Goal: Task Accomplishment & Management: Manage account settings

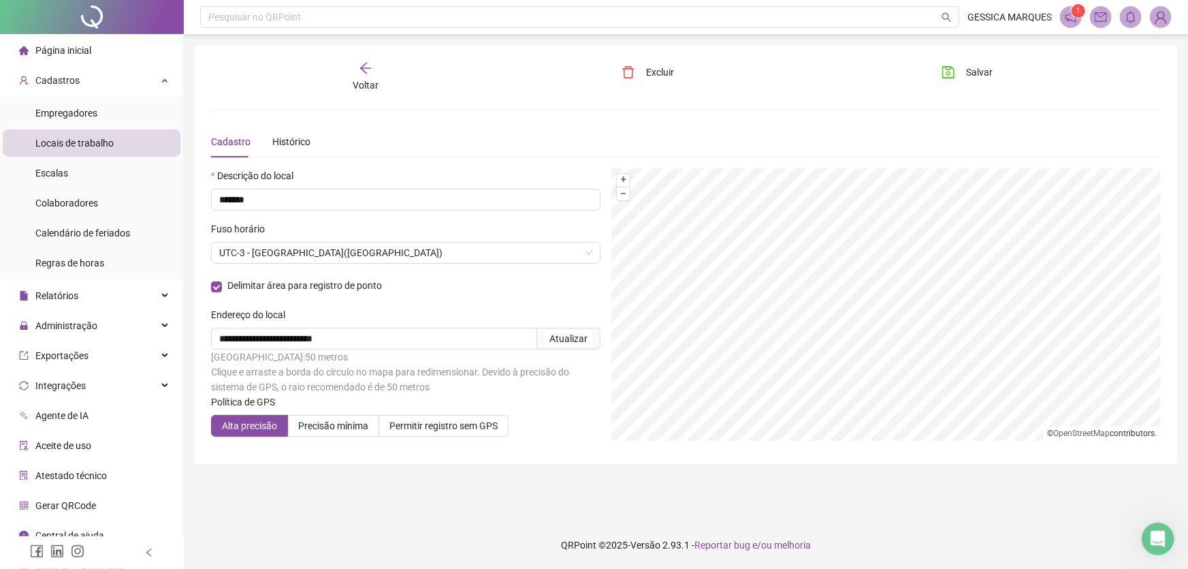
click at [52, 48] on span "Página inicial" at bounding box center [63, 50] width 56 height 11
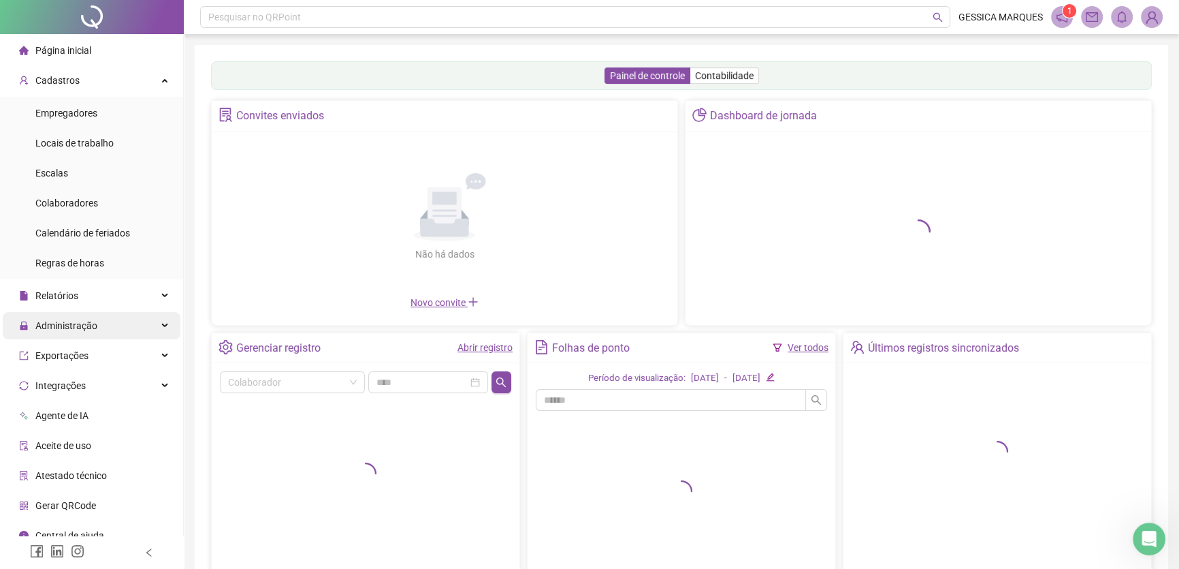
click at [71, 326] on span "Administração" at bounding box center [66, 325] width 62 height 11
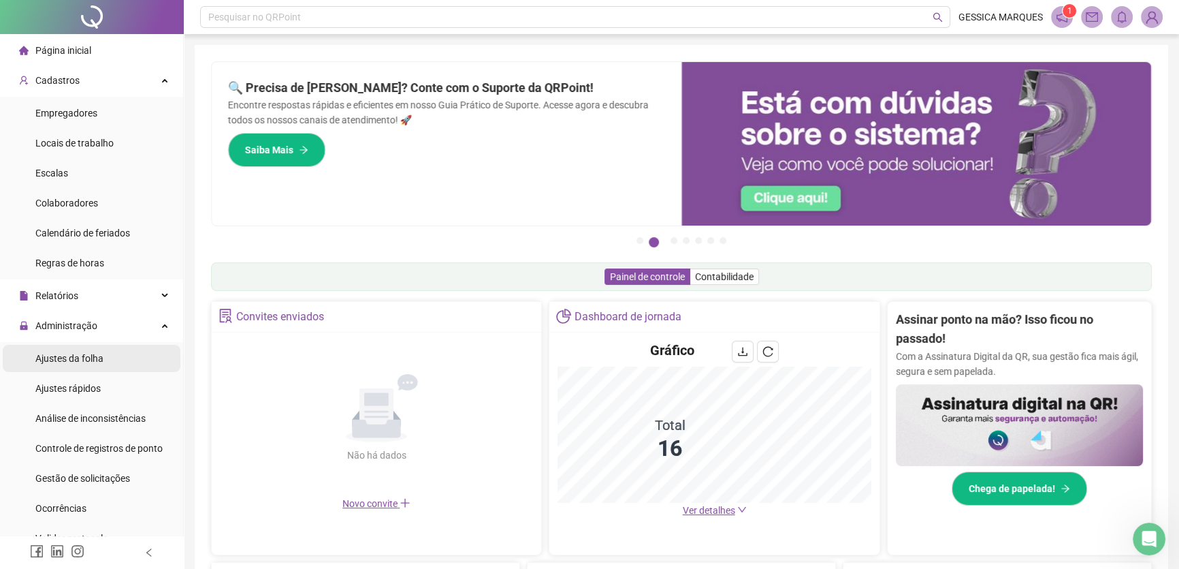
click at [92, 354] on span "Ajustes da folha" at bounding box center [69, 358] width 68 height 11
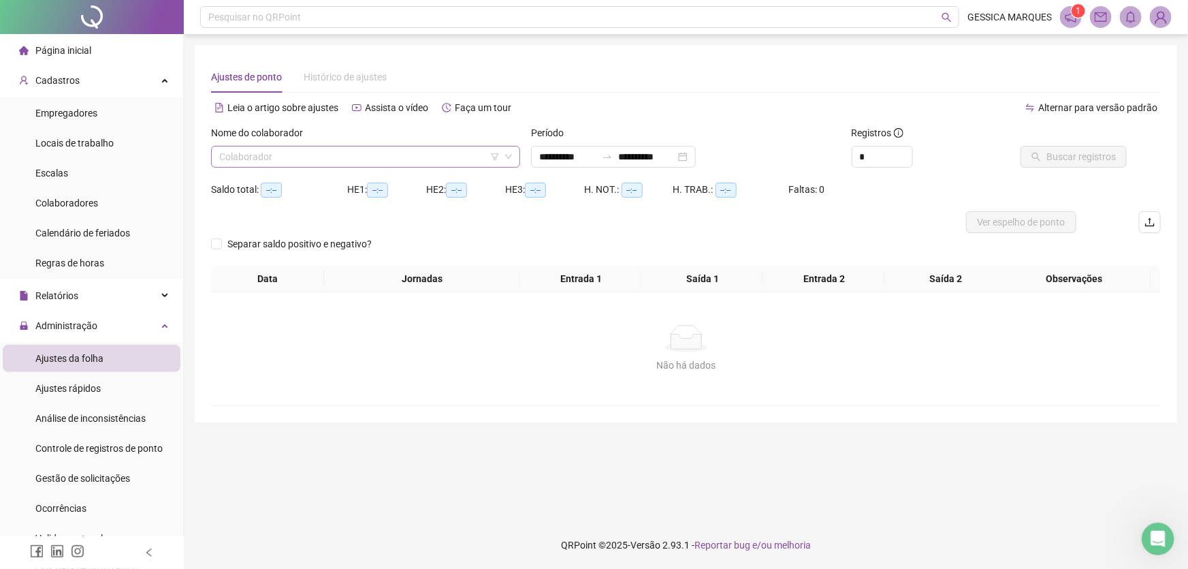
click at [368, 159] on input "search" at bounding box center [359, 156] width 281 height 20
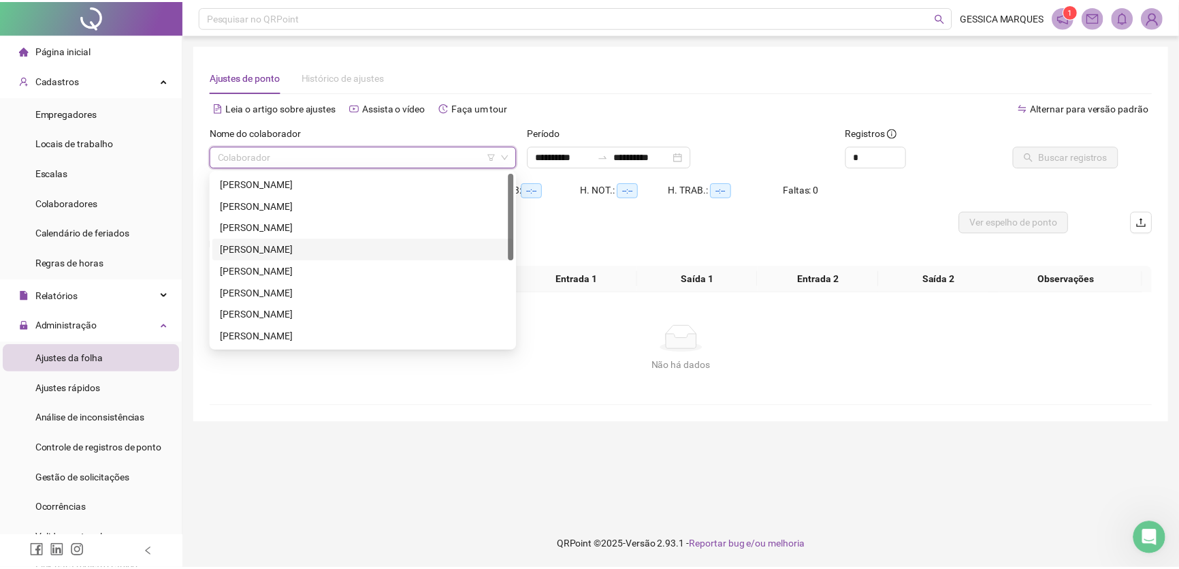
scroll to position [174, 0]
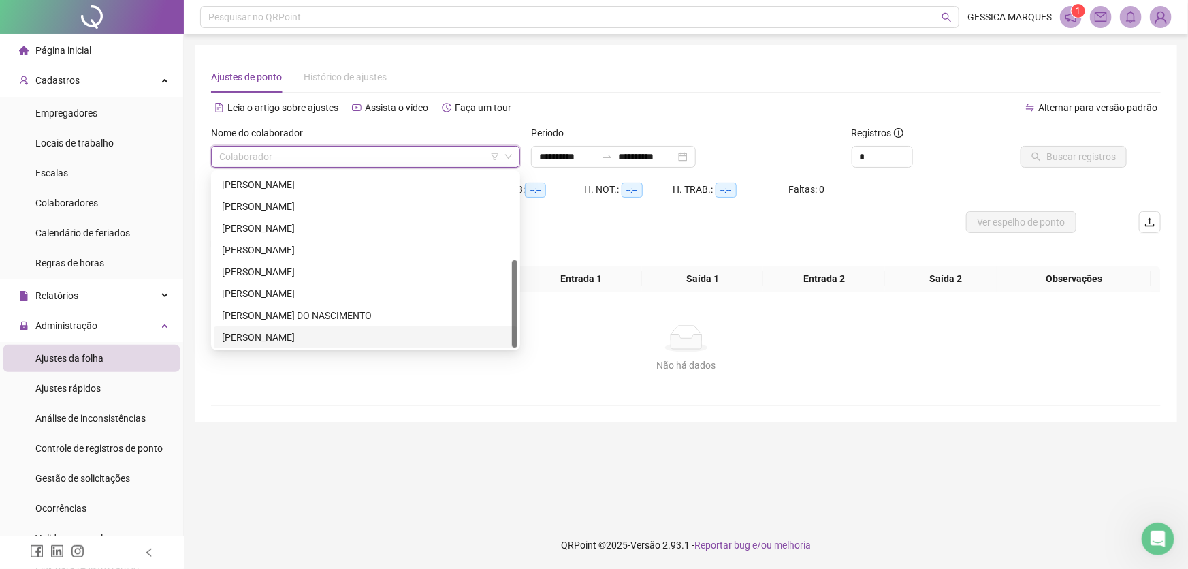
click at [346, 336] on div "[PERSON_NAME]" at bounding box center [365, 337] width 287 height 15
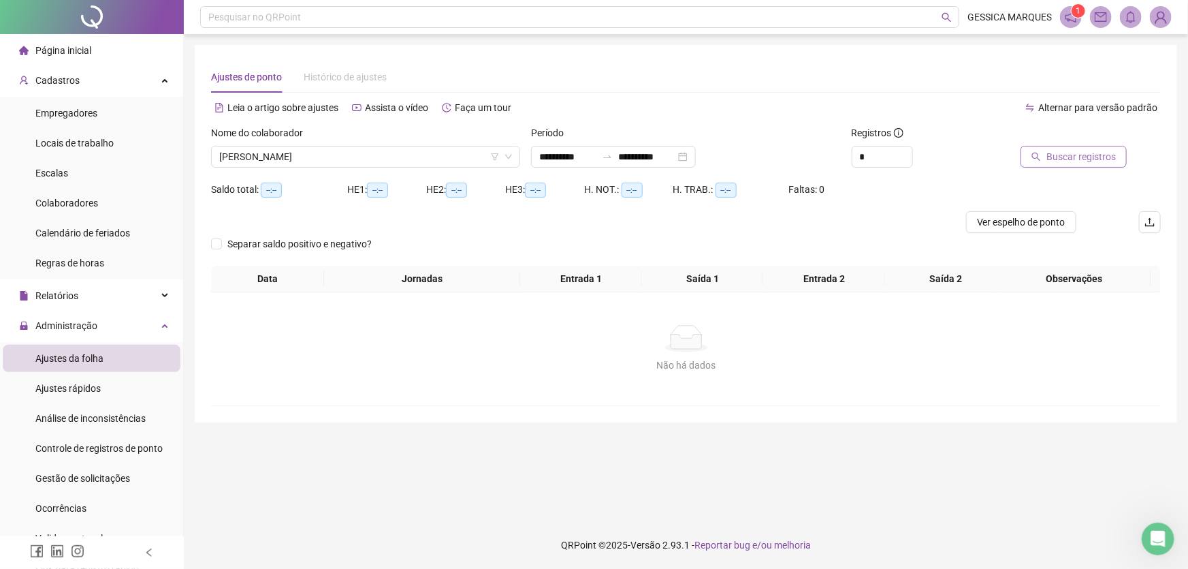
click at [1056, 155] on span "Buscar registros" at bounding box center [1080, 156] width 69 height 15
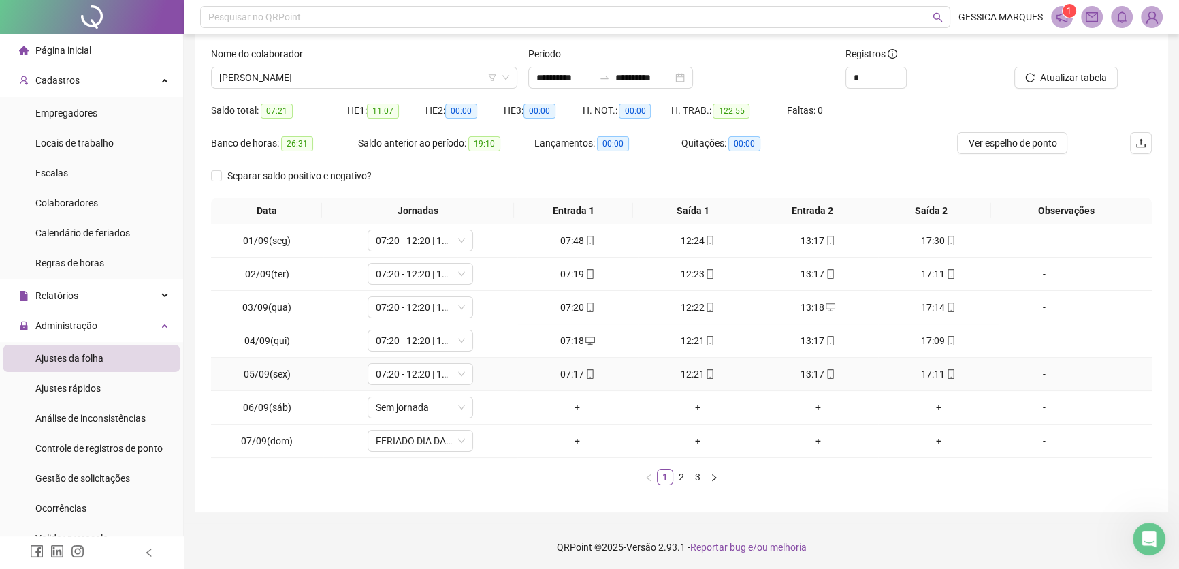
scroll to position [80, 0]
click at [696, 475] on link "3" at bounding box center [697, 475] width 15 height 15
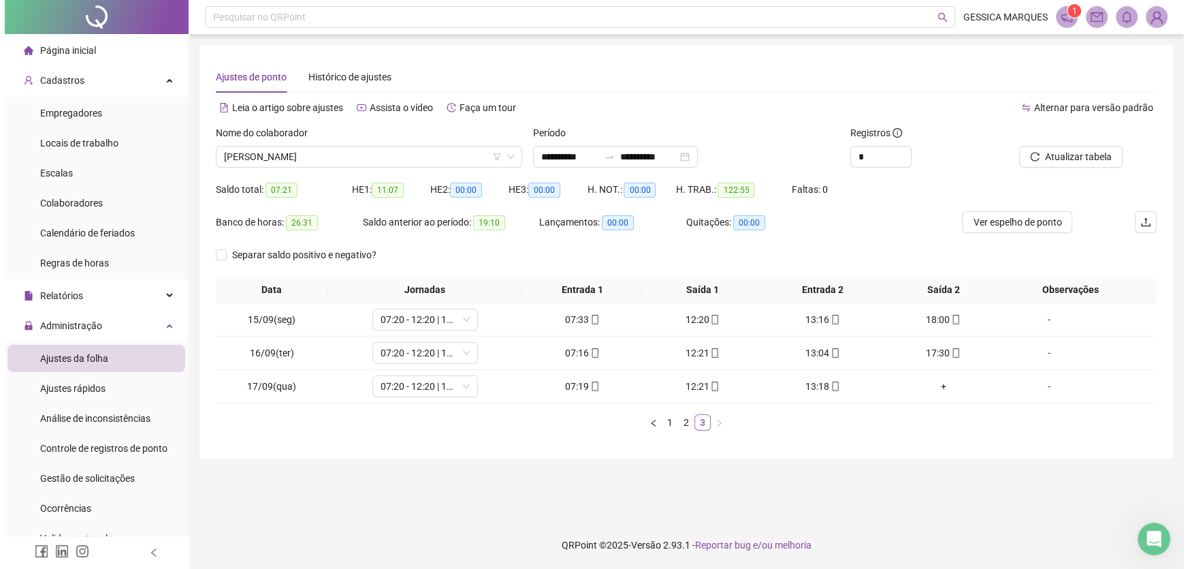
scroll to position [0, 0]
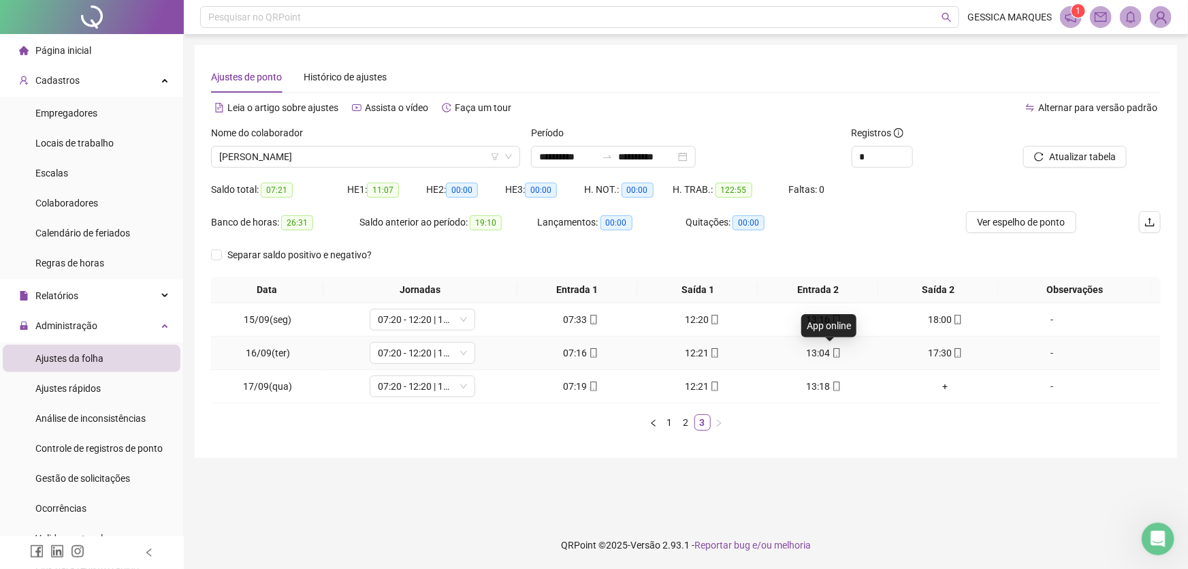
click at [832, 354] on icon "mobile" at bounding box center [837, 353] width 10 height 10
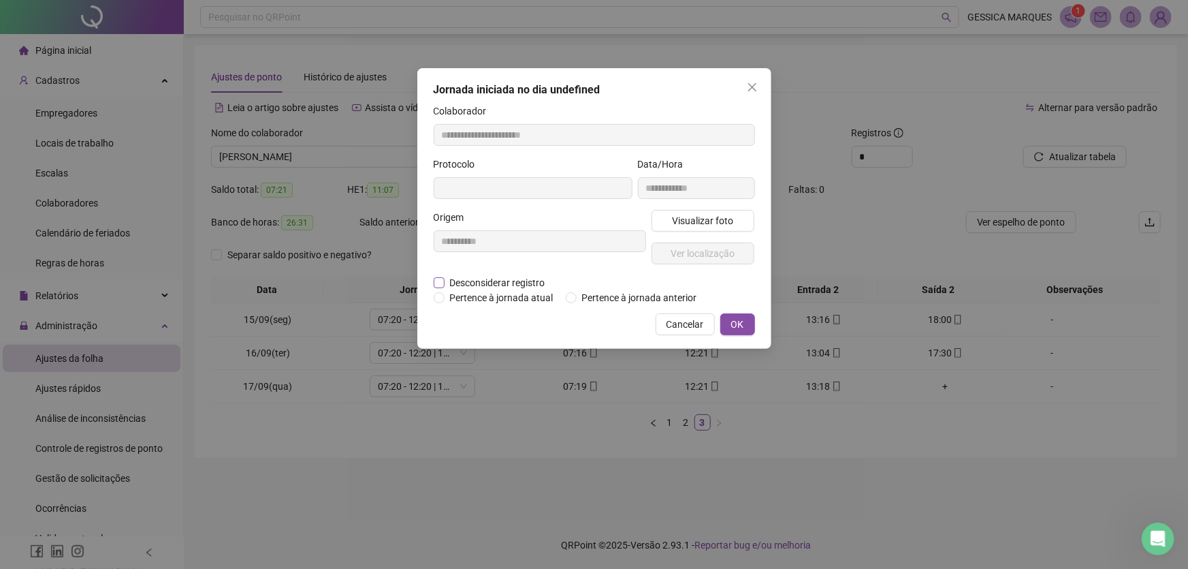
type input "**********"
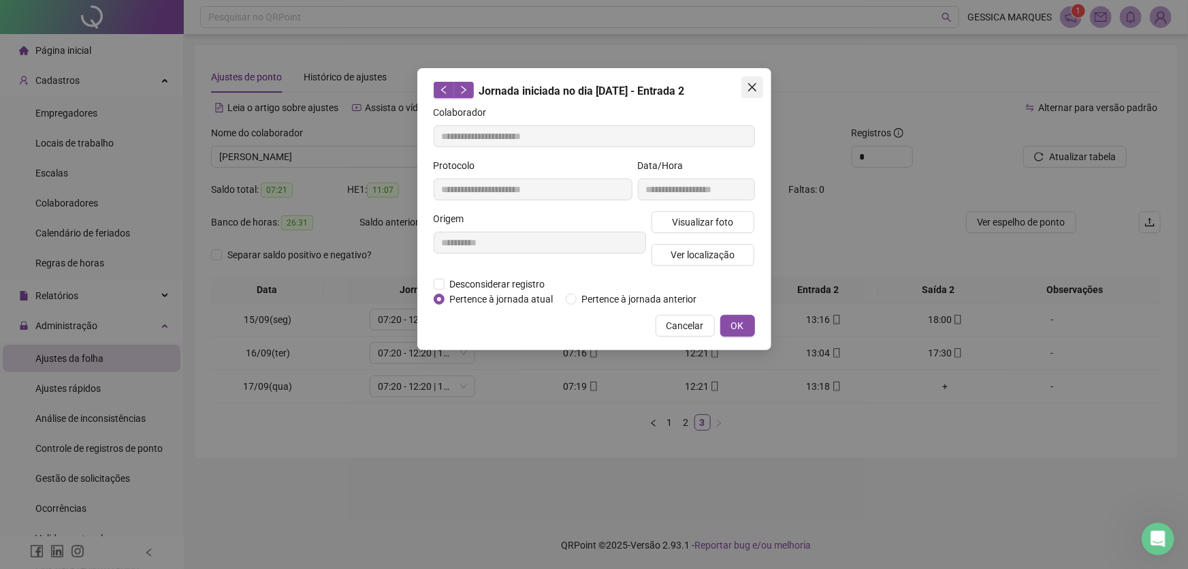
click at [752, 84] on icon "close" at bounding box center [752, 87] width 11 height 11
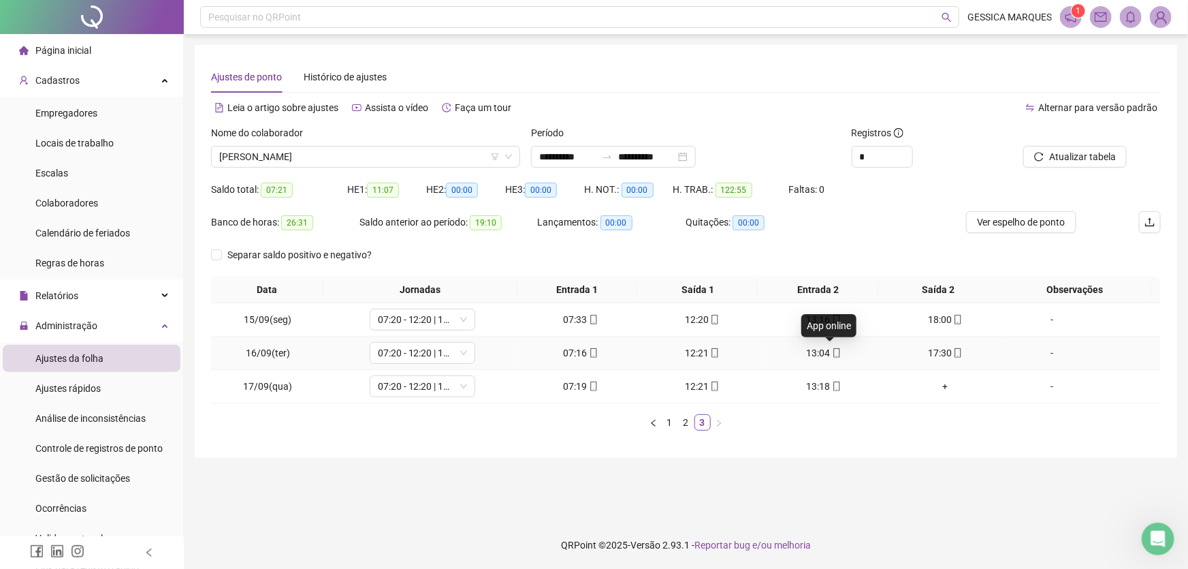
click at [832, 351] on icon "mobile" at bounding box center [837, 353] width 10 height 10
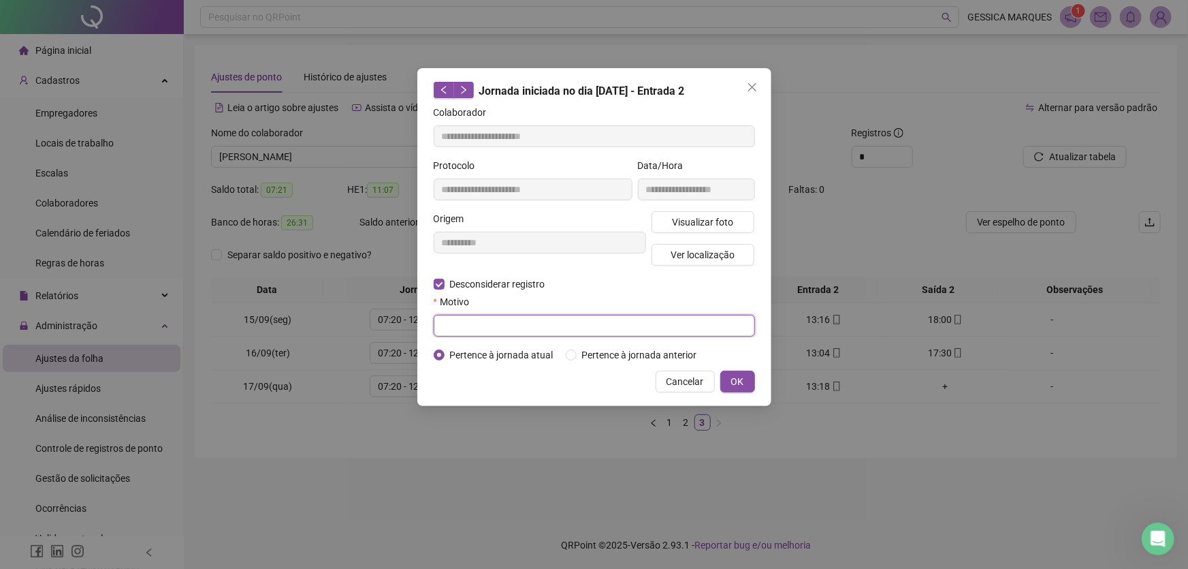
click at [461, 319] on input "text" at bounding box center [594, 326] width 321 height 22
type input "**********"
click at [743, 377] on span "OK" at bounding box center [737, 381] width 13 height 15
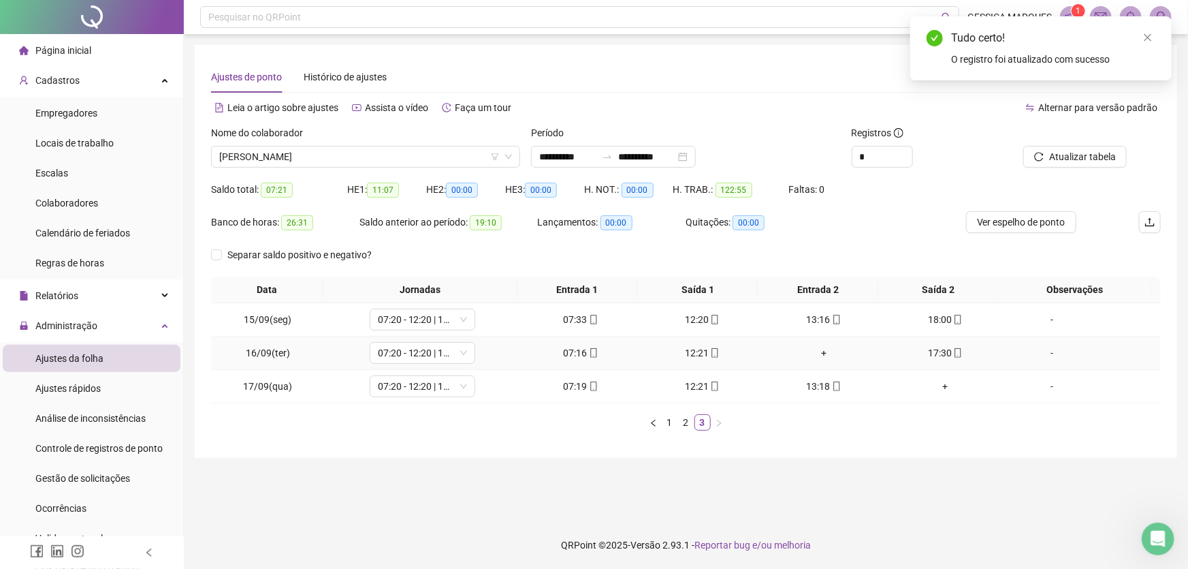
click at [825, 347] on div "+" at bounding box center [824, 352] width 111 height 15
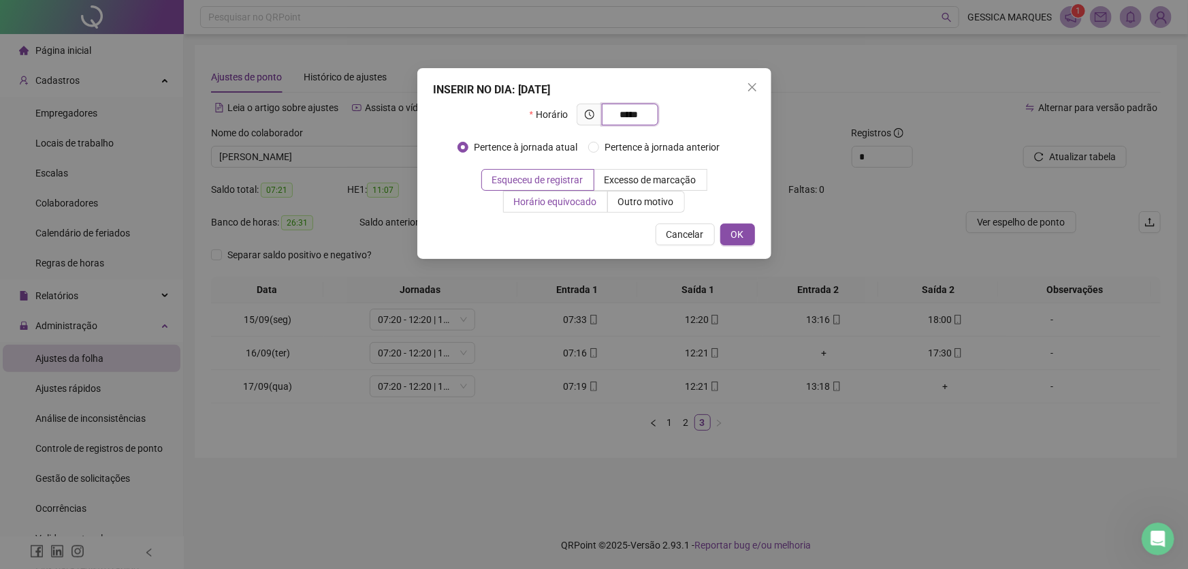
type input "*****"
click at [537, 199] on span "Horário equivocado" at bounding box center [555, 201] width 83 height 11
click at [729, 238] on button "OK" at bounding box center [737, 234] width 35 height 22
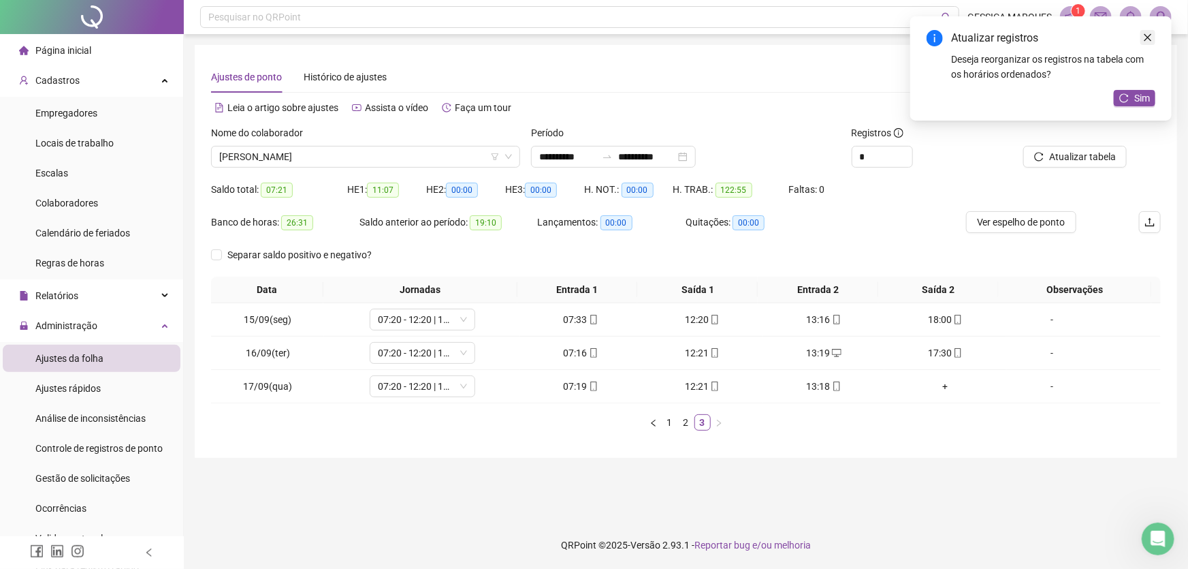
click at [1146, 33] on icon "close" at bounding box center [1148, 38] width 10 height 10
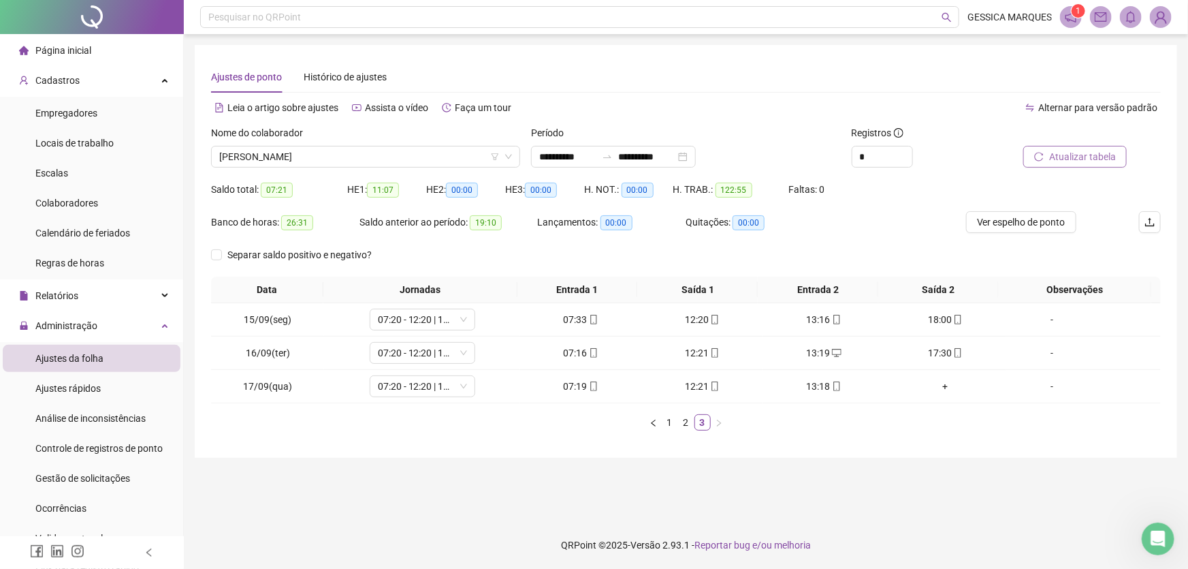
click at [1082, 149] on span "Atualizar tabela" at bounding box center [1082, 156] width 67 height 15
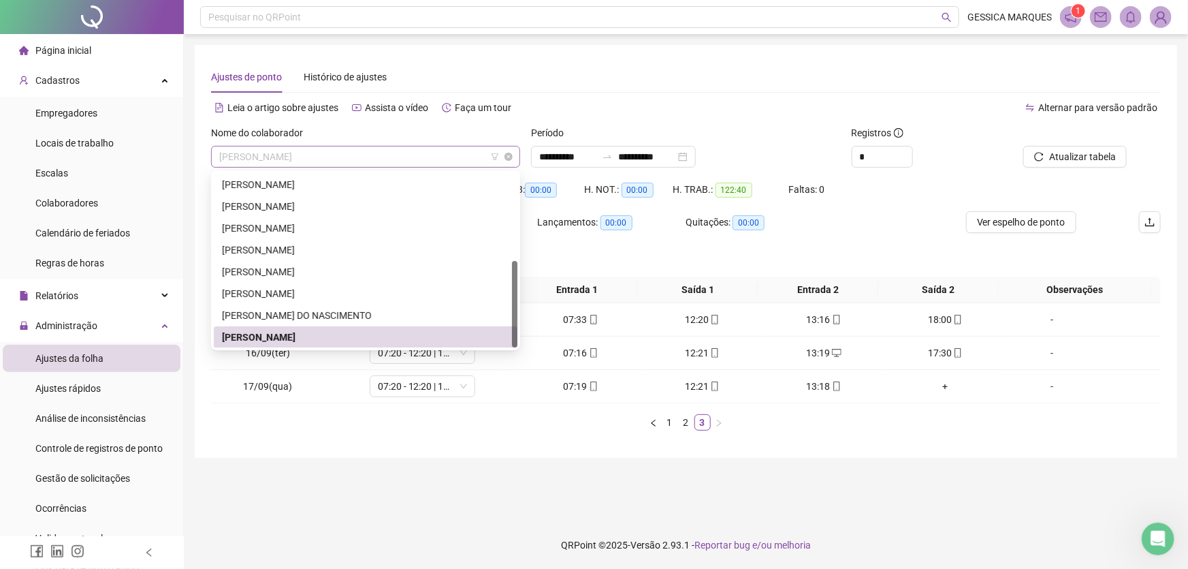
click at [372, 156] on span "[PERSON_NAME]" at bounding box center [365, 156] width 293 height 20
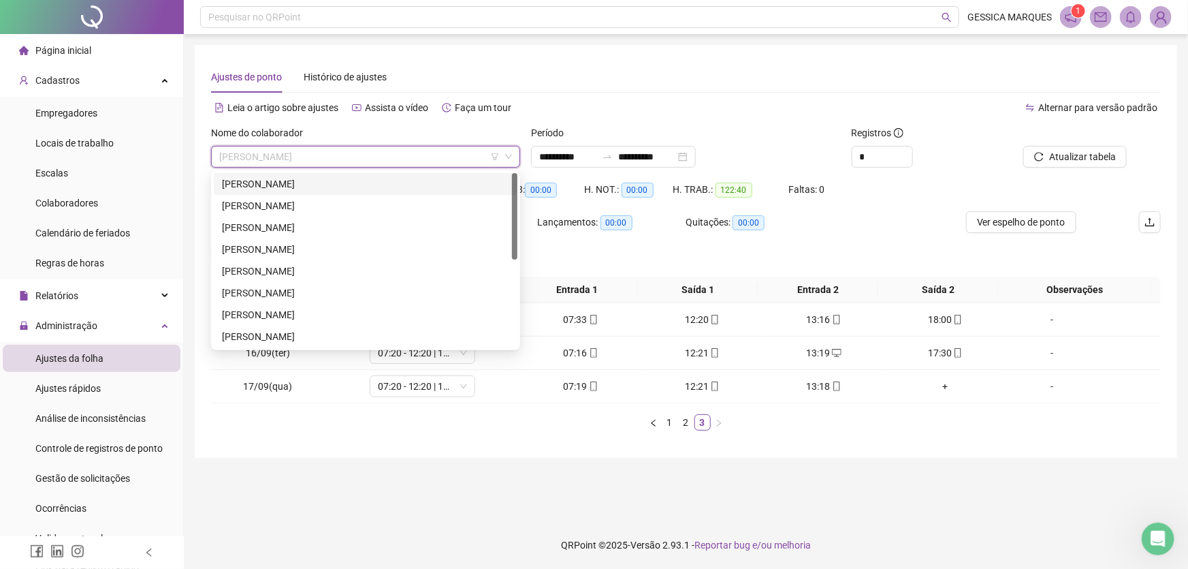
click at [411, 185] on div "[PERSON_NAME]" at bounding box center [365, 183] width 287 height 15
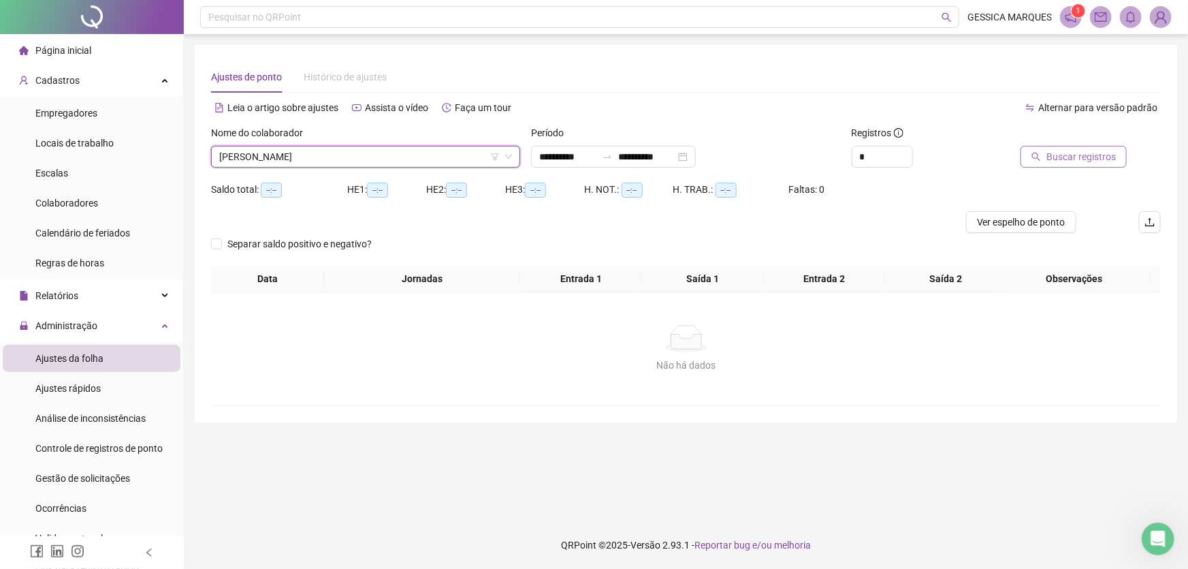
click at [1078, 167] on button "Buscar registros" at bounding box center [1074, 157] width 106 height 22
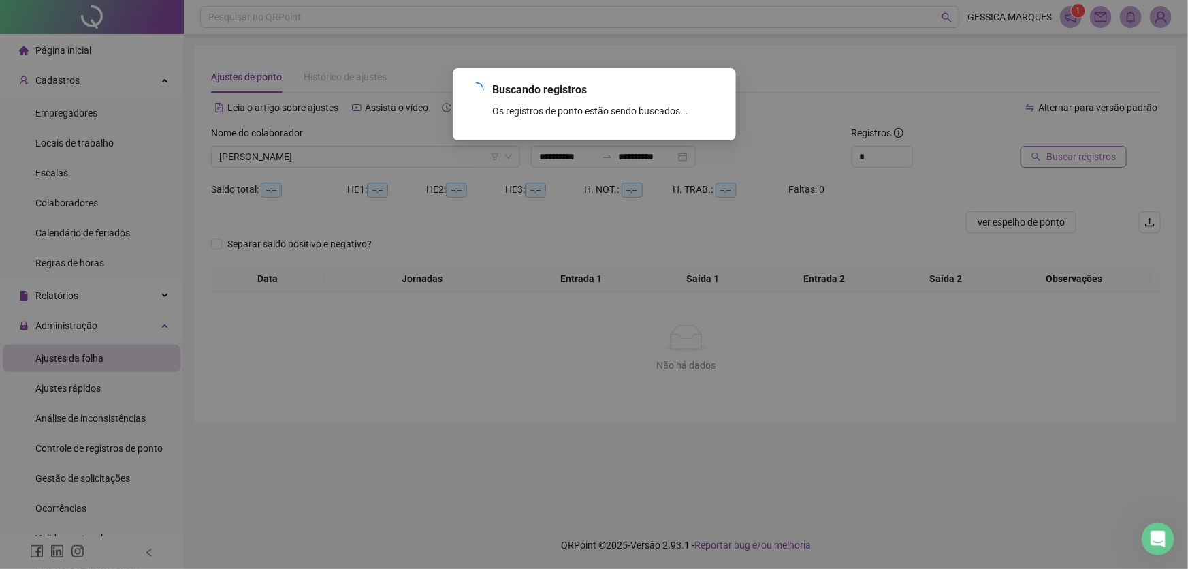
click at [1078, 158] on div "Buscando registros Os registros de ponto estão sendo buscados... OK" at bounding box center [594, 284] width 1188 height 569
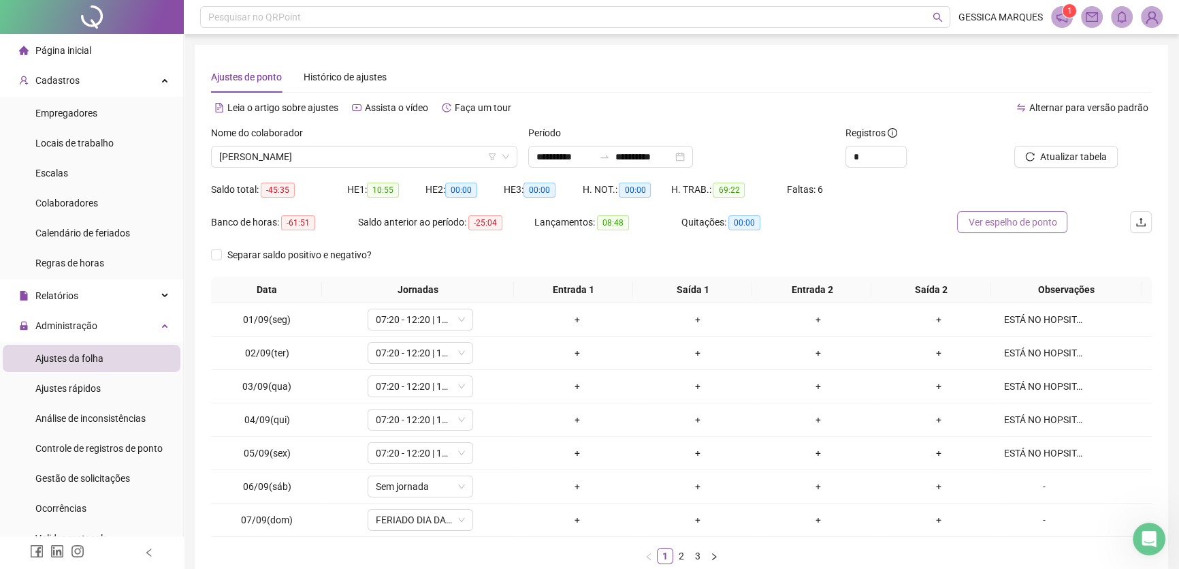
click at [1034, 224] on span "Ver espelho de ponto" at bounding box center [1012, 221] width 89 height 15
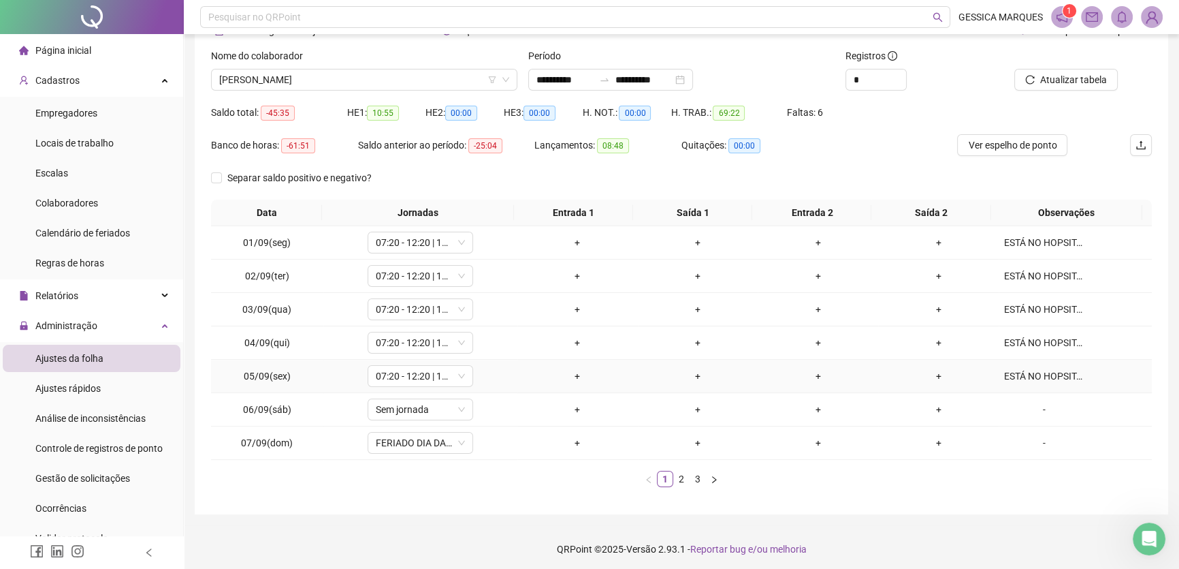
scroll to position [80, 0]
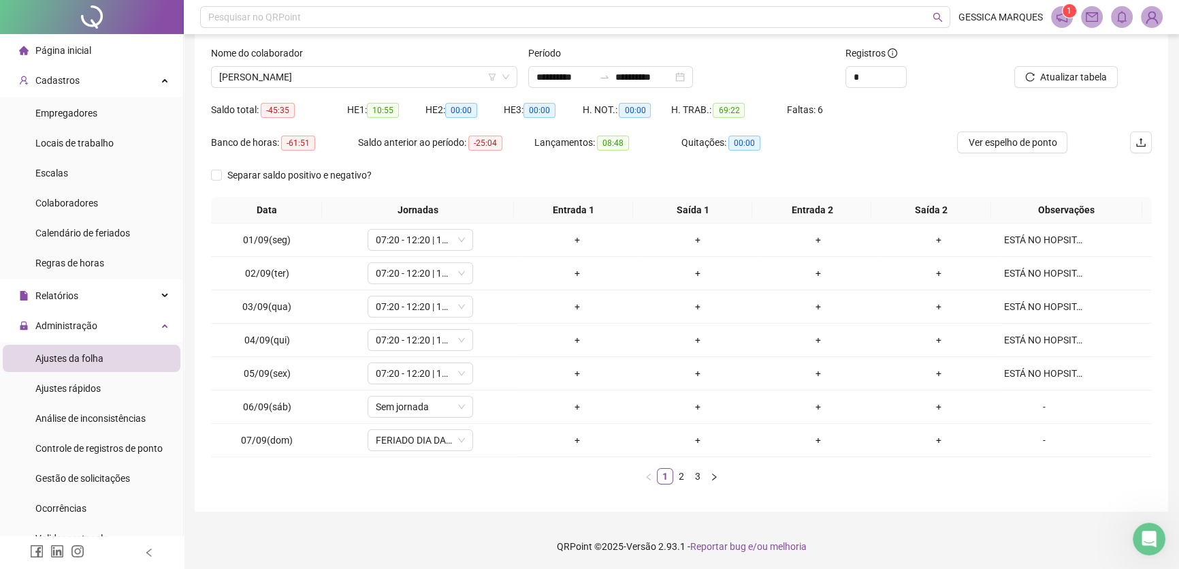
click at [701, 483] on div "Data Jornadas Entrada 1 Saída 1 Entrada 2 Saída 2 Observações 01/09(seg) 07:20 …" at bounding box center [681, 346] width 941 height 298
click at [701, 479] on link "3" at bounding box center [697, 475] width 15 height 15
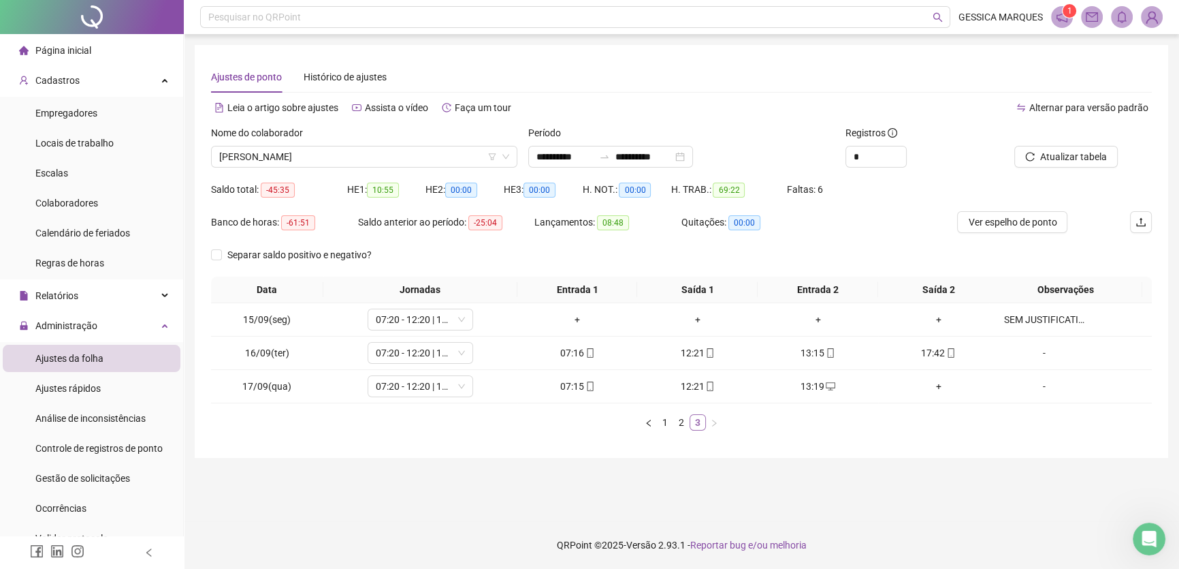
scroll to position [0, 0]
click at [1010, 218] on span "Ver espelho de ponto" at bounding box center [1021, 221] width 89 height 15
click at [390, 157] on span "[PERSON_NAME]" at bounding box center [365, 156] width 293 height 20
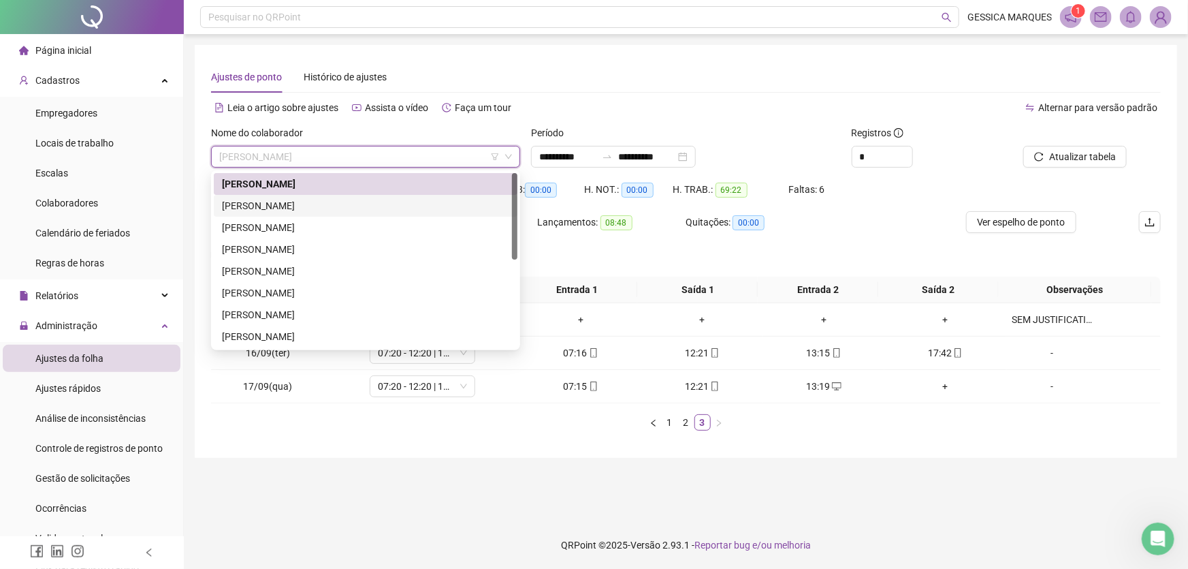
click at [381, 204] on div "[PERSON_NAME]" at bounding box center [365, 205] width 287 height 15
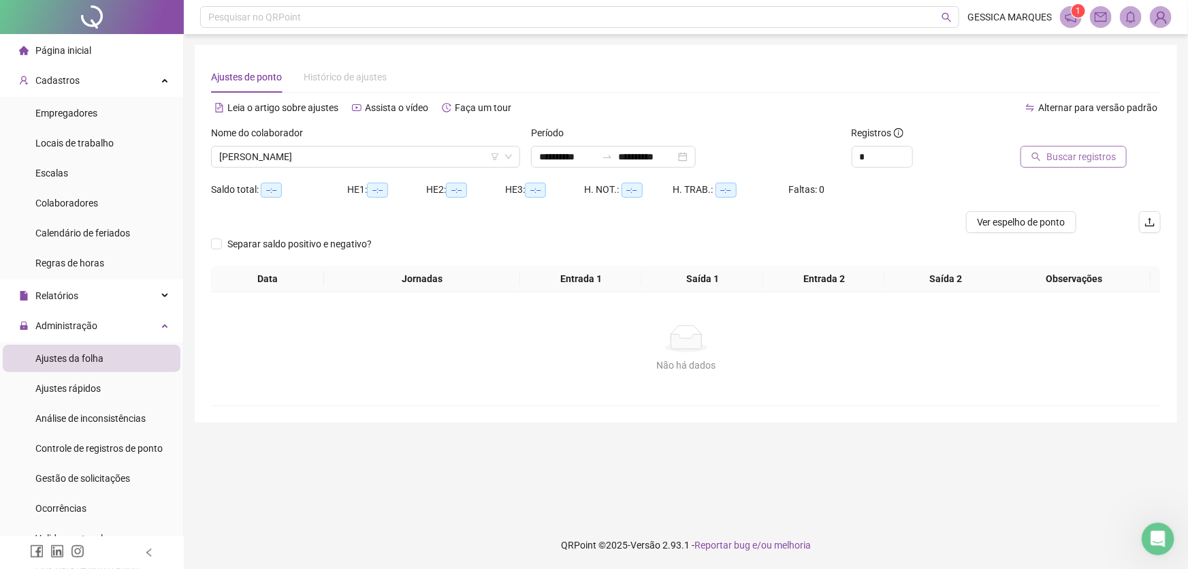
click at [1071, 150] on span "Buscar registros" at bounding box center [1080, 156] width 69 height 15
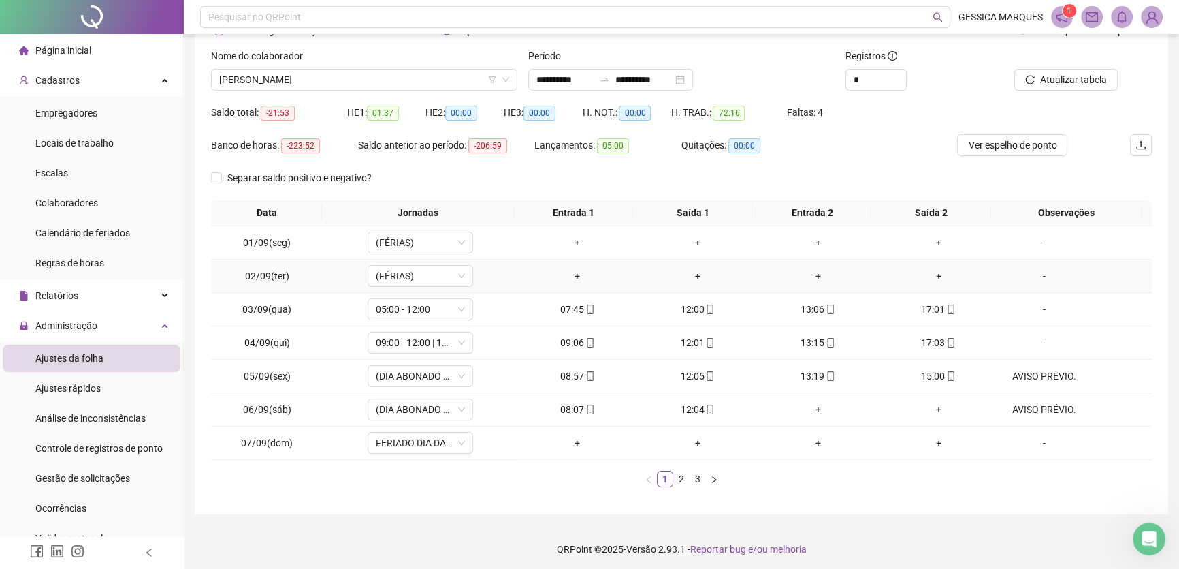
scroll to position [80, 0]
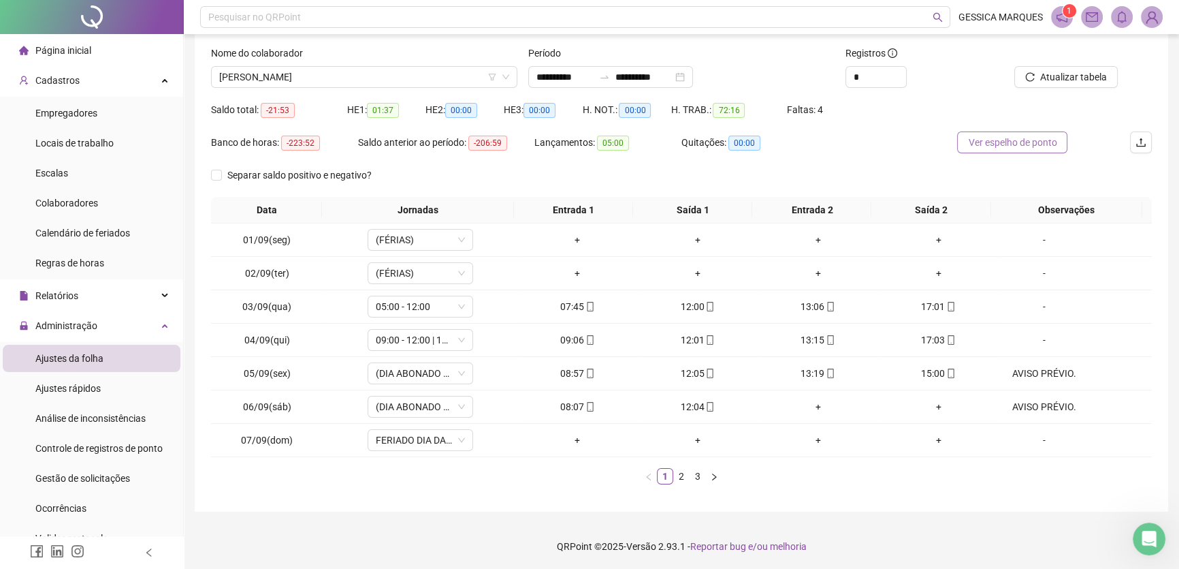
click at [974, 144] on span "Ver espelho de ponto" at bounding box center [1012, 142] width 89 height 15
click at [411, 77] on span "[PERSON_NAME]" at bounding box center [364, 77] width 290 height 20
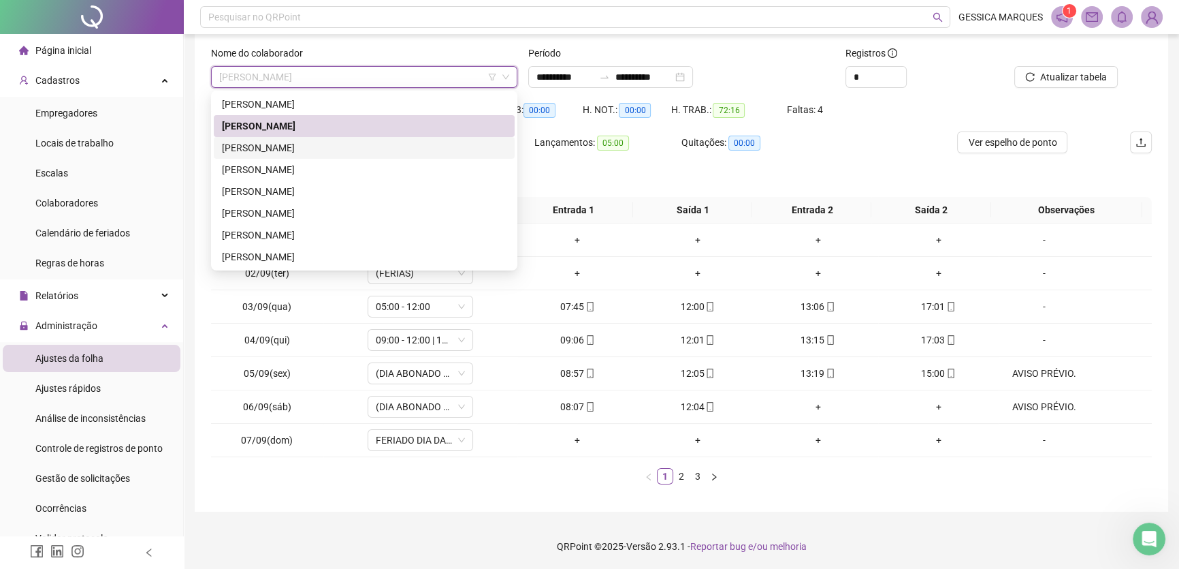
click at [367, 149] on div "[PERSON_NAME]" at bounding box center [364, 147] width 285 height 15
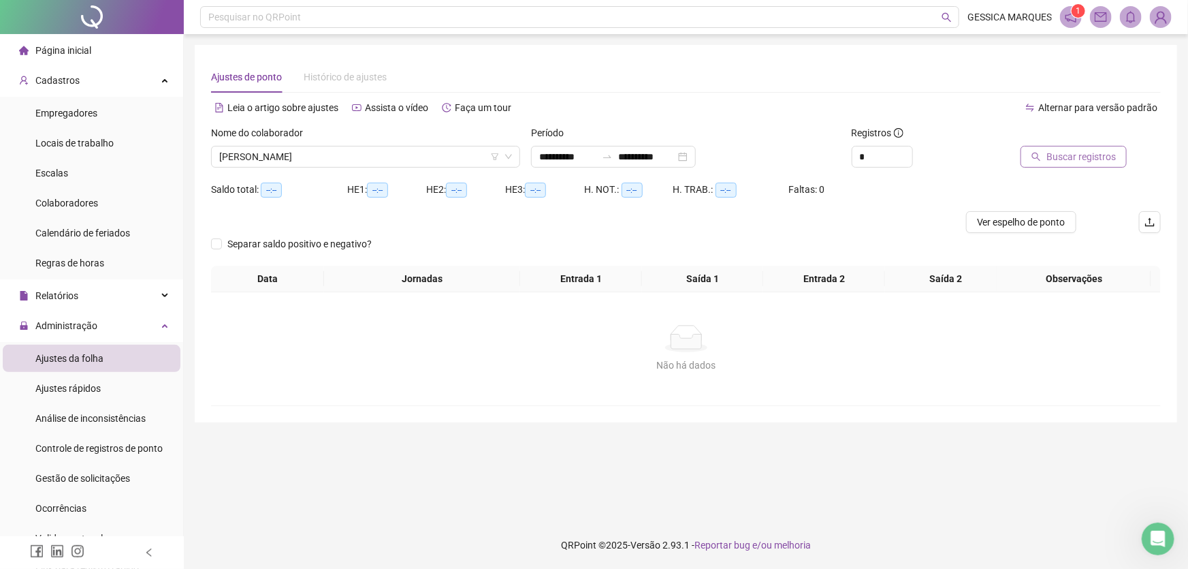
click at [1085, 149] on span "Buscar registros" at bounding box center [1080, 156] width 69 height 15
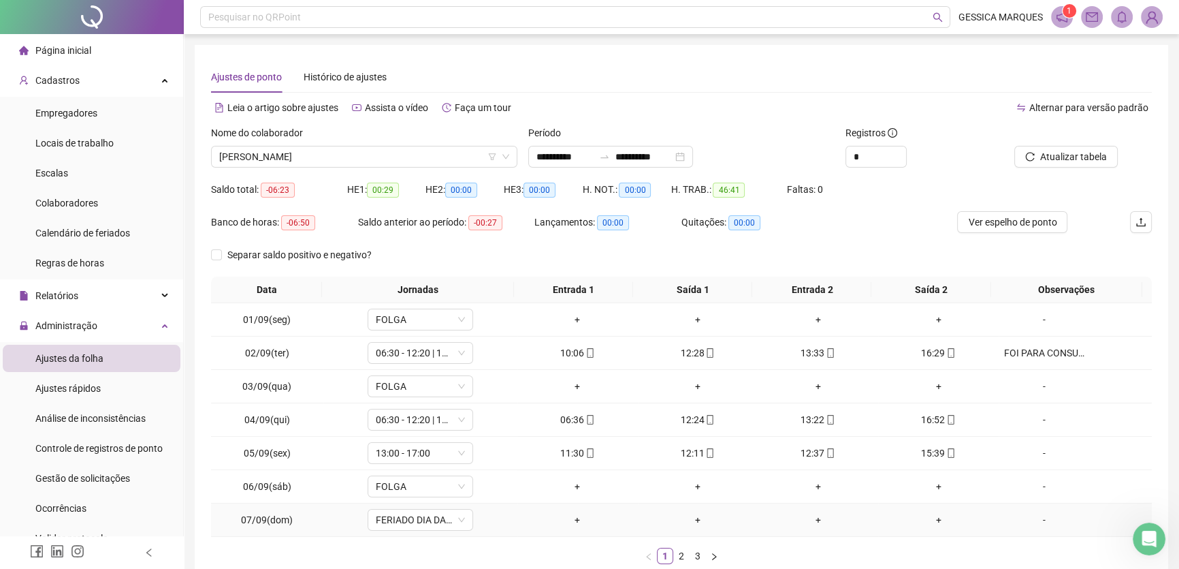
scroll to position [80, 0]
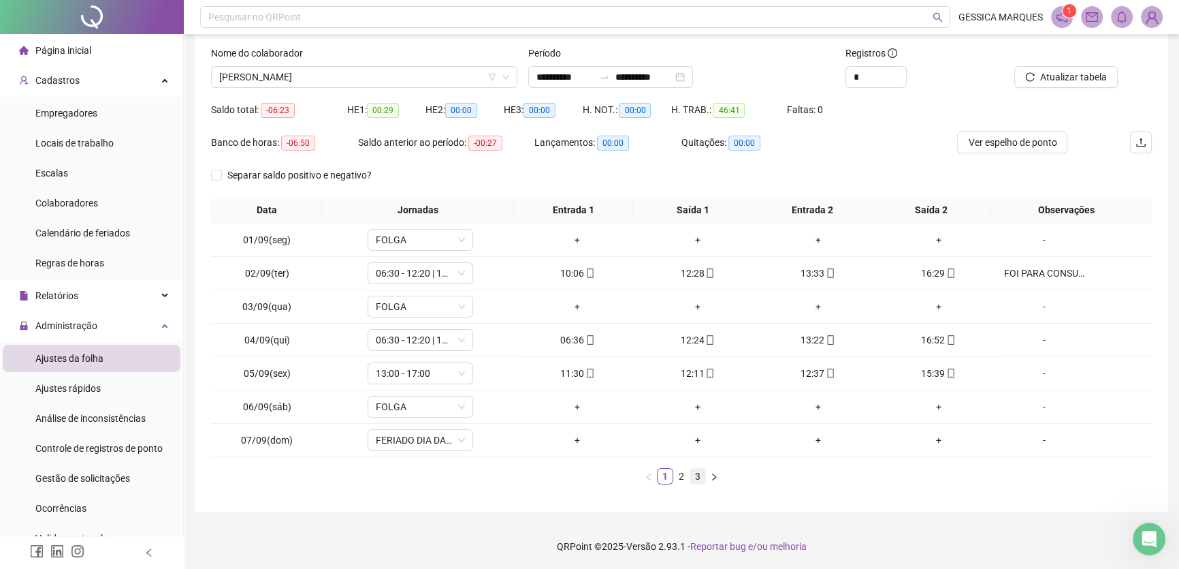
click at [698, 477] on link "3" at bounding box center [697, 475] width 15 height 15
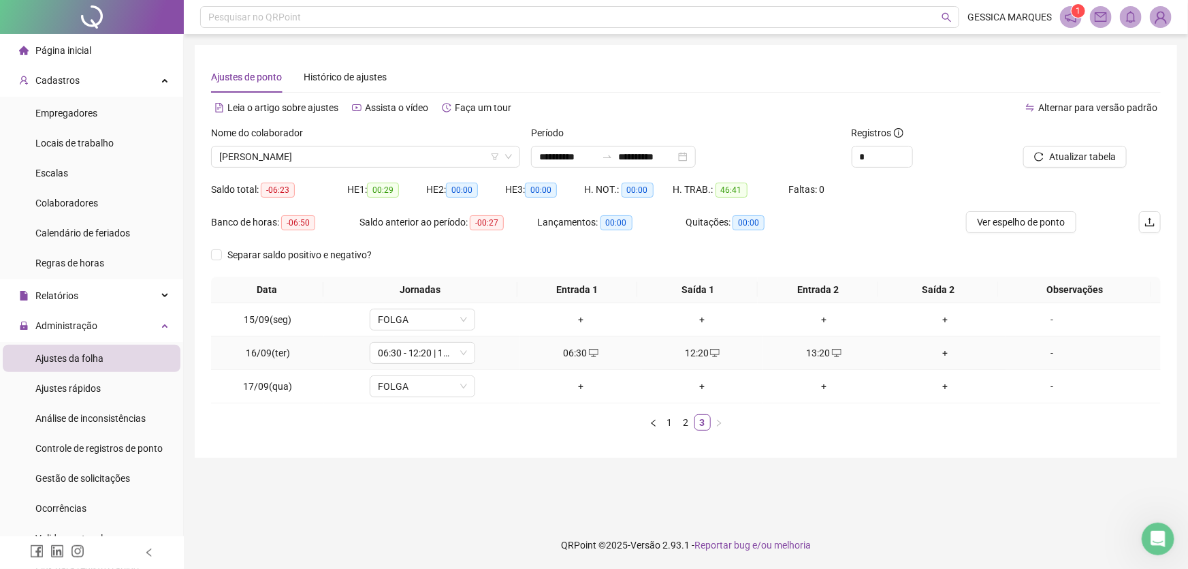
click at [942, 349] on div "+" at bounding box center [945, 352] width 111 height 15
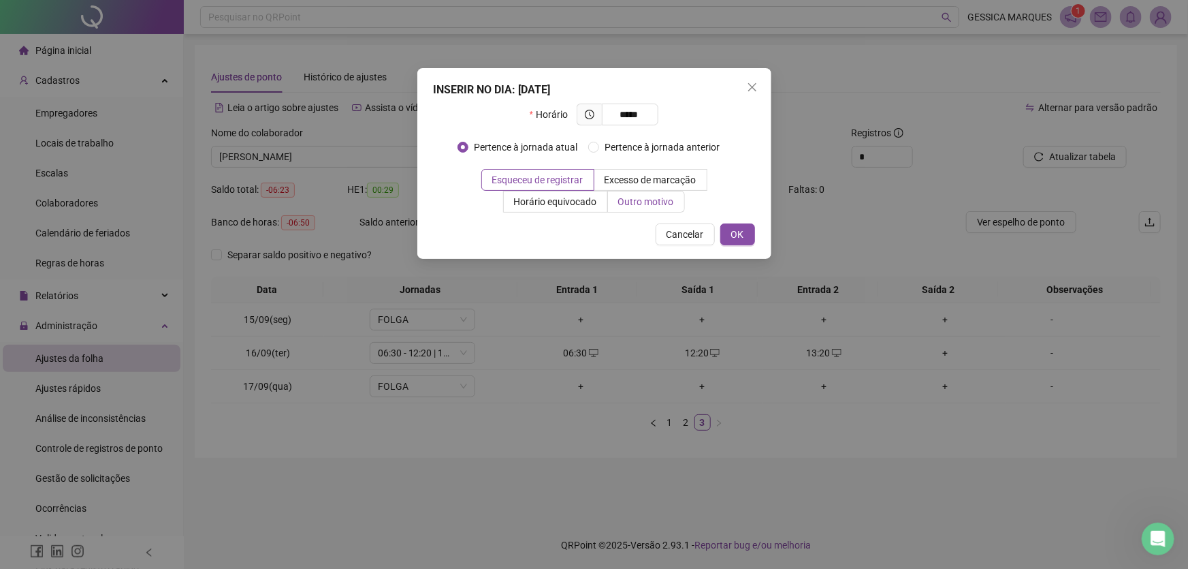
type input "*****"
click at [656, 202] on span "Outro motivo" at bounding box center [646, 201] width 56 height 11
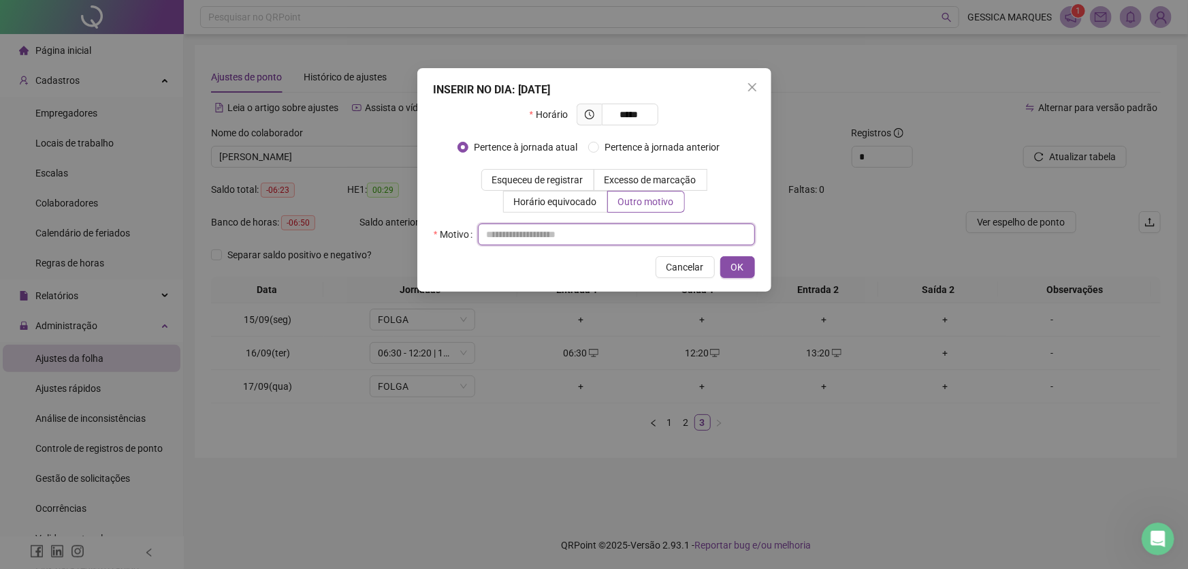
click at [566, 233] on input "text" at bounding box center [616, 234] width 277 height 22
click at [515, 231] on input "**********" at bounding box center [616, 234] width 277 height 22
type input "**********"
click at [742, 264] on span "OK" at bounding box center [737, 266] width 13 height 15
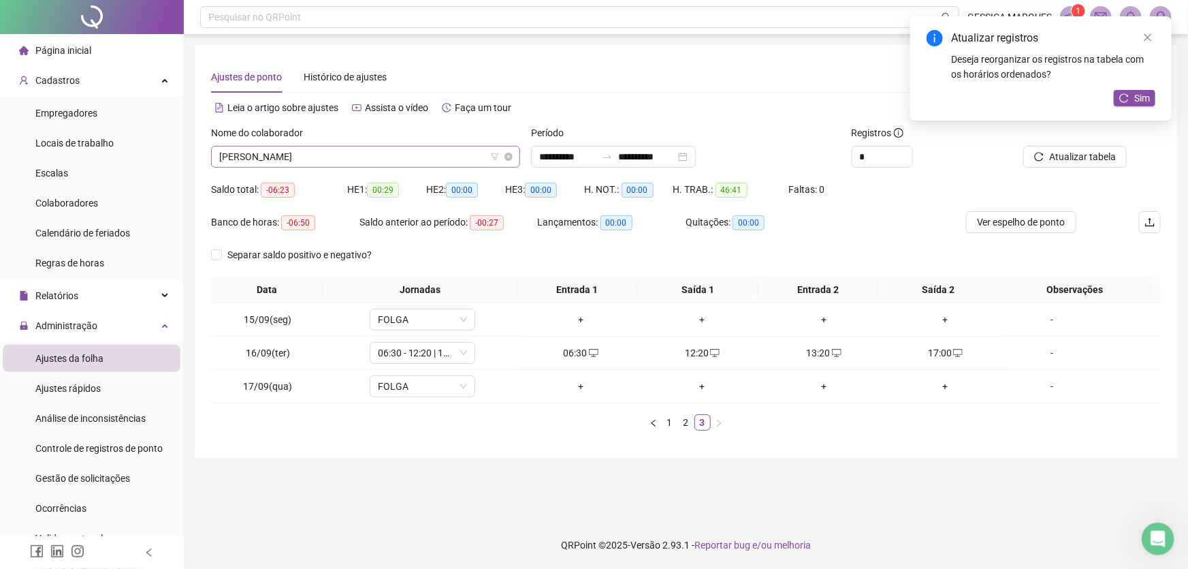
click at [449, 154] on span "[PERSON_NAME]" at bounding box center [365, 156] width 293 height 20
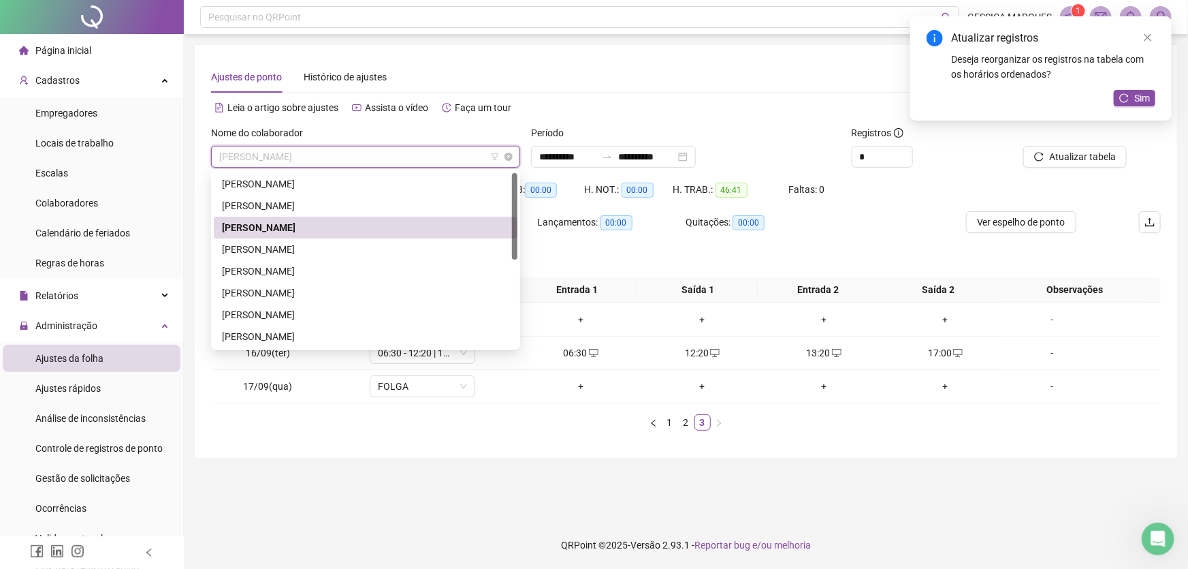
click at [414, 155] on span "[PERSON_NAME]" at bounding box center [365, 156] width 293 height 20
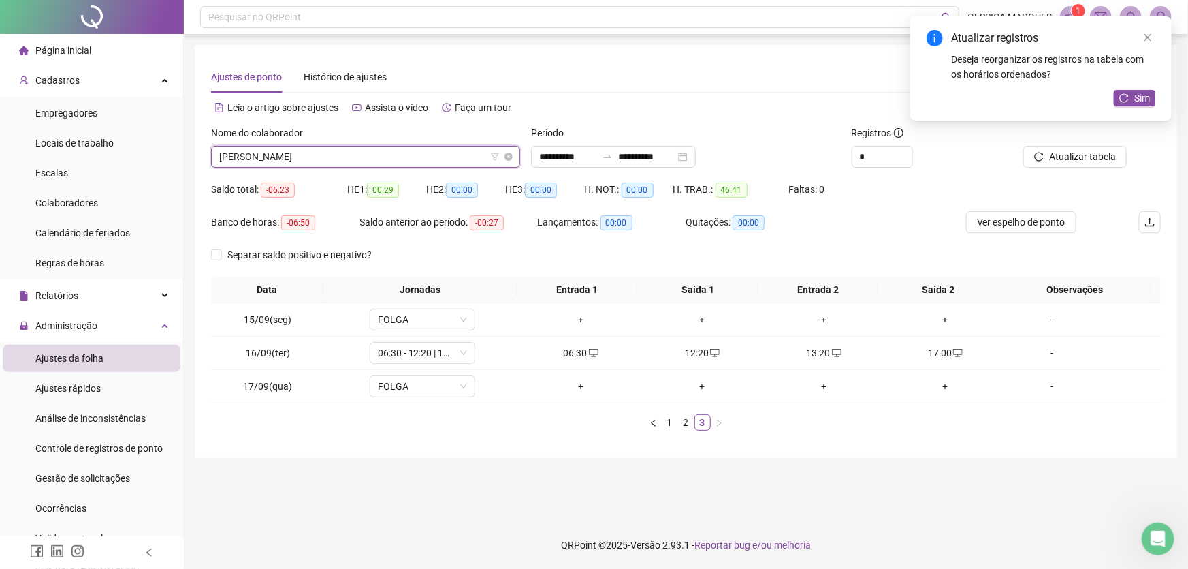
click at [409, 153] on span "[PERSON_NAME]" at bounding box center [365, 156] width 293 height 20
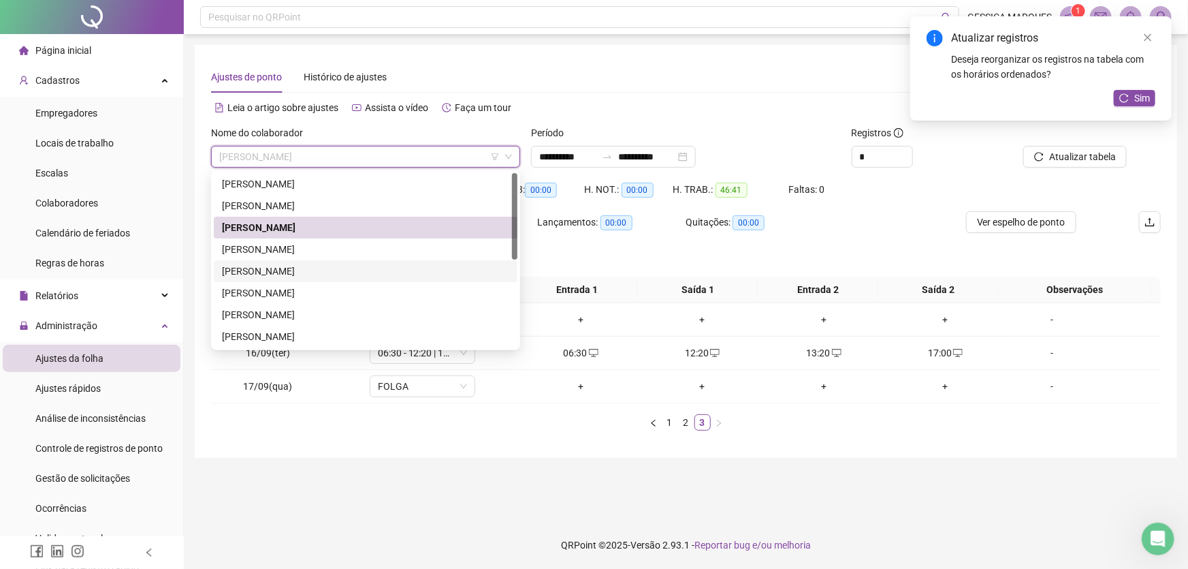
click at [354, 260] on div "[PERSON_NAME]" at bounding box center [366, 271] width 304 height 22
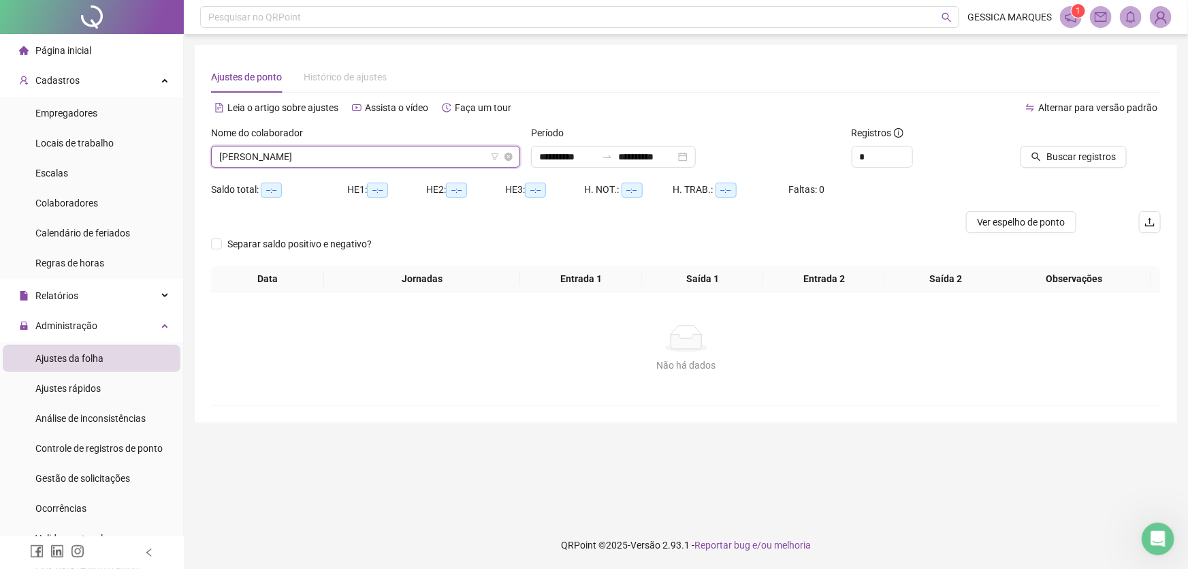
click at [406, 150] on span "[PERSON_NAME]" at bounding box center [365, 156] width 293 height 20
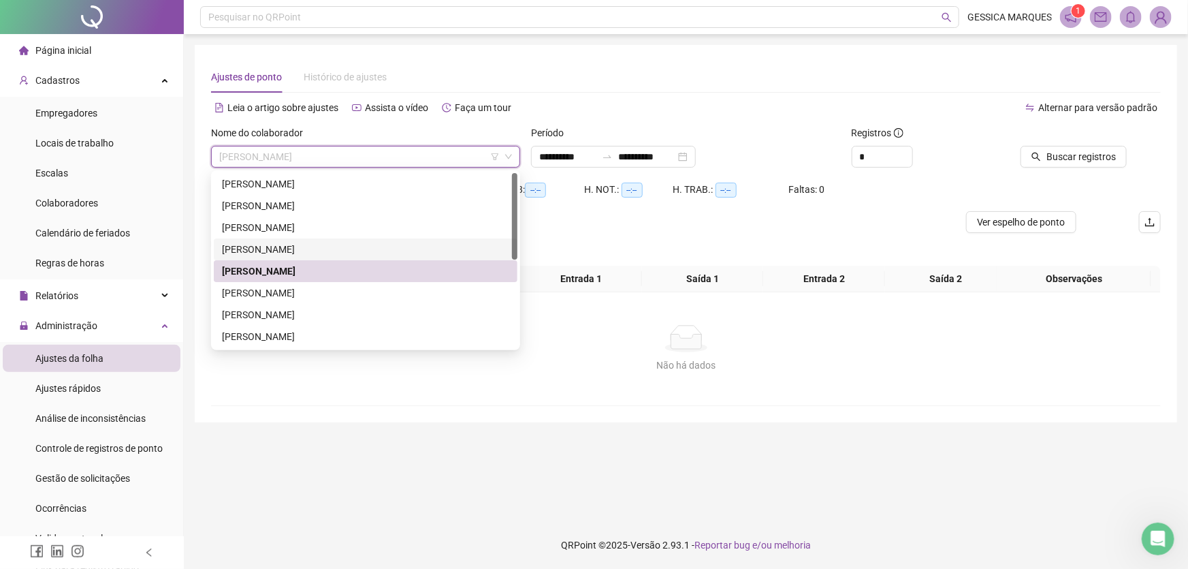
click at [368, 242] on div "[PERSON_NAME]" at bounding box center [365, 249] width 287 height 15
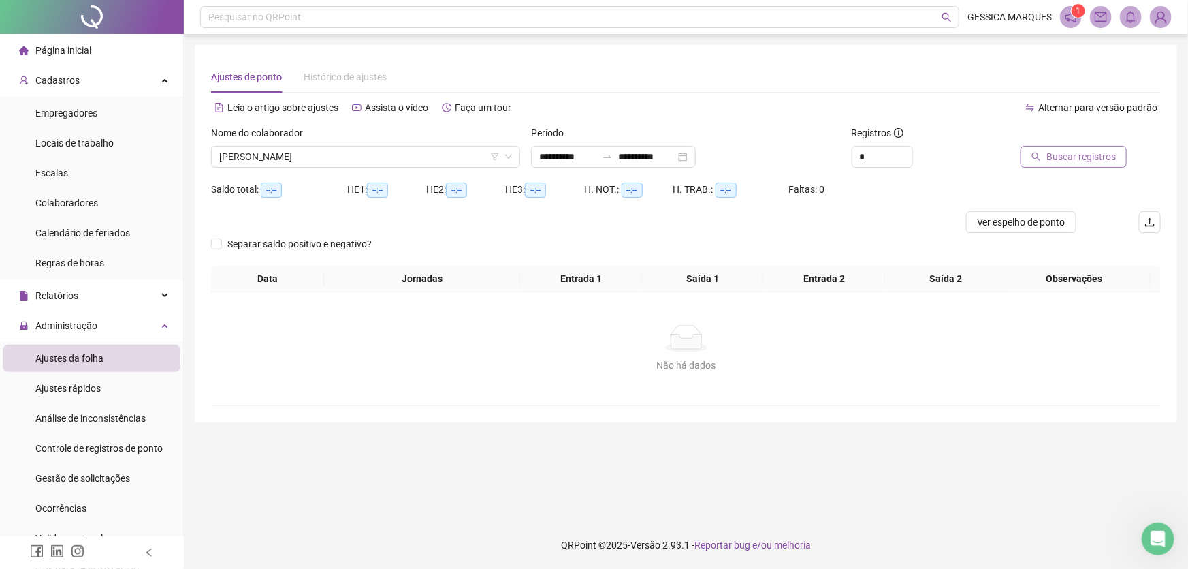
click at [1051, 159] on span "Buscar registros" at bounding box center [1080, 156] width 69 height 15
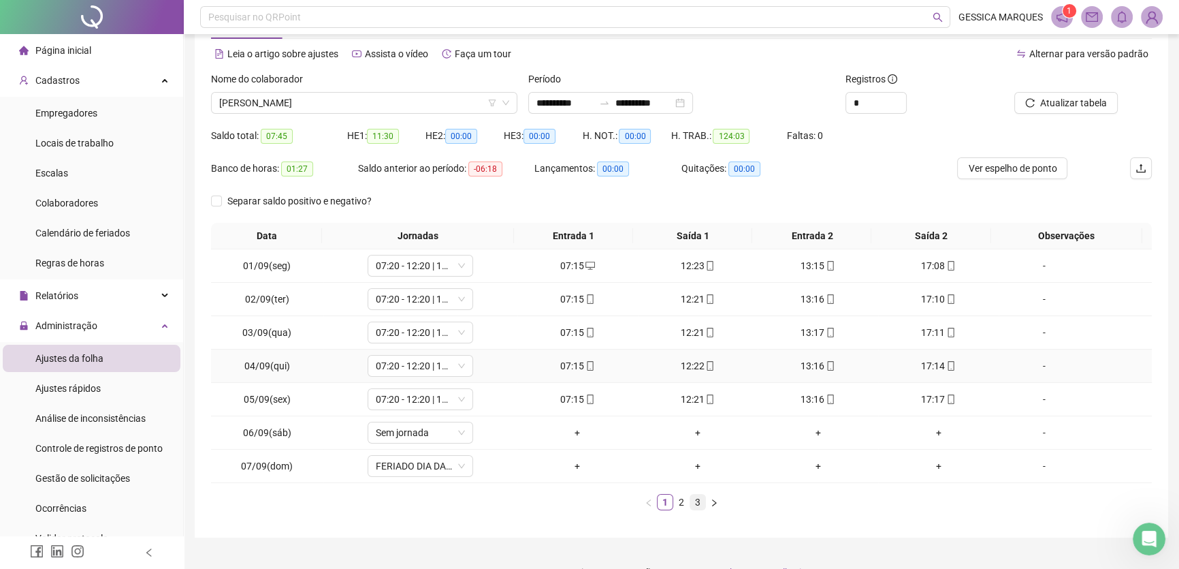
scroll to position [80, 0]
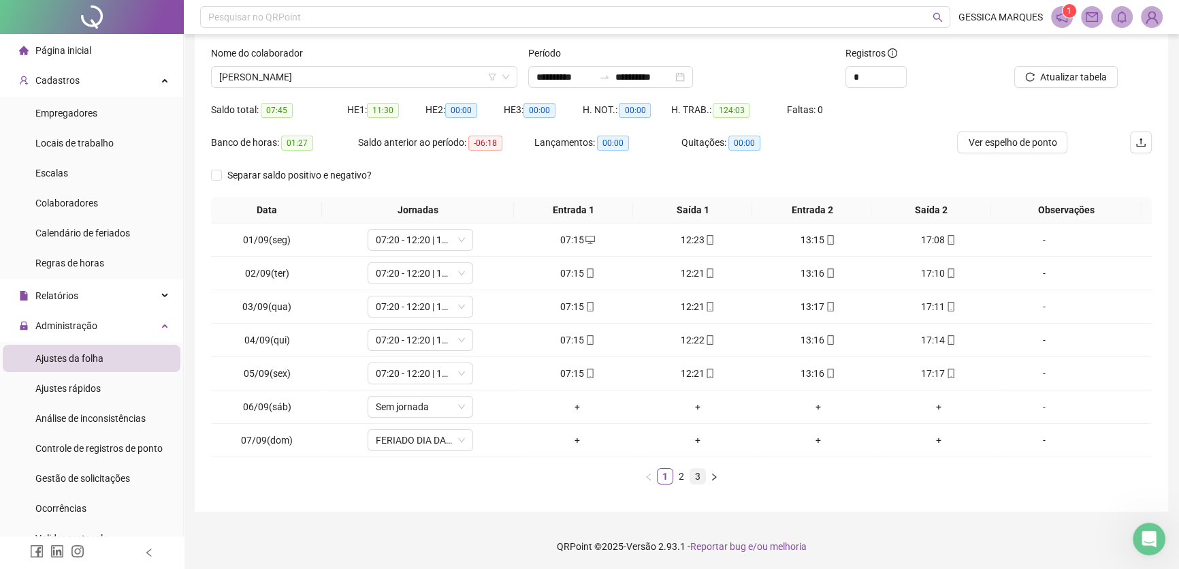
click at [699, 481] on link "3" at bounding box center [697, 475] width 15 height 15
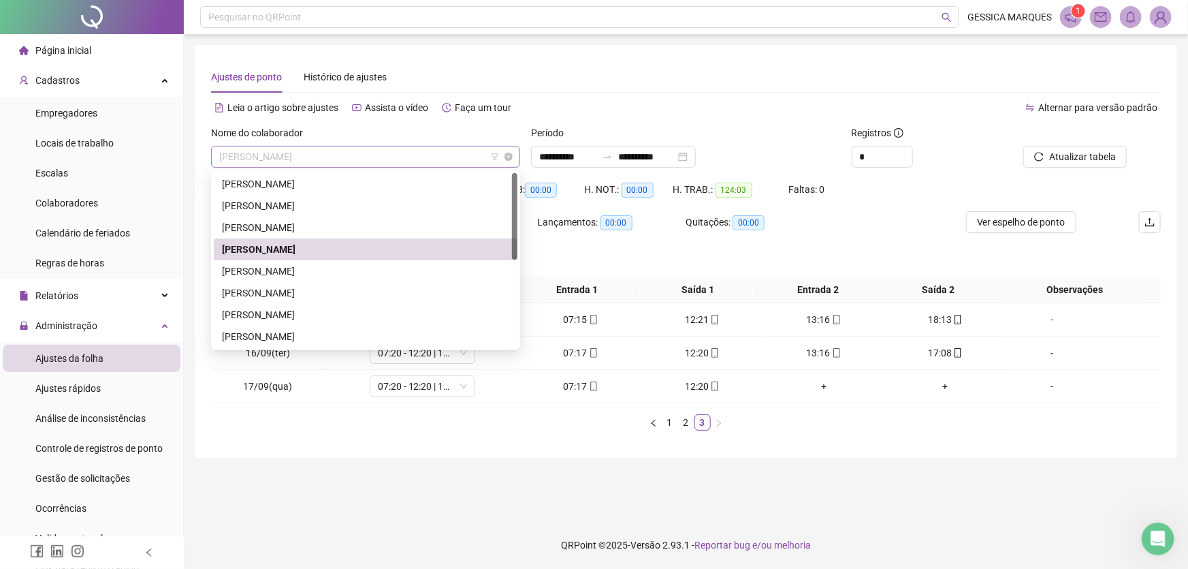
click at [445, 159] on span "[PERSON_NAME]" at bounding box center [365, 156] width 293 height 20
click at [364, 277] on div "[PERSON_NAME]" at bounding box center [365, 270] width 287 height 15
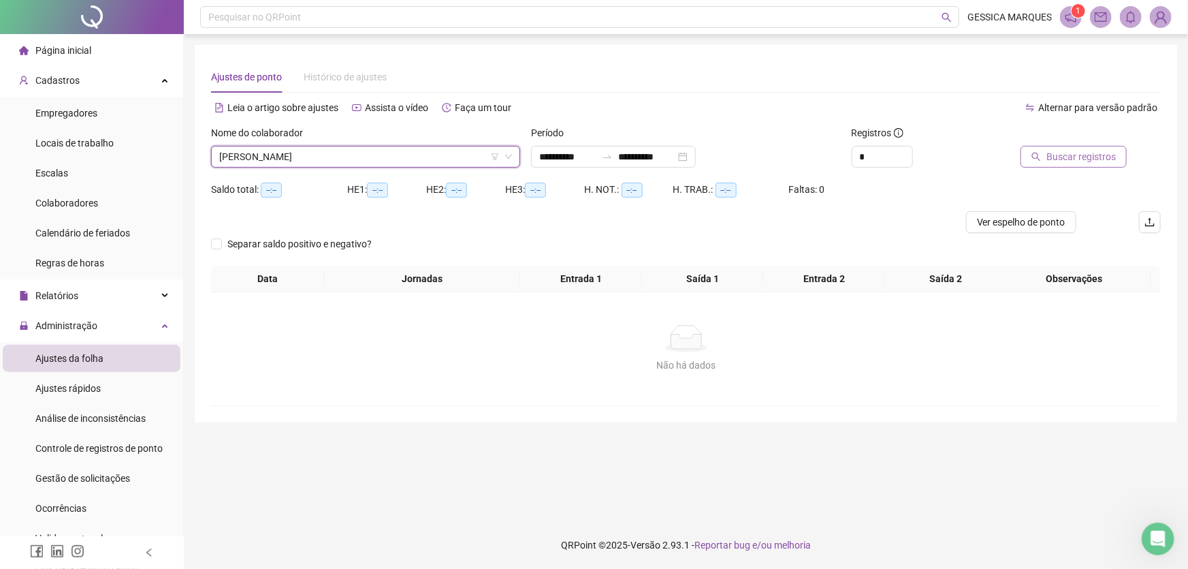
click at [1076, 157] on span "Buscar registros" at bounding box center [1080, 156] width 69 height 15
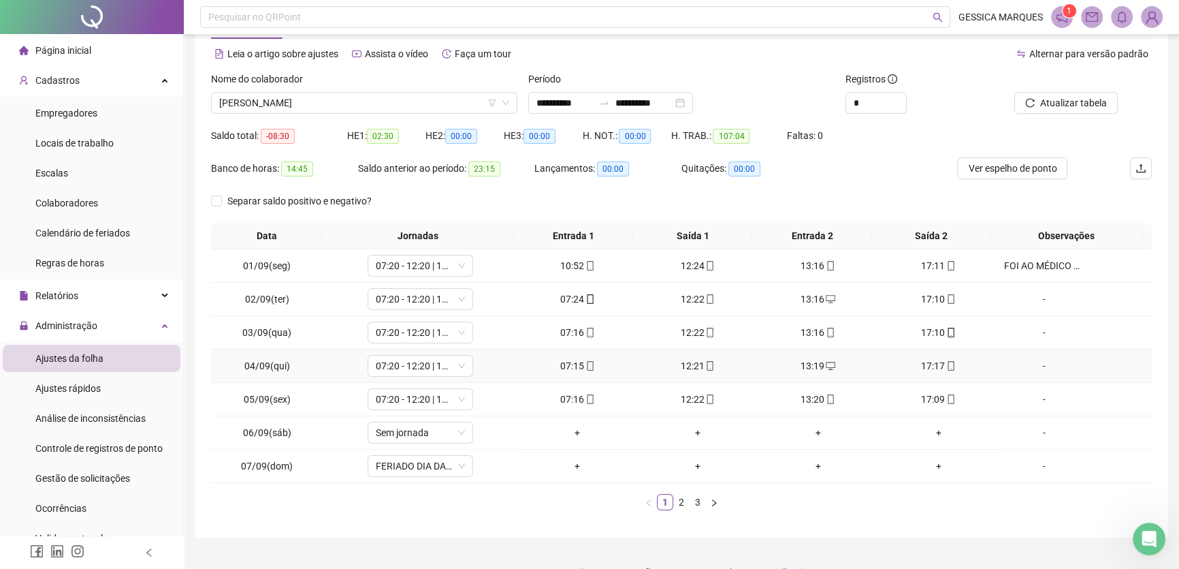
scroll to position [80, 0]
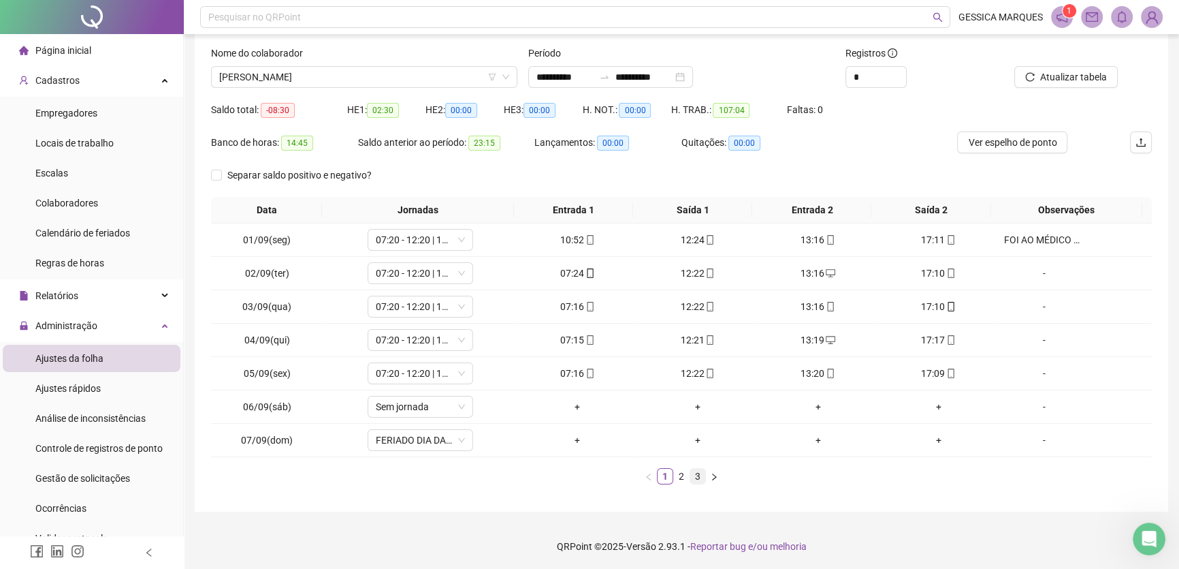
click at [696, 475] on link "3" at bounding box center [697, 475] width 15 height 15
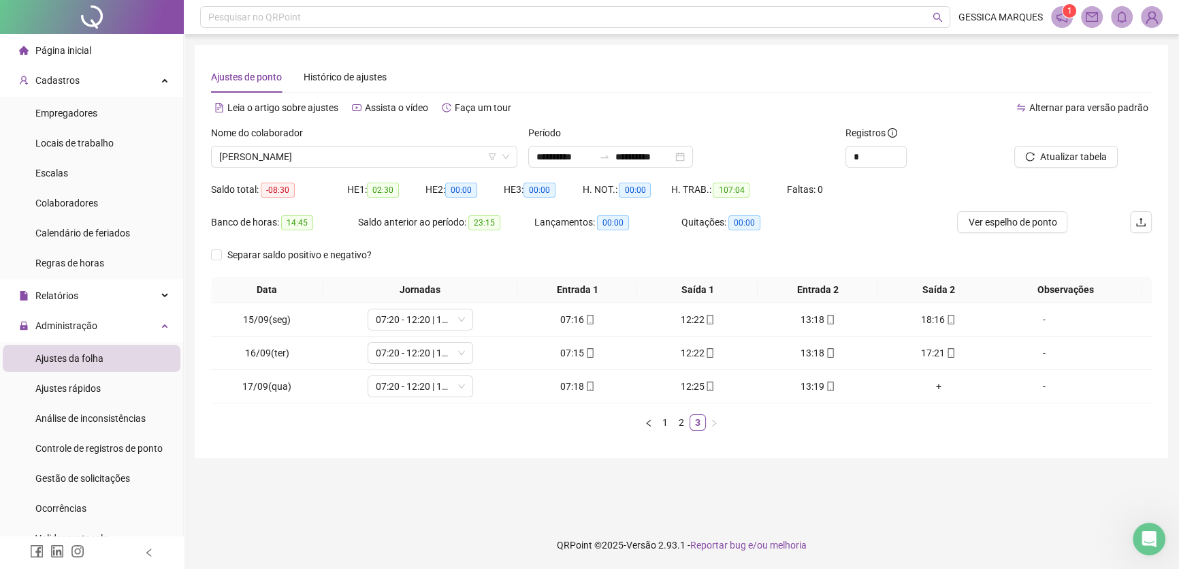
scroll to position [0, 0]
click at [391, 148] on span "[PERSON_NAME]" at bounding box center [365, 156] width 293 height 20
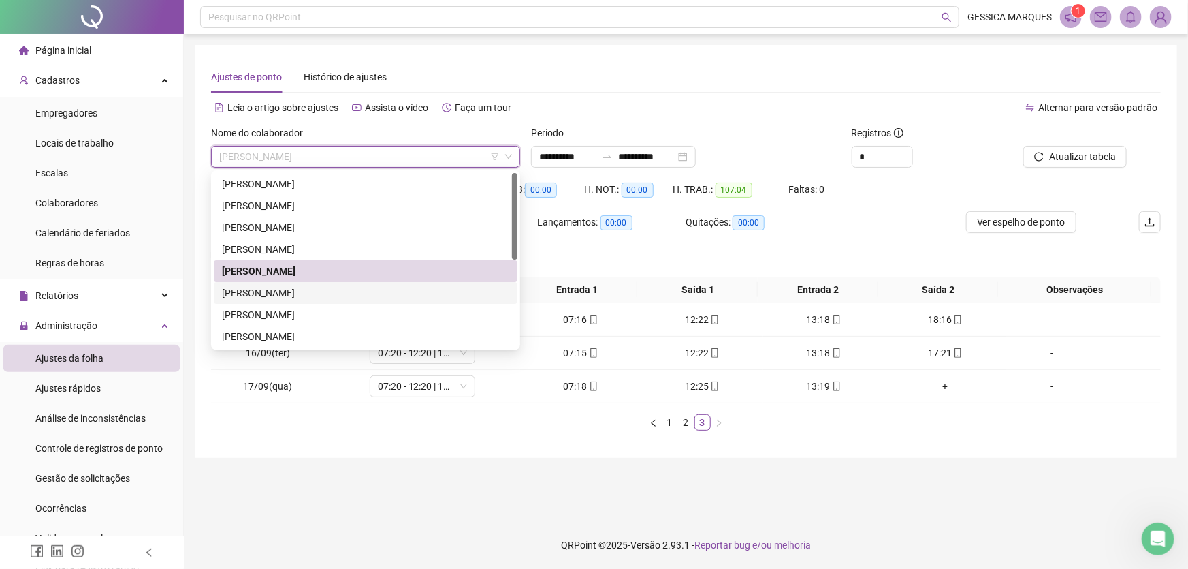
click at [346, 292] on div "[PERSON_NAME]" at bounding box center [365, 292] width 287 height 15
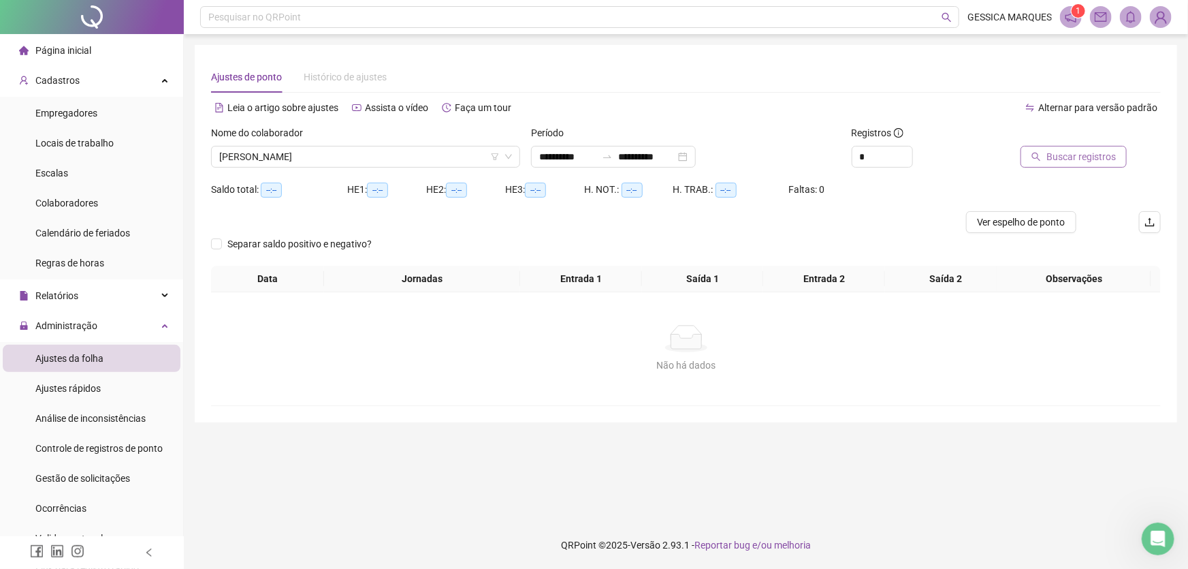
click at [1104, 154] on span "Buscar registros" at bounding box center [1080, 156] width 69 height 15
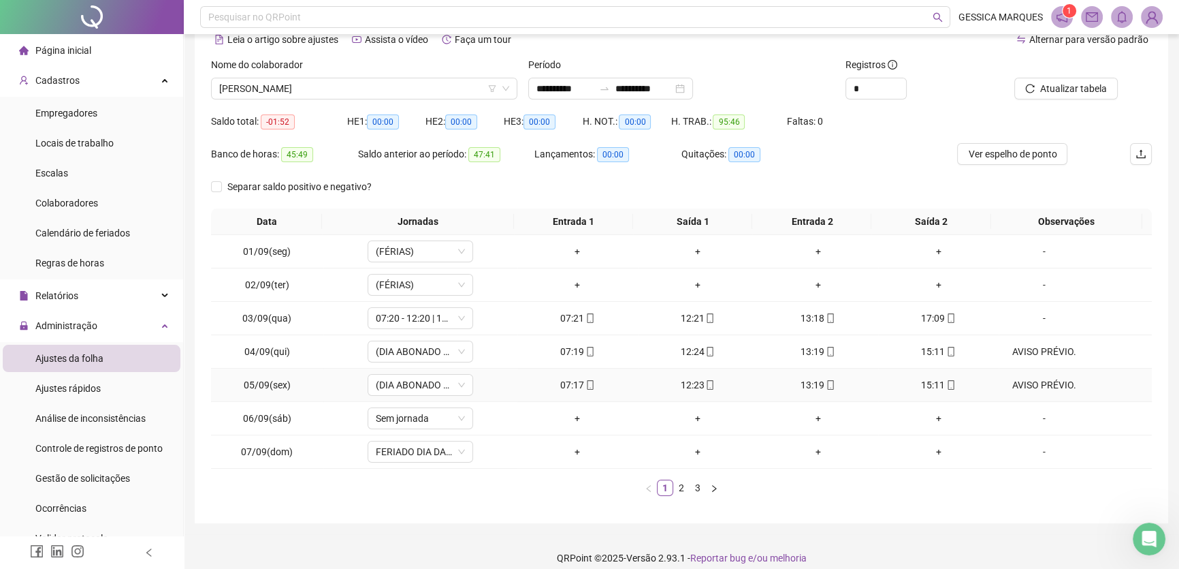
scroll to position [80, 0]
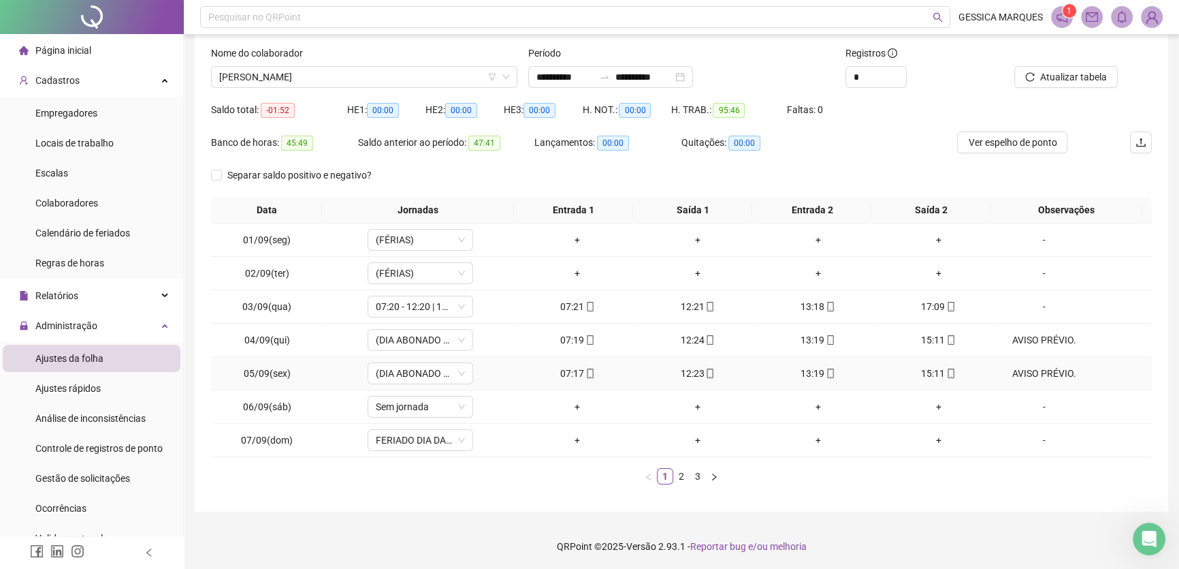
click at [1056, 372] on div "AVISO PRÉVIO." at bounding box center [1044, 373] width 80 height 15
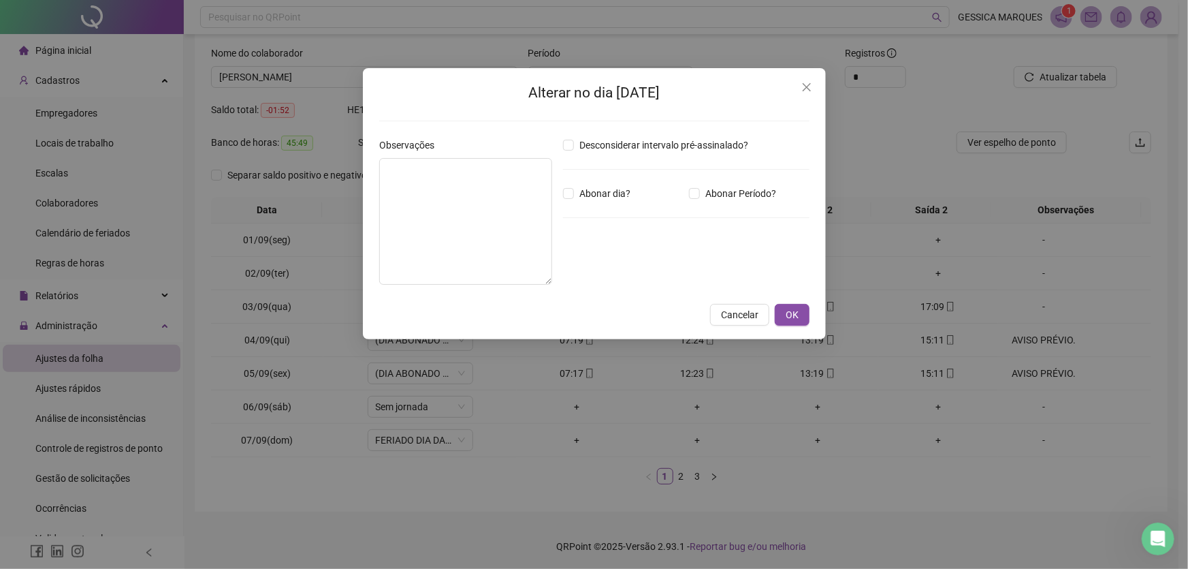
type textarea "**********"
type input "*****"
drag, startPoint x: 456, startPoint y: 170, endPoint x: 384, endPoint y: 173, distance: 72.3
click at [384, 173] on textarea "**********" at bounding box center [465, 221] width 173 height 127
click at [795, 317] on span "OK" at bounding box center [792, 314] width 13 height 15
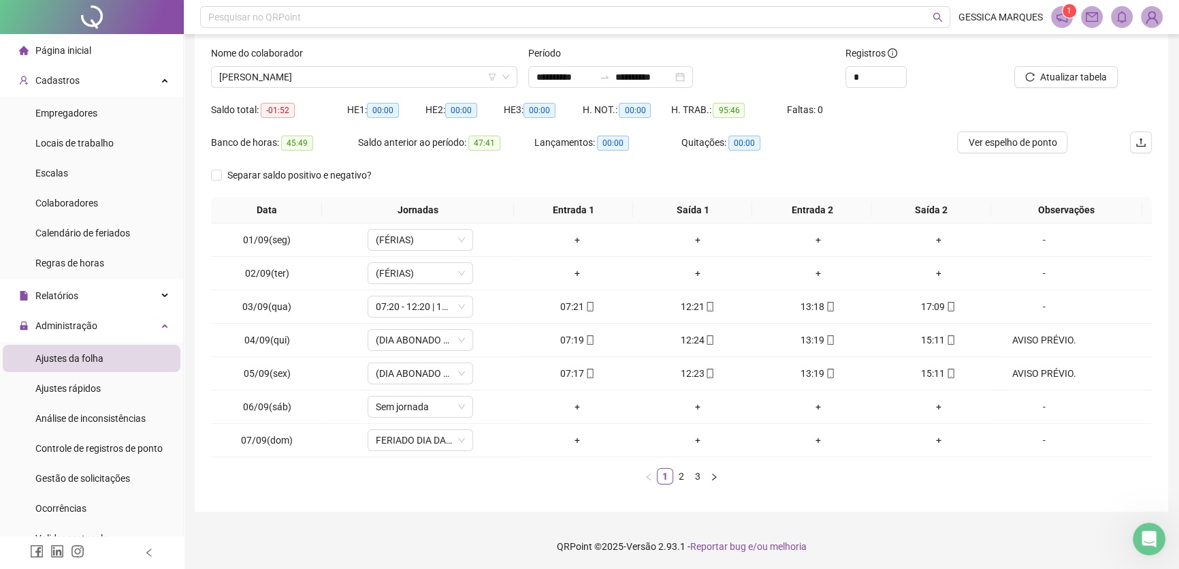
click at [702, 474] on link "3" at bounding box center [697, 475] width 15 height 15
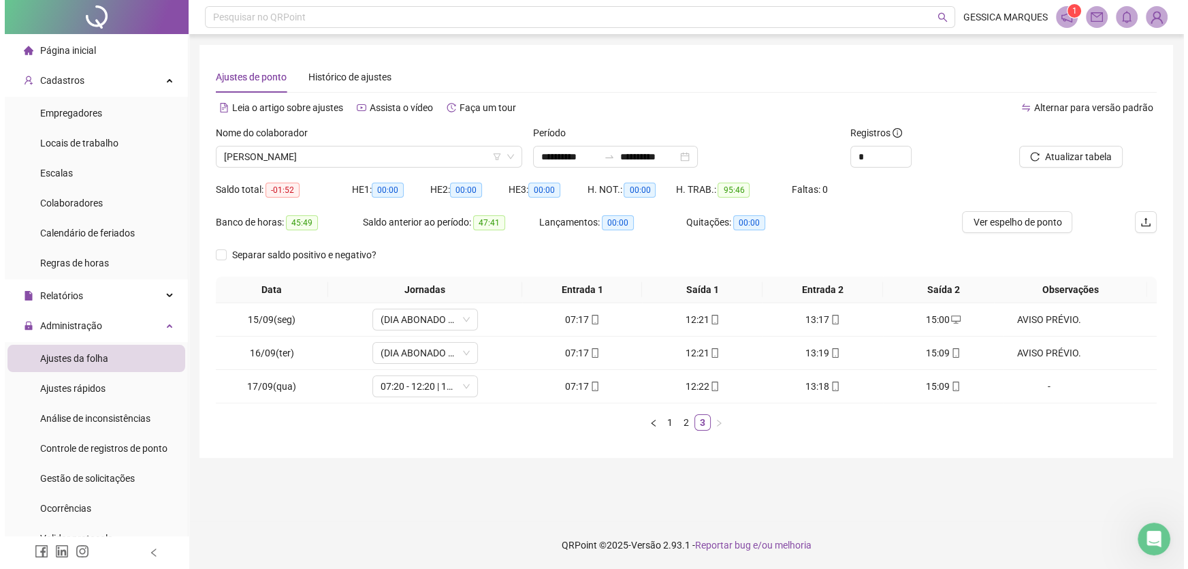
scroll to position [0, 0]
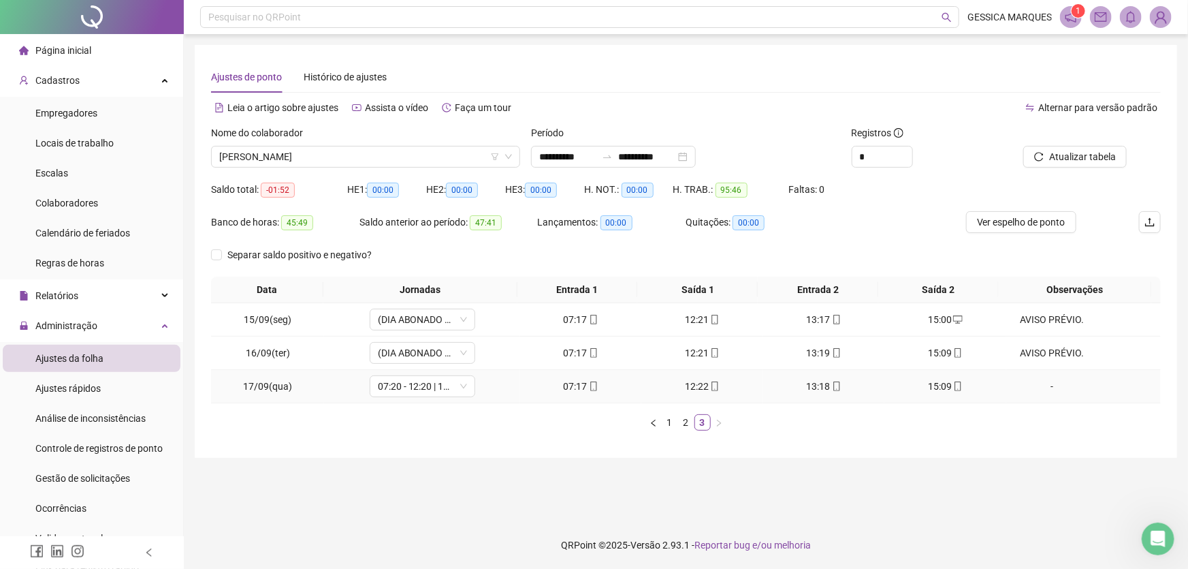
click at [1041, 387] on div "-" at bounding box center [1052, 386] width 80 height 15
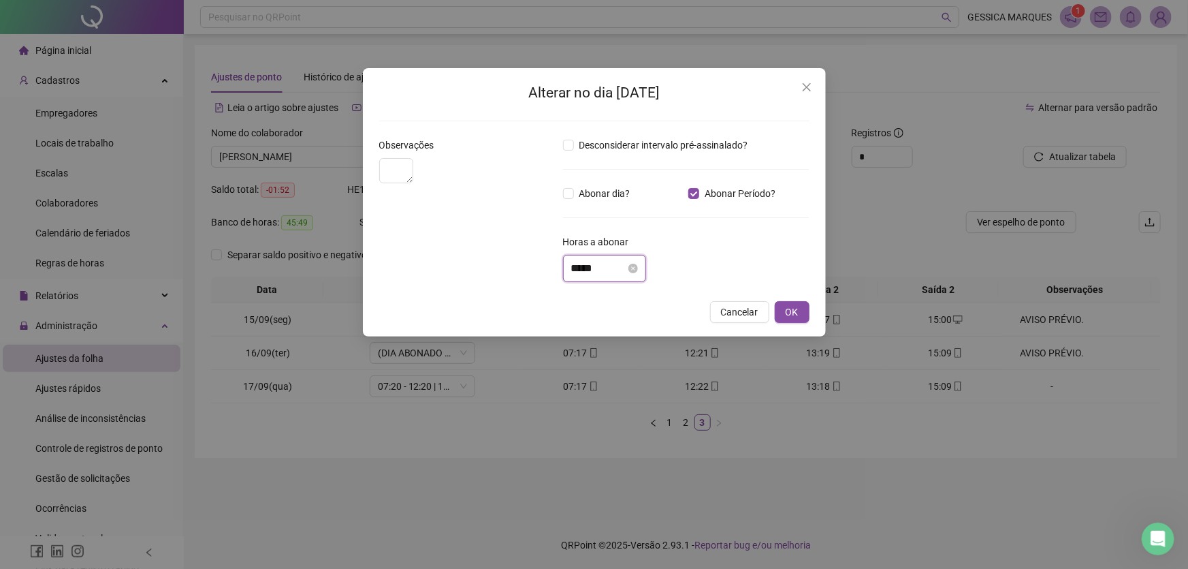
click at [581, 267] on input "*****" at bounding box center [598, 268] width 54 height 16
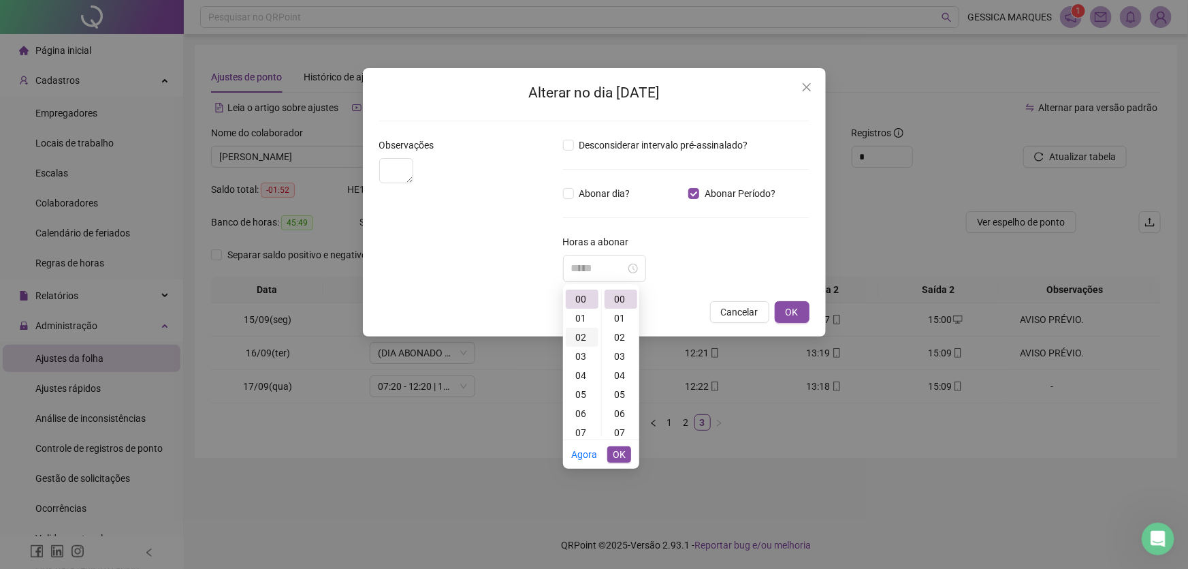
click at [587, 335] on div "02" at bounding box center [582, 336] width 33 height 19
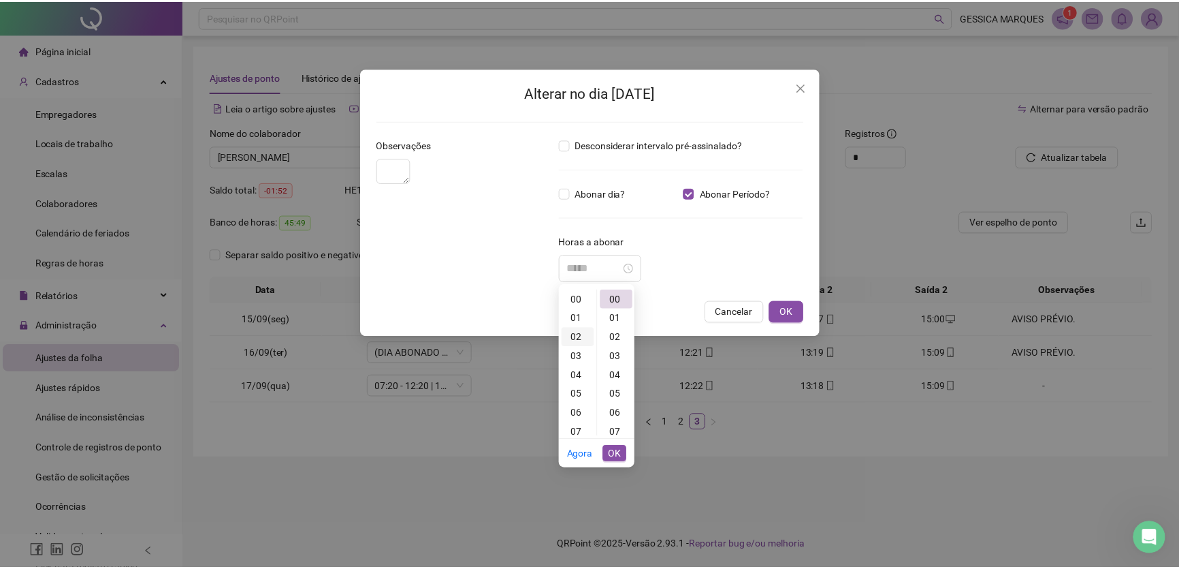
scroll to position [38, 0]
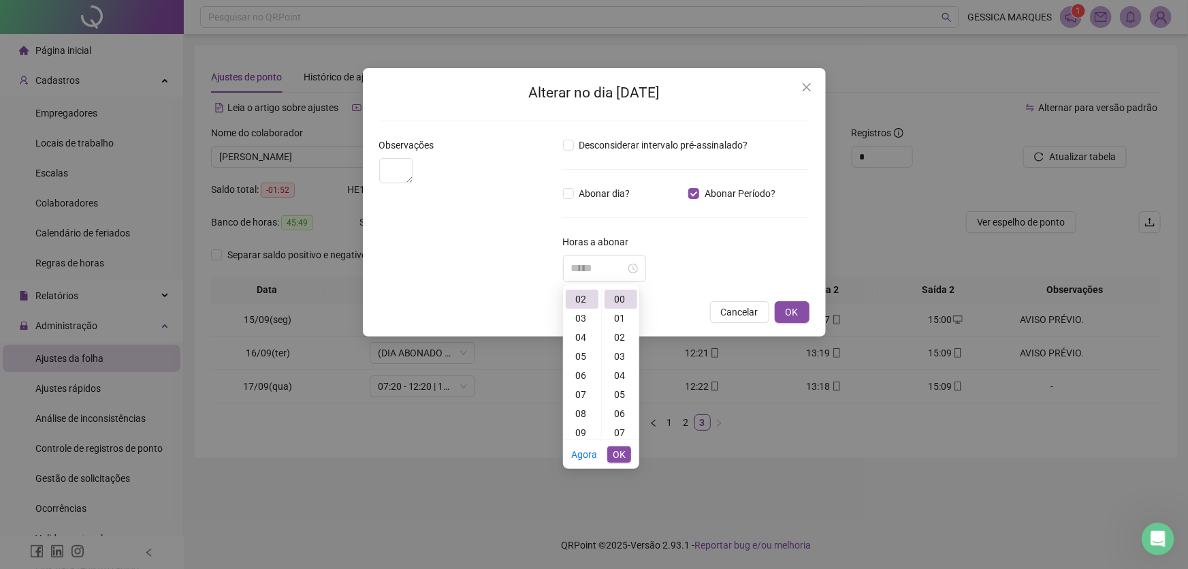
type input "*****"
click at [621, 456] on span "OK" at bounding box center [619, 454] width 13 height 15
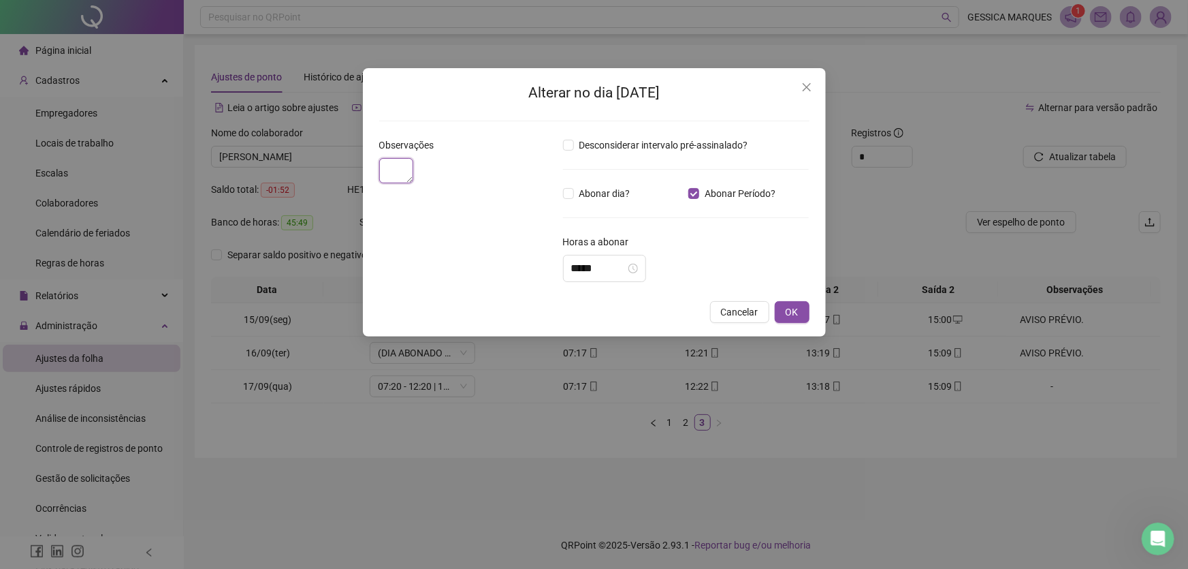
click at [414, 171] on textarea at bounding box center [396, 170] width 35 height 25
paste textarea "**********"
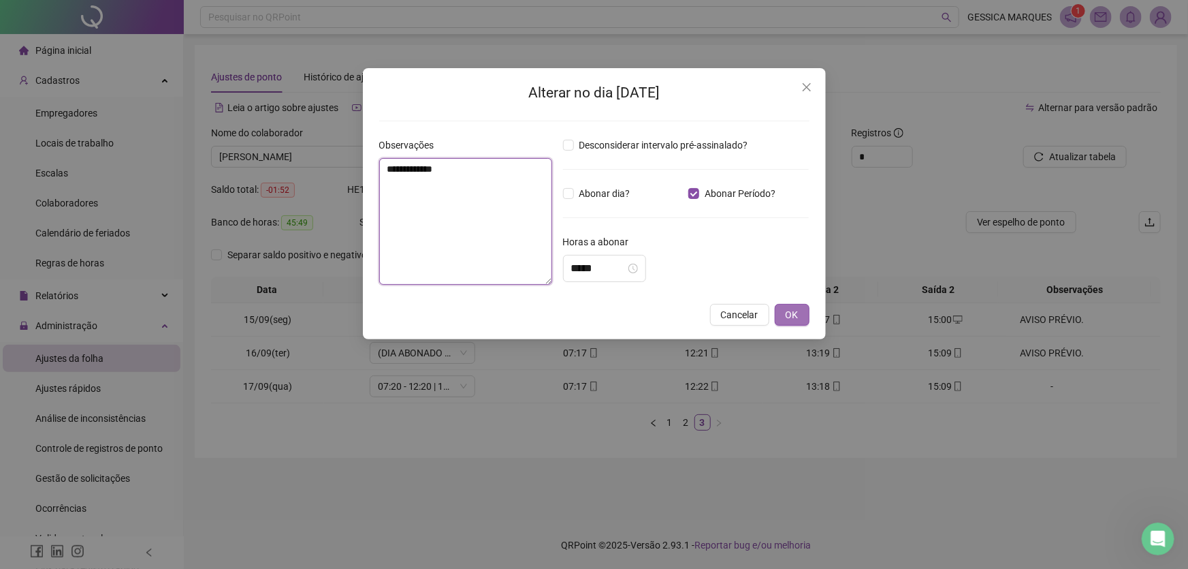
type textarea "**********"
click at [790, 313] on span "OK" at bounding box center [792, 314] width 13 height 15
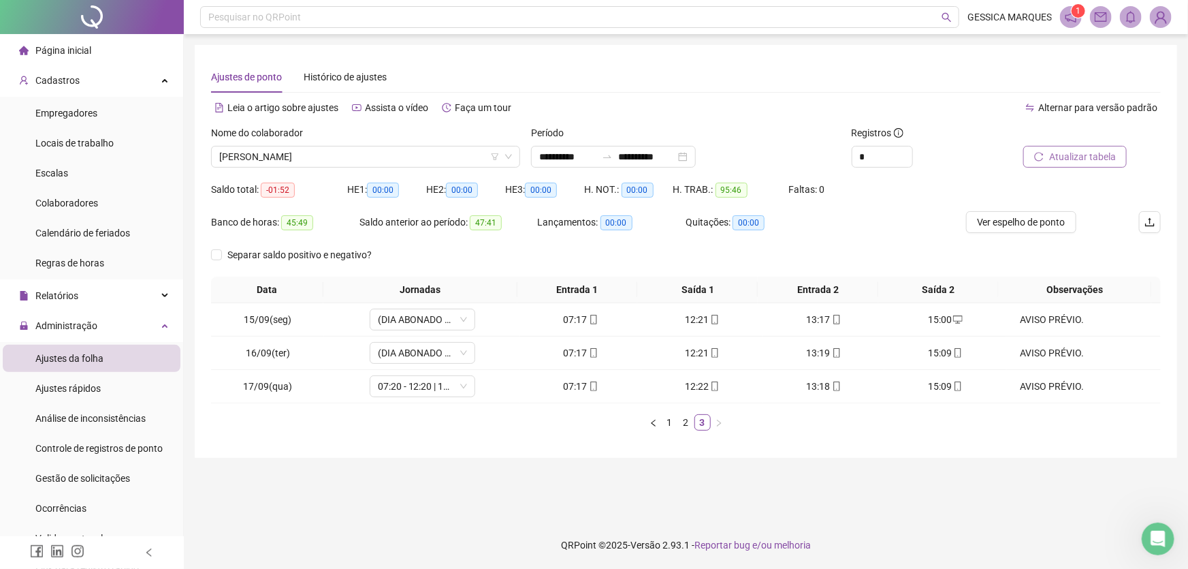
click at [1065, 156] on span "Atualizar tabela" at bounding box center [1082, 156] width 67 height 15
click at [1055, 225] on span "Ver espelho de ponto" at bounding box center [1021, 221] width 89 height 15
click at [406, 160] on span "[PERSON_NAME]" at bounding box center [365, 156] width 293 height 20
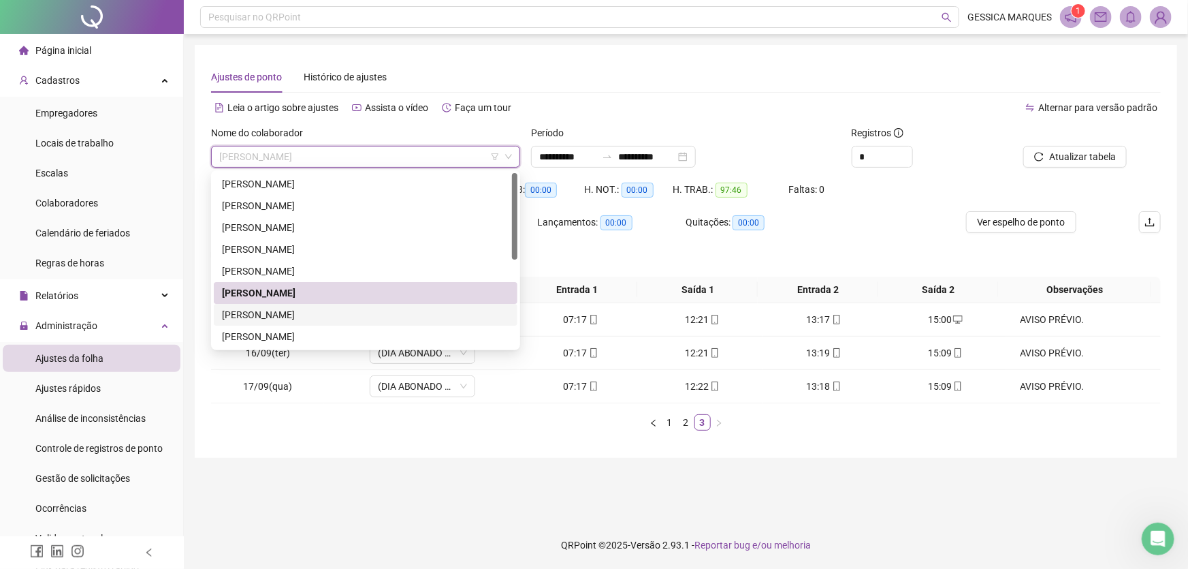
click at [355, 313] on div "[PERSON_NAME]" at bounding box center [365, 314] width 287 height 15
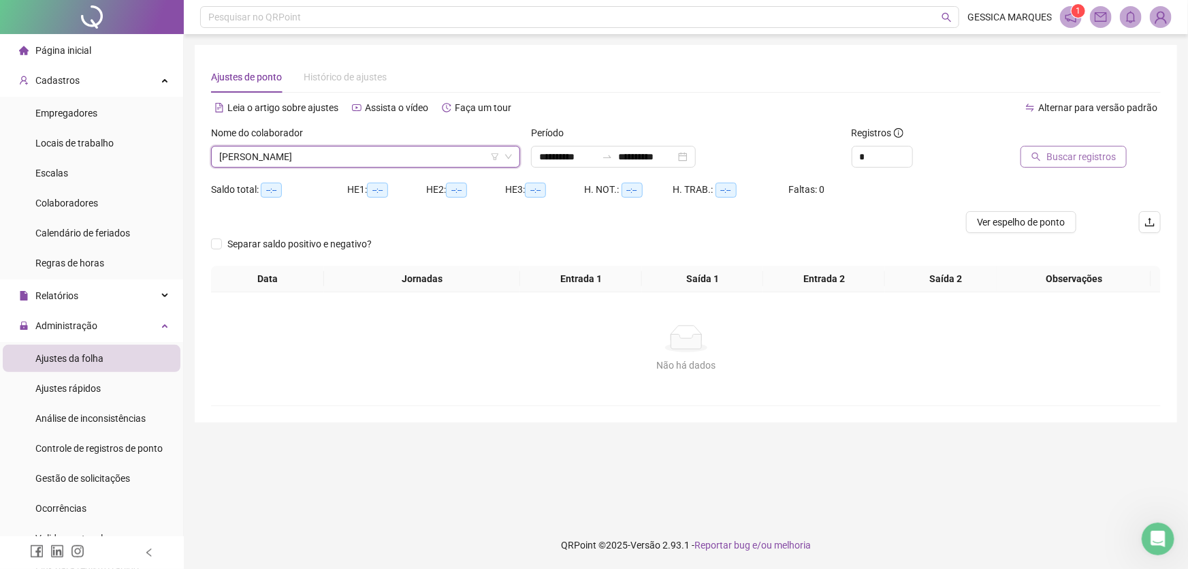
click at [1066, 149] on span "Buscar registros" at bounding box center [1080, 156] width 69 height 15
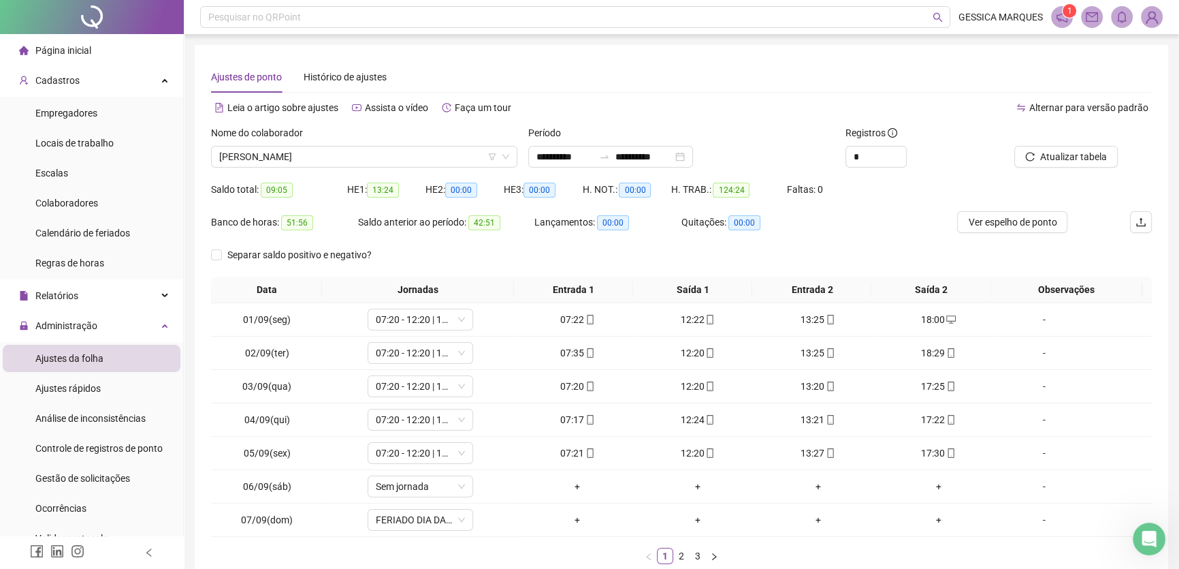
click at [1012, 225] on span "Ver espelho de ponto" at bounding box center [1012, 221] width 89 height 15
click at [417, 152] on span "[PERSON_NAME]" at bounding box center [364, 156] width 290 height 20
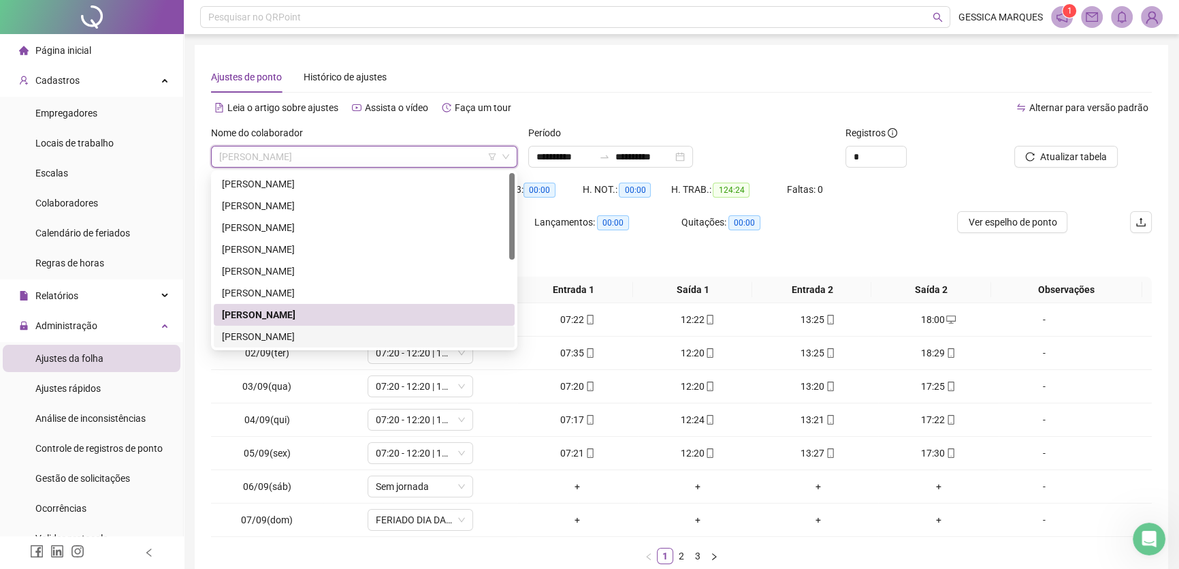
click at [366, 331] on div "[PERSON_NAME]" at bounding box center [364, 336] width 285 height 15
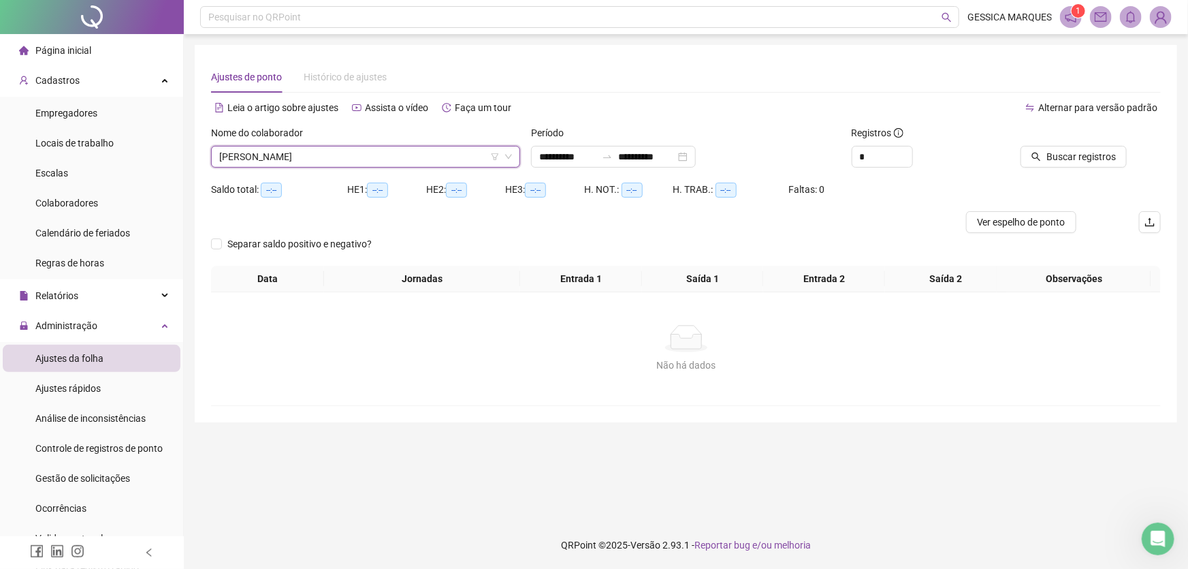
click at [1069, 170] on div "Buscar registros" at bounding box center [1086, 151] width 160 height 53
click at [1073, 158] on span "Buscar registros" at bounding box center [1080, 156] width 69 height 15
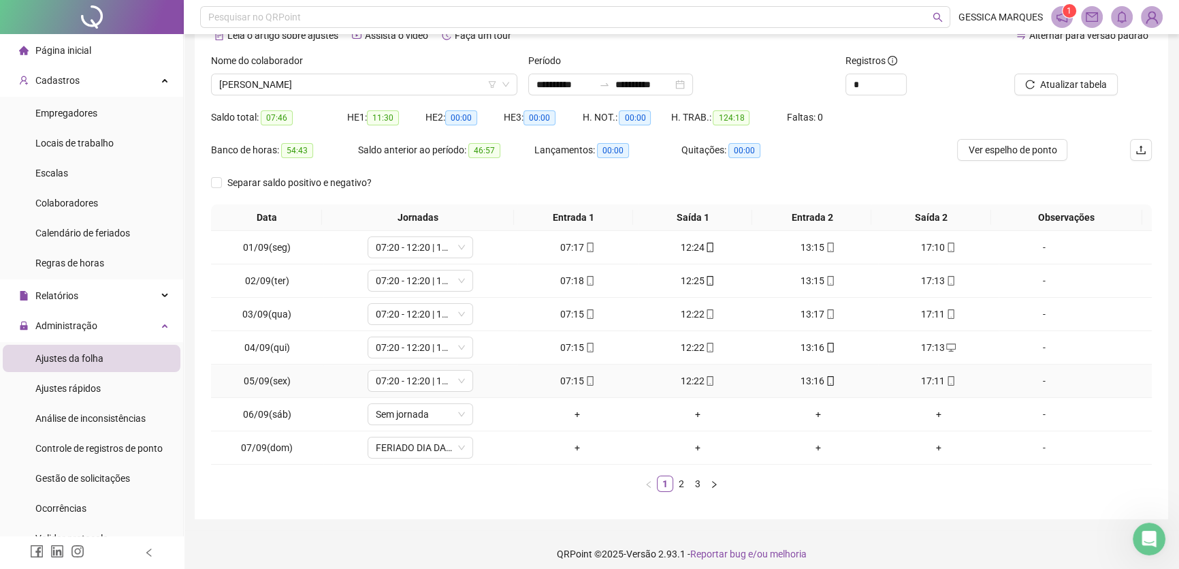
scroll to position [80, 0]
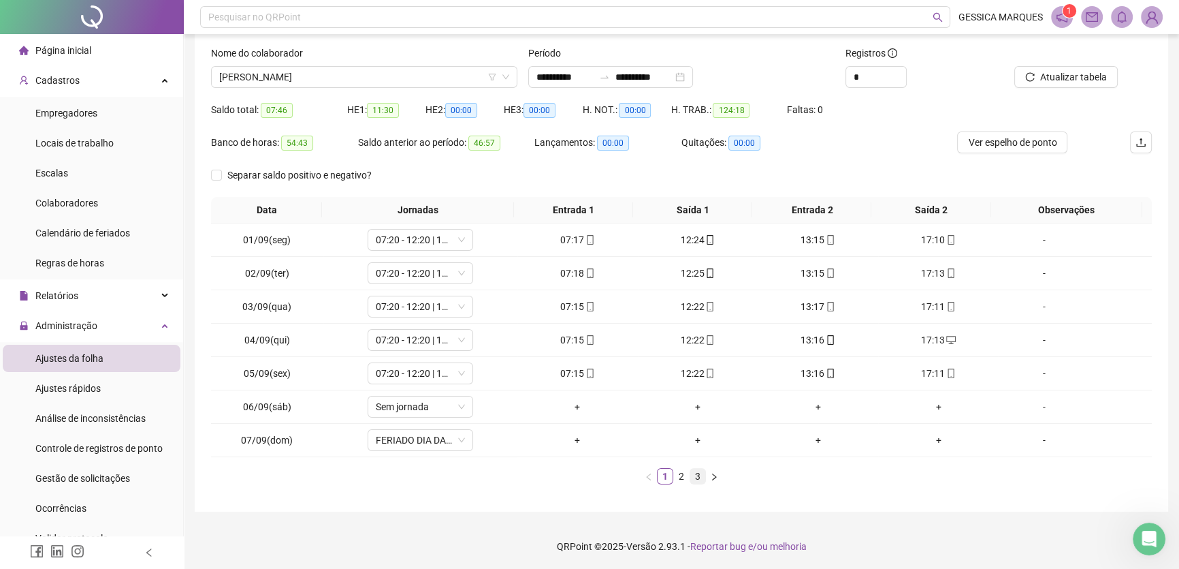
click at [696, 480] on link "3" at bounding box center [697, 475] width 15 height 15
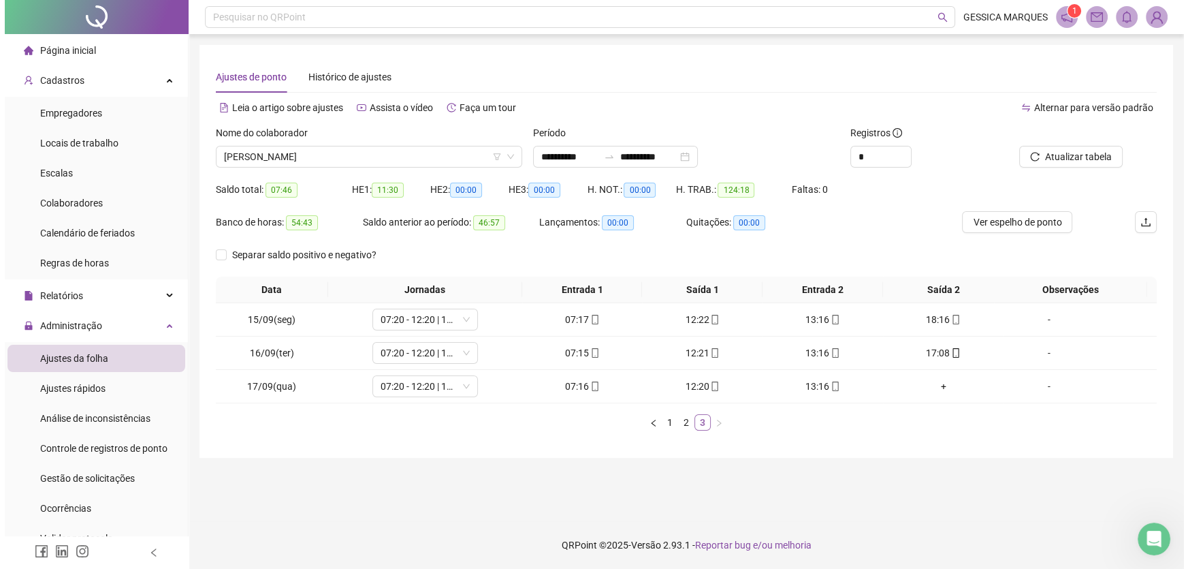
scroll to position [0, 0]
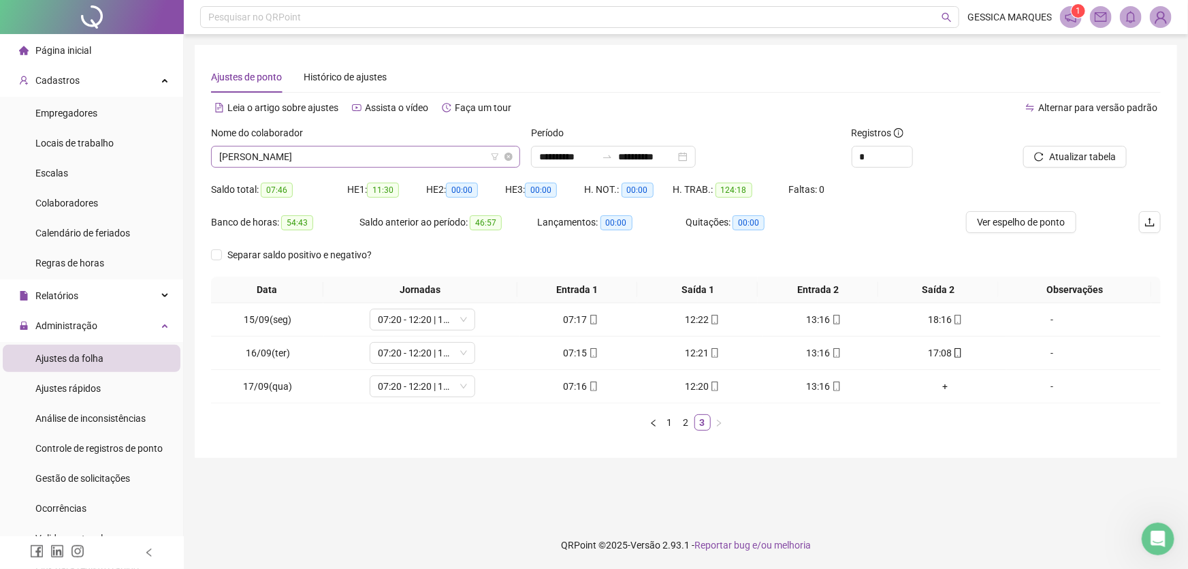
click at [423, 158] on span "[PERSON_NAME]" at bounding box center [365, 156] width 293 height 20
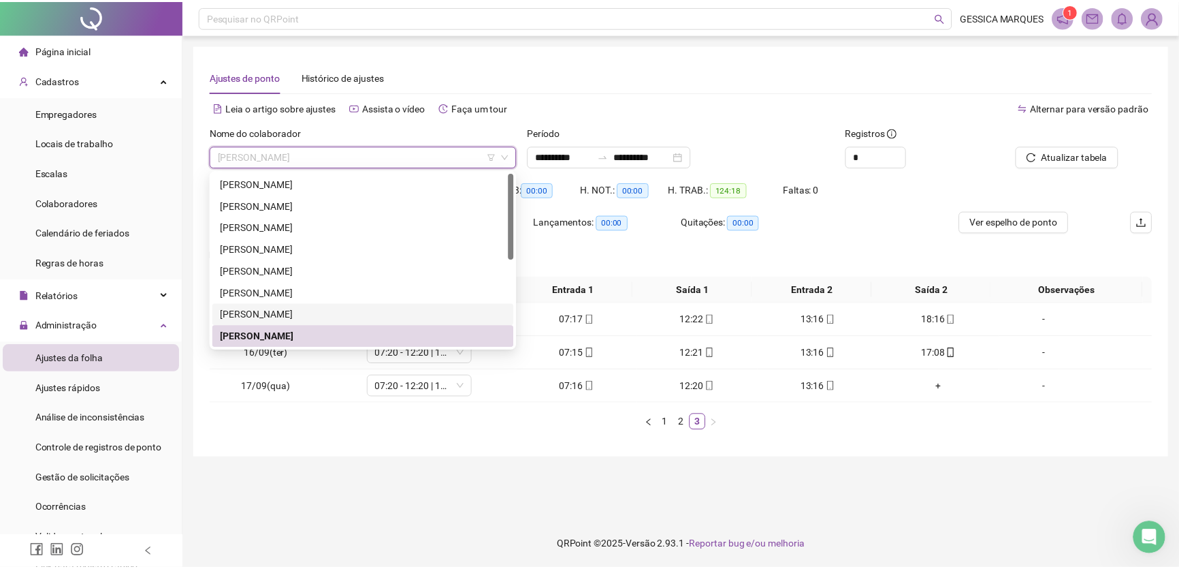
scroll to position [61, 0]
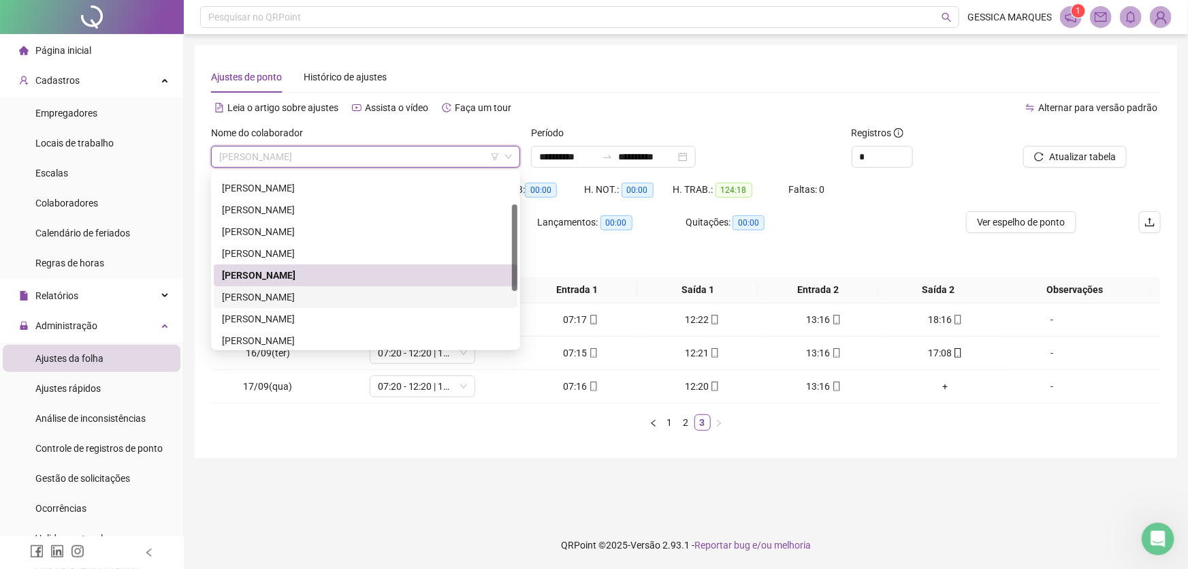
click at [381, 298] on div "[PERSON_NAME]" at bounding box center [365, 296] width 287 height 15
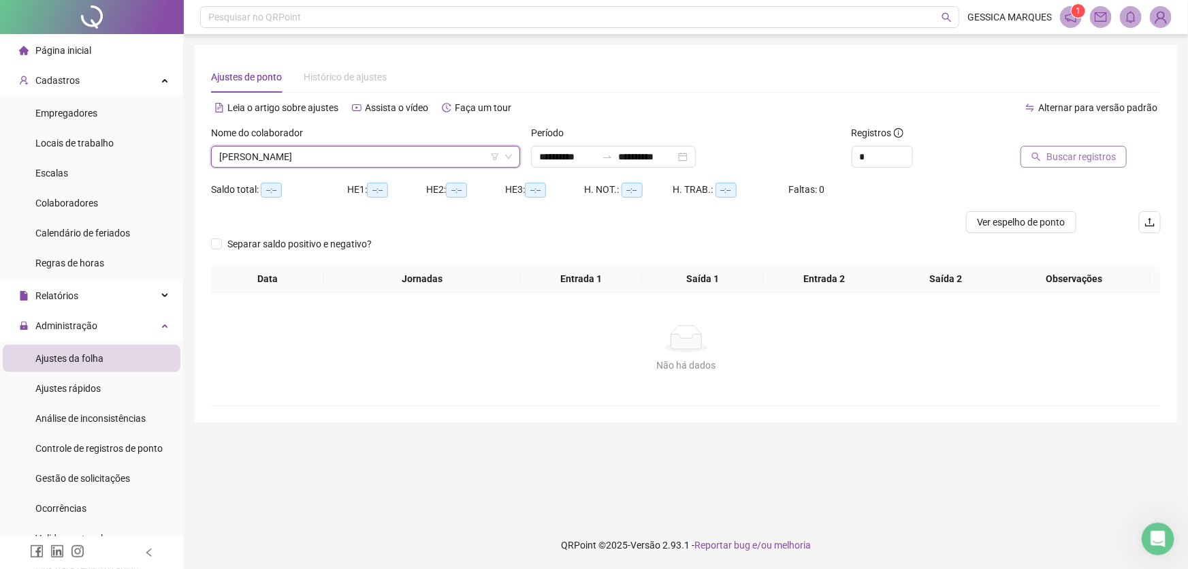
click at [1056, 161] on span "Buscar registros" at bounding box center [1080, 156] width 69 height 15
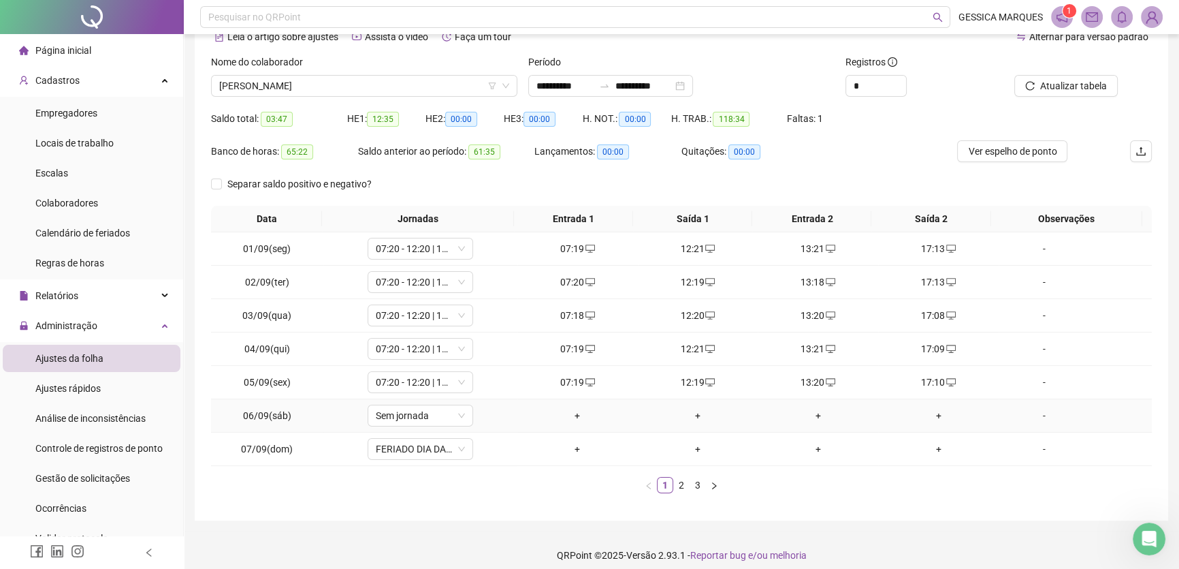
scroll to position [80, 0]
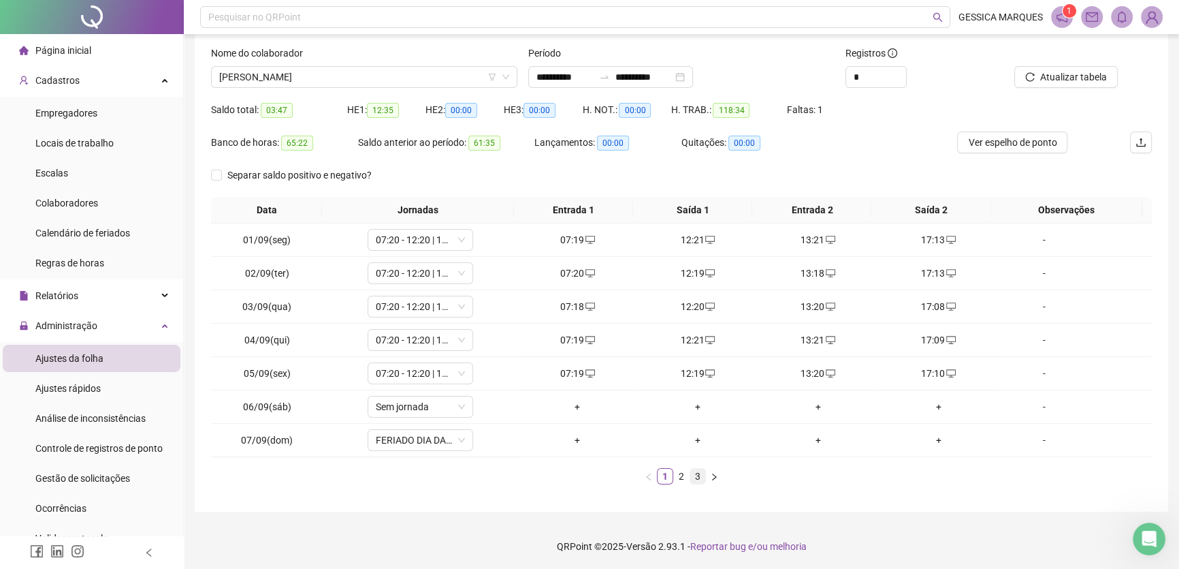
click at [699, 481] on link "3" at bounding box center [697, 475] width 15 height 15
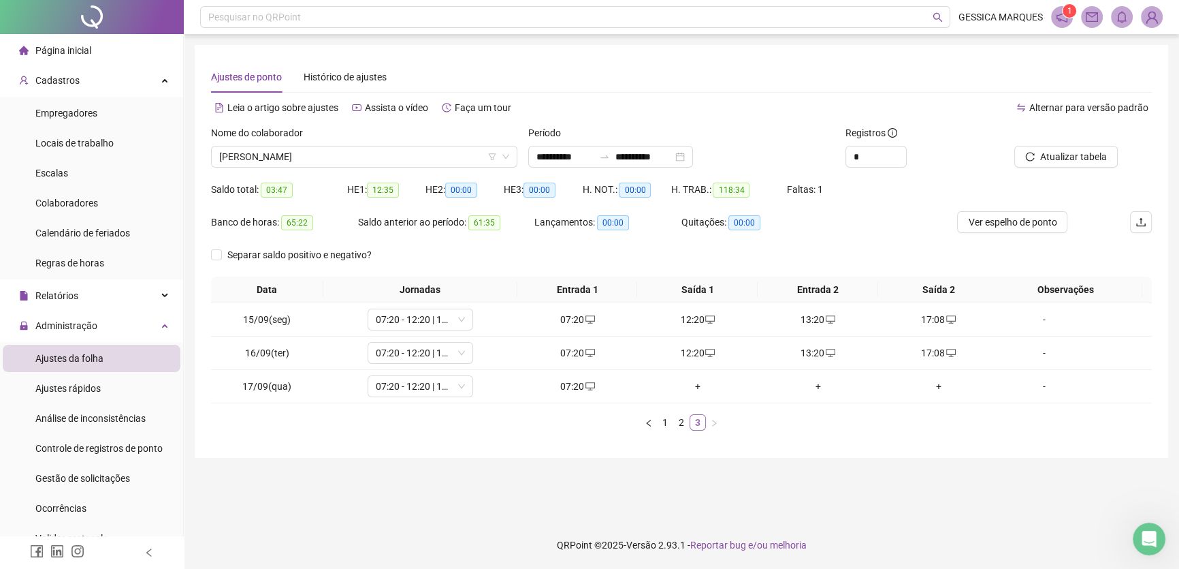
scroll to position [0, 0]
click at [701, 383] on div "+" at bounding box center [702, 386] width 111 height 15
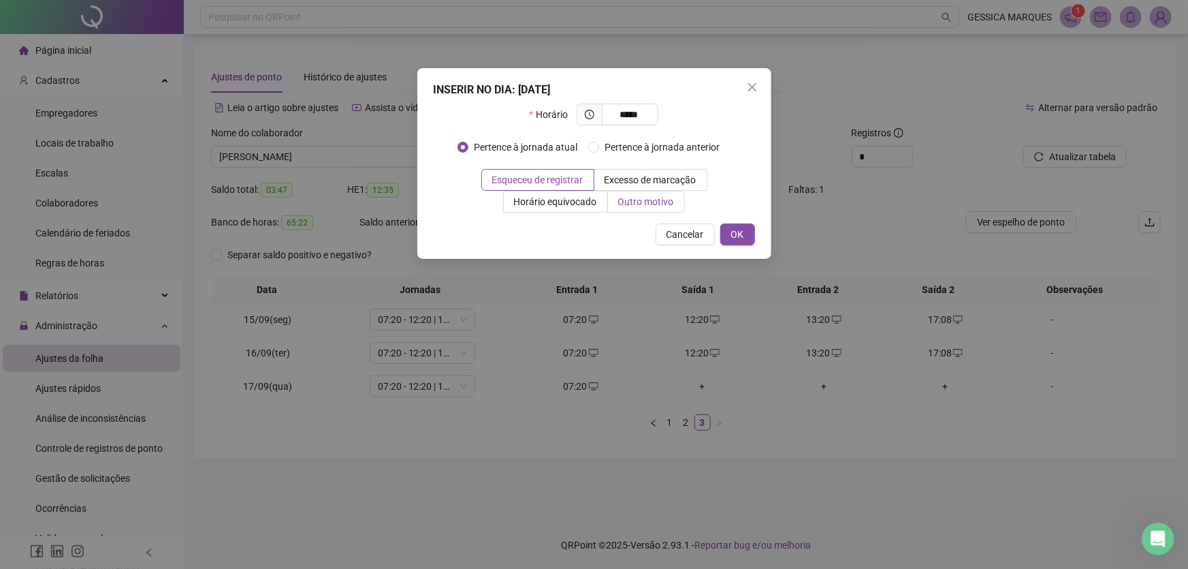
type input "*****"
click at [638, 196] on span "Outro motivo" at bounding box center [646, 201] width 56 height 11
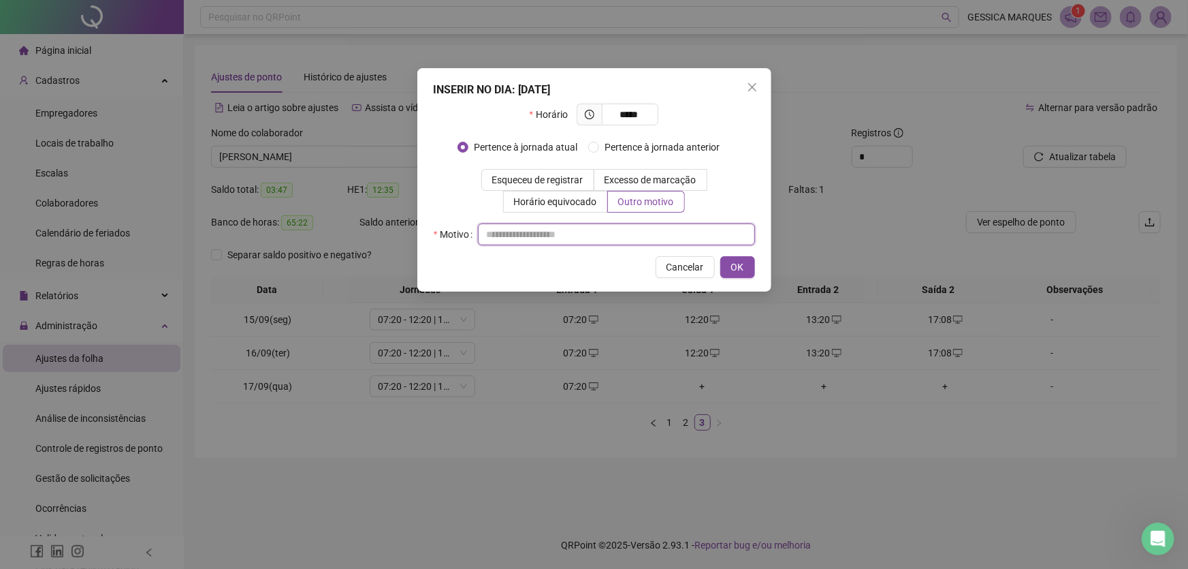
click at [521, 231] on input "text" at bounding box center [616, 234] width 277 height 22
drag, startPoint x: 558, startPoint y: 240, endPoint x: 473, endPoint y: 238, distance: 85.2
click at [473, 238] on div "**********" at bounding box center [594, 234] width 321 height 22
type input "**********"
click at [737, 265] on span "OK" at bounding box center [737, 266] width 13 height 15
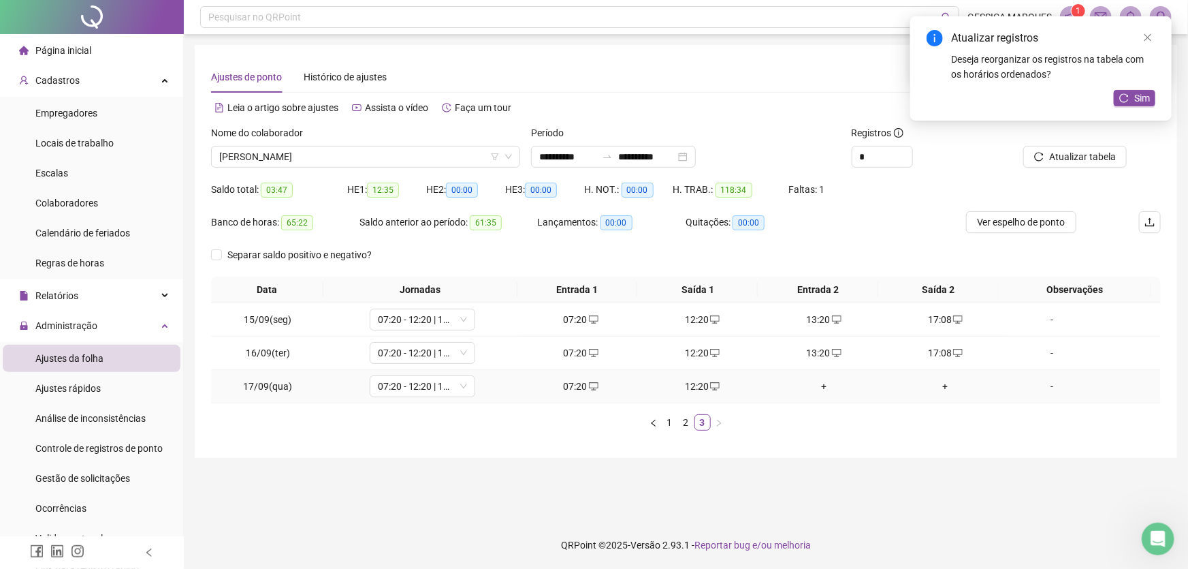
click at [820, 384] on div "+" at bounding box center [824, 386] width 111 height 15
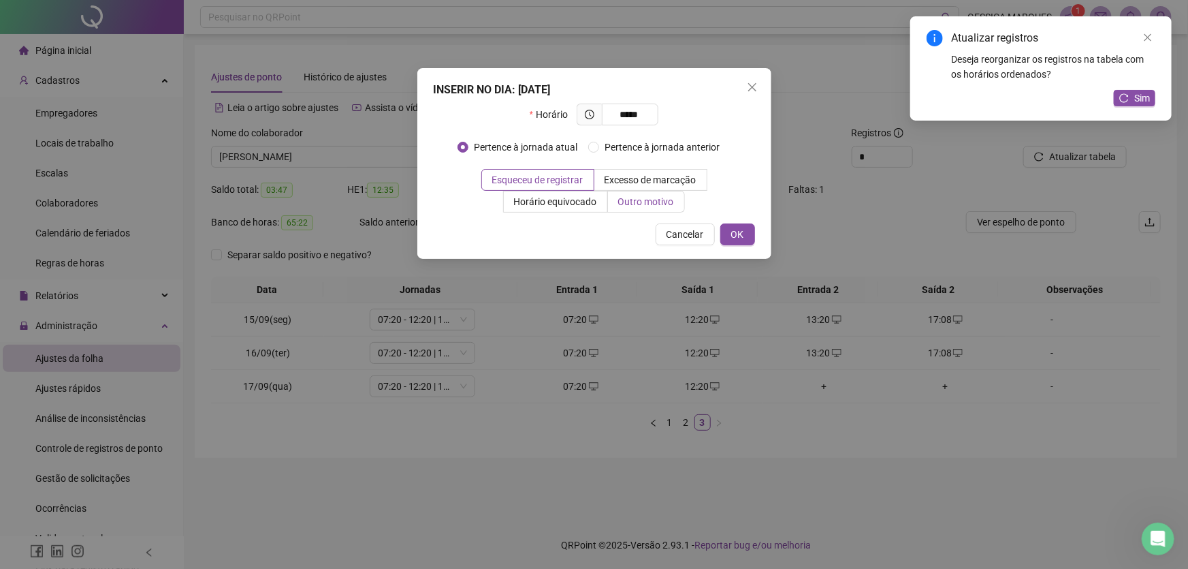
type input "*****"
click at [643, 199] on span "Outro motivo" at bounding box center [646, 201] width 56 height 11
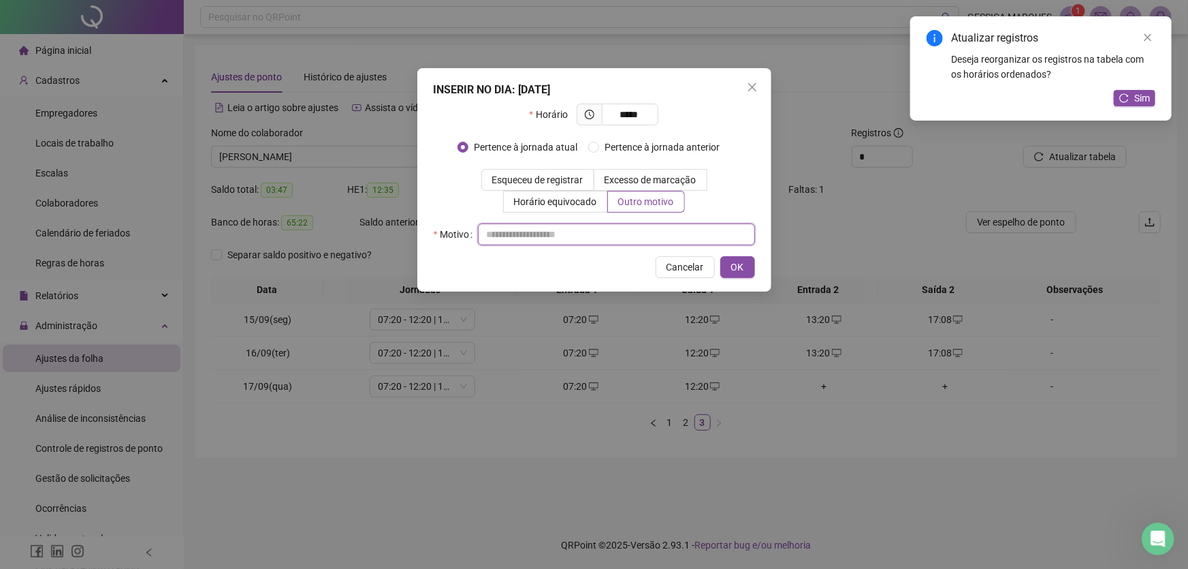
click at [556, 239] on input "text" at bounding box center [616, 234] width 277 height 22
paste input "**********"
type input "**********"
click at [743, 266] on span "OK" at bounding box center [737, 266] width 13 height 15
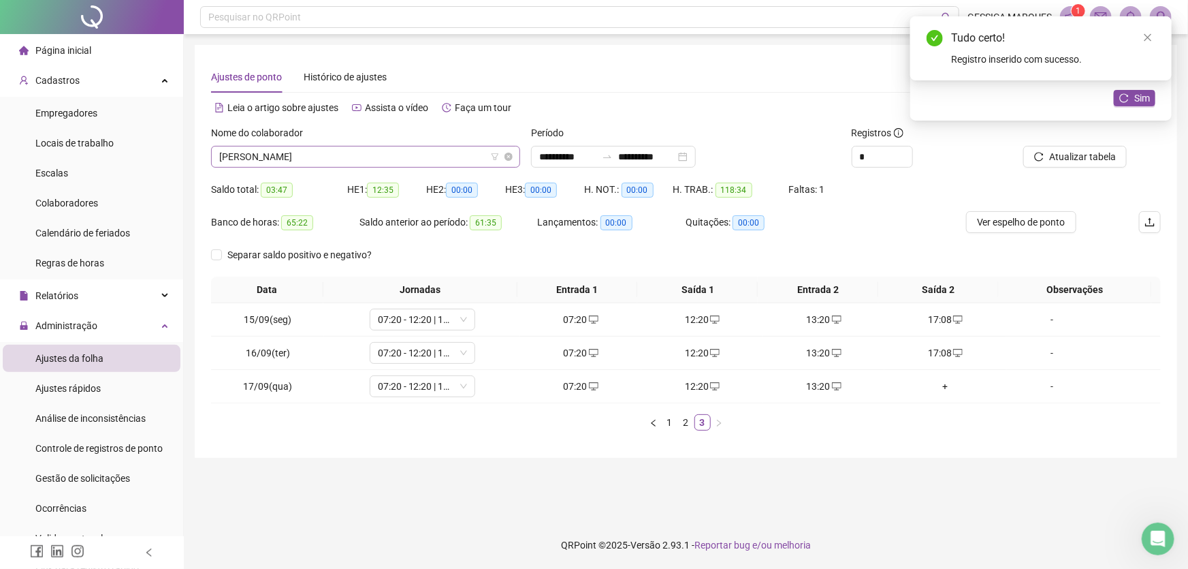
click at [450, 150] on span "[PERSON_NAME]" at bounding box center [365, 156] width 293 height 20
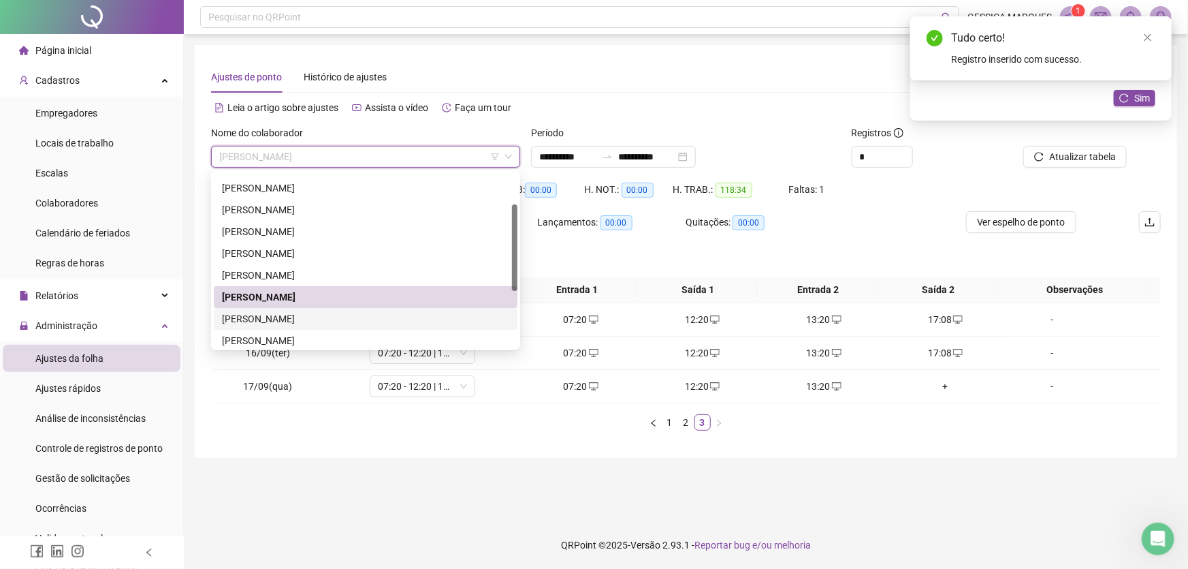
click at [388, 313] on div "[PERSON_NAME]" at bounding box center [365, 318] width 287 height 15
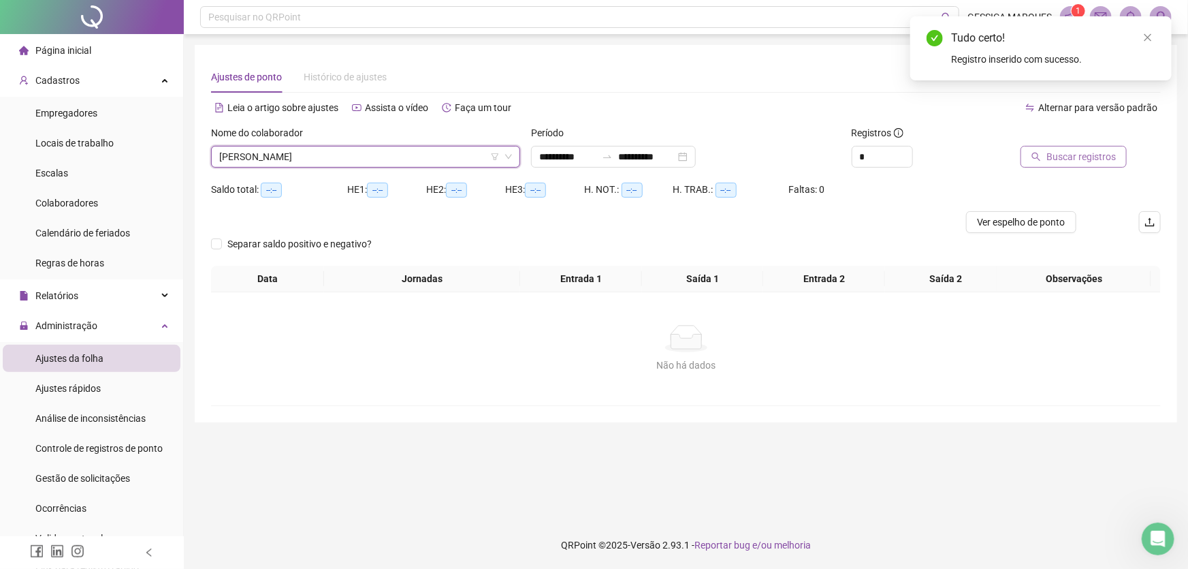
click at [1089, 155] on span "Buscar registros" at bounding box center [1080, 156] width 69 height 15
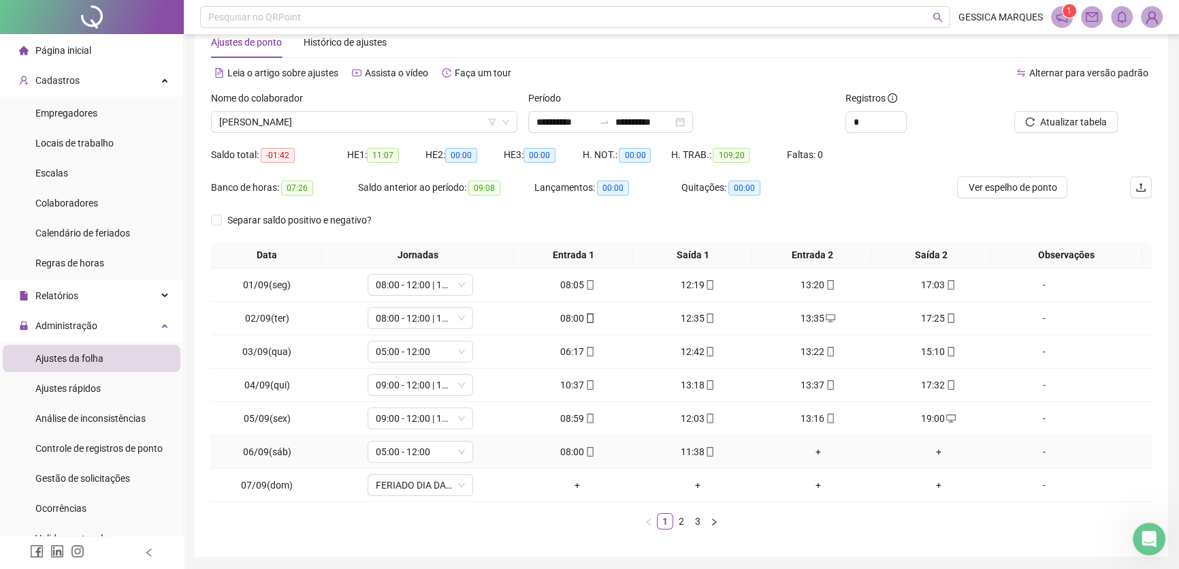
scroll to position [80, 0]
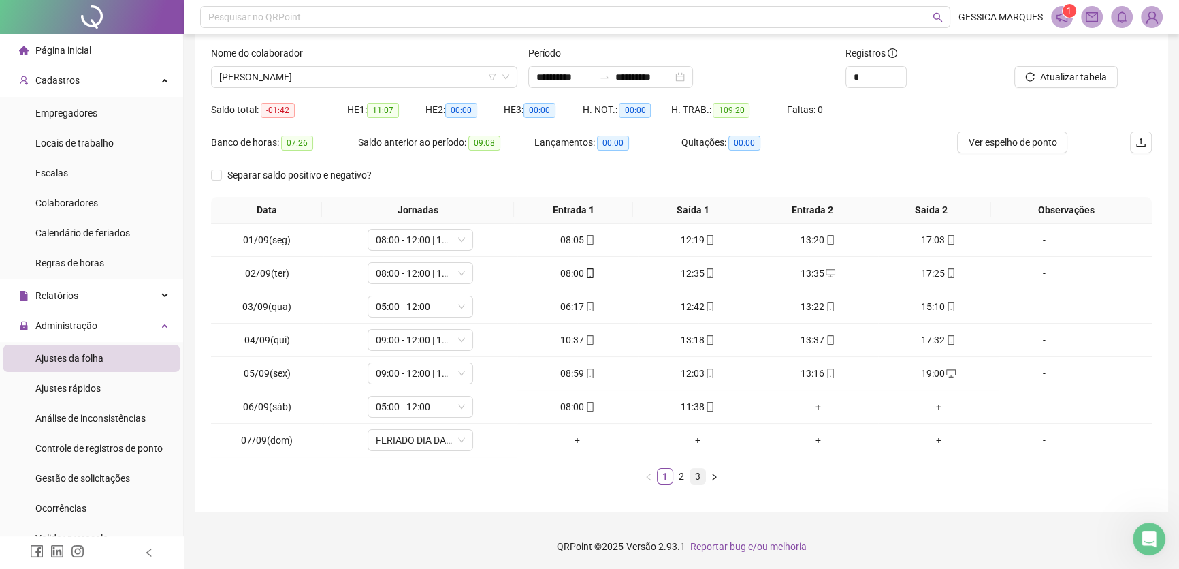
click at [701, 473] on link "3" at bounding box center [697, 475] width 15 height 15
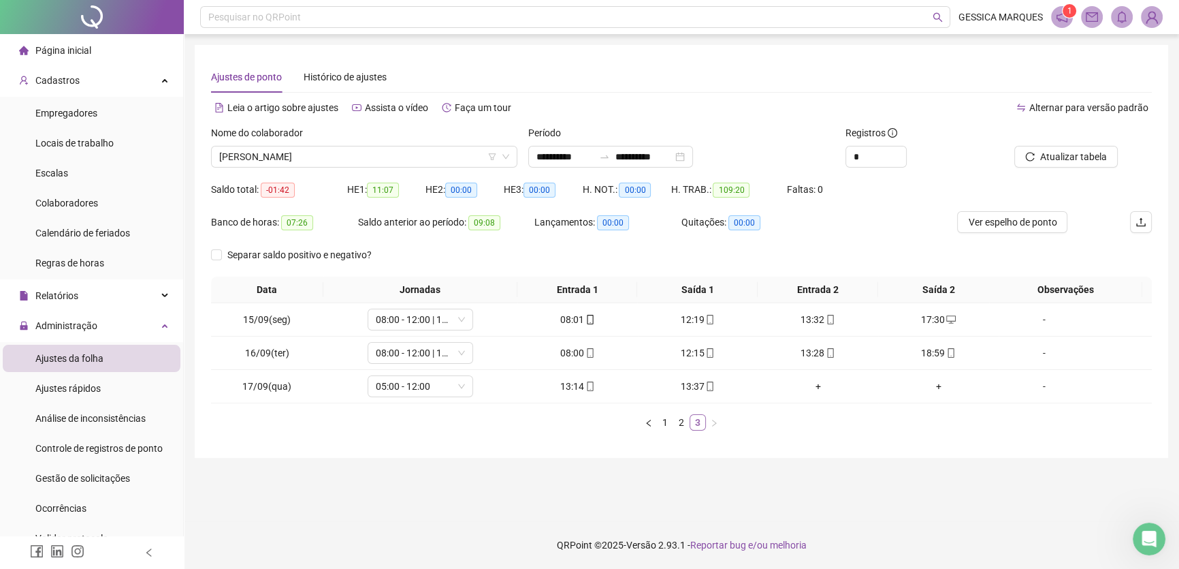
scroll to position [0, 0]
click at [817, 387] on div "+" at bounding box center [824, 386] width 111 height 15
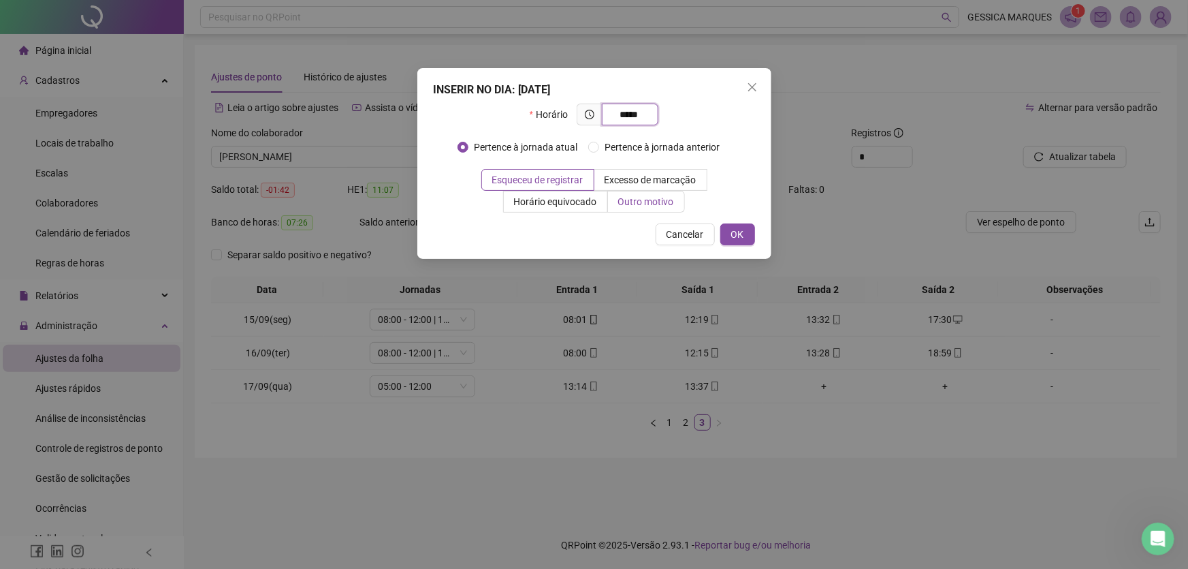
type input "*****"
click at [651, 204] on span "Outro motivo" at bounding box center [646, 201] width 56 height 11
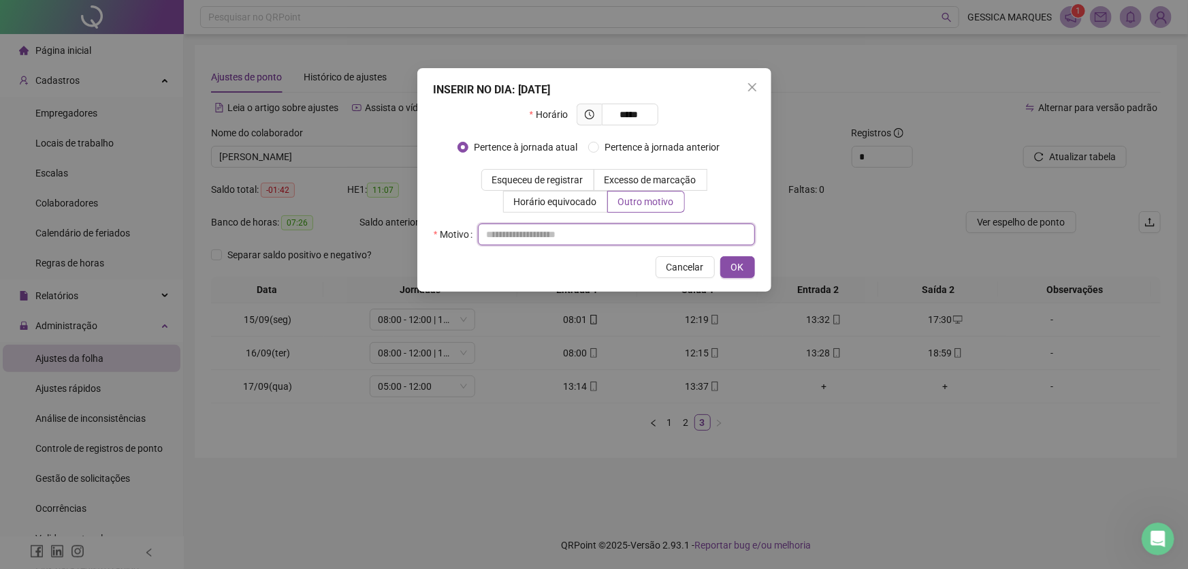
click at [556, 239] on input "text" at bounding box center [616, 234] width 277 height 22
type input "**********"
click at [748, 267] on button "OK" at bounding box center [737, 267] width 35 height 22
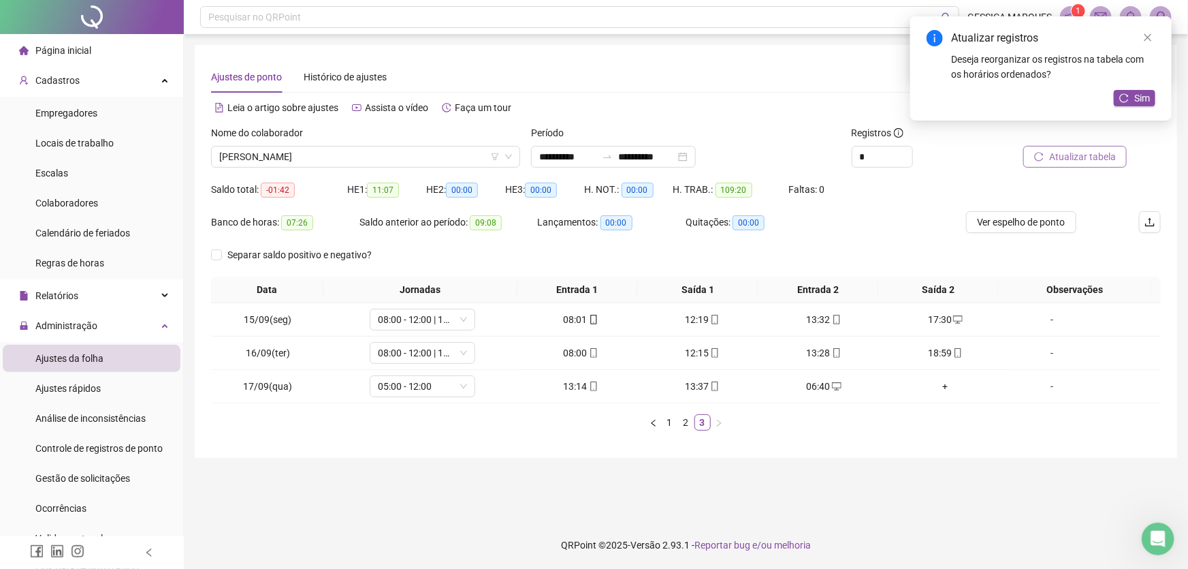
click at [1076, 160] on span "Atualizar tabela" at bounding box center [1082, 156] width 67 height 15
click at [1148, 36] on icon "close" at bounding box center [1148, 38] width 10 height 10
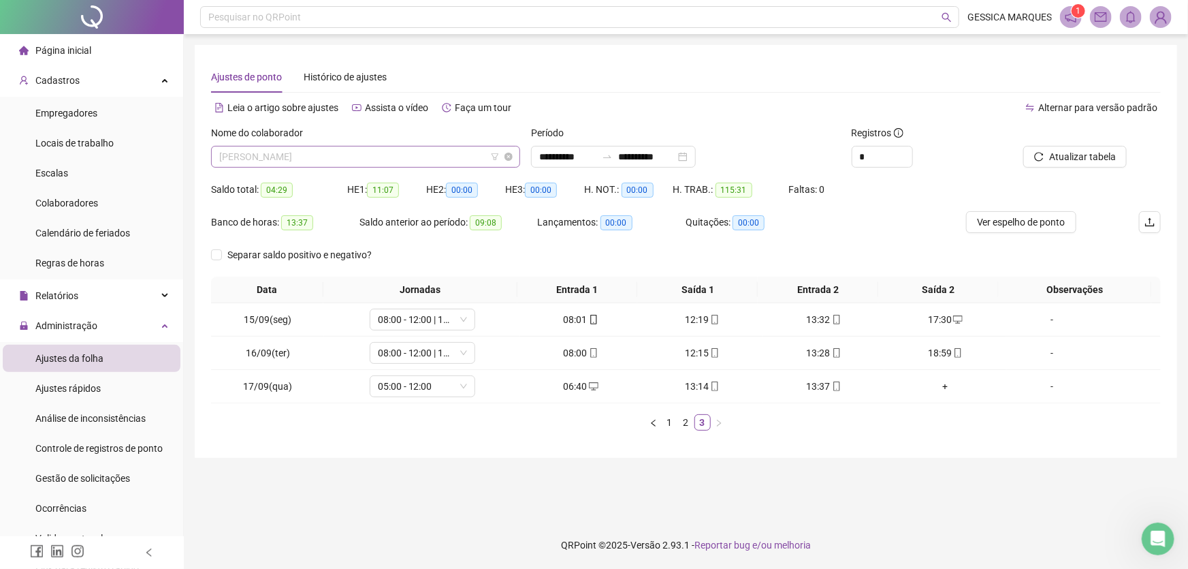
click at [341, 157] on span "[PERSON_NAME]" at bounding box center [365, 156] width 293 height 20
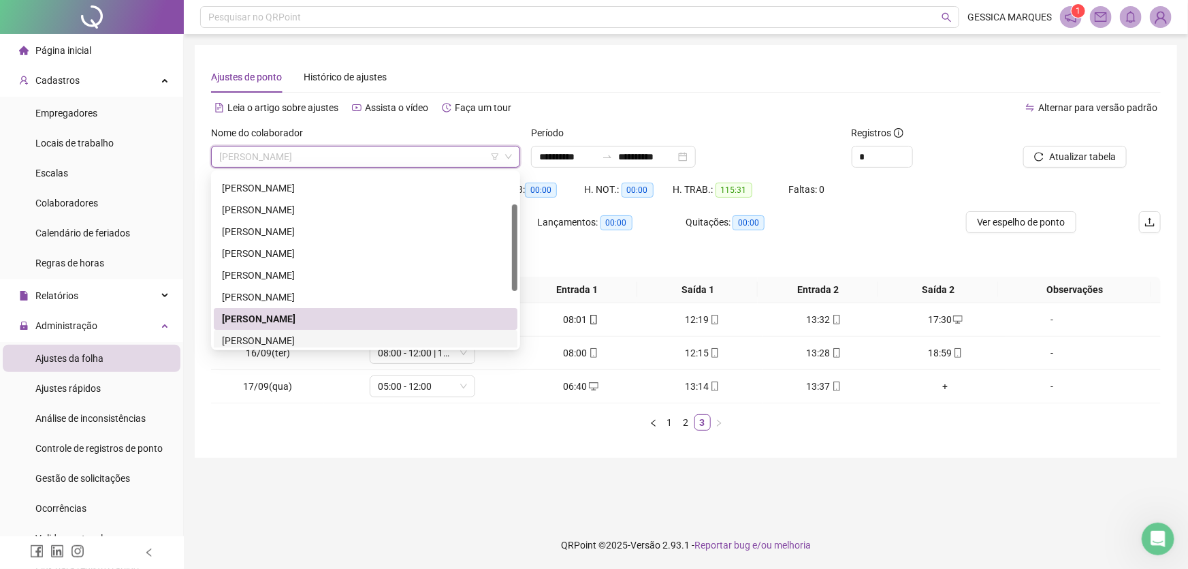
click at [313, 340] on div "[PERSON_NAME]" at bounding box center [365, 340] width 287 height 15
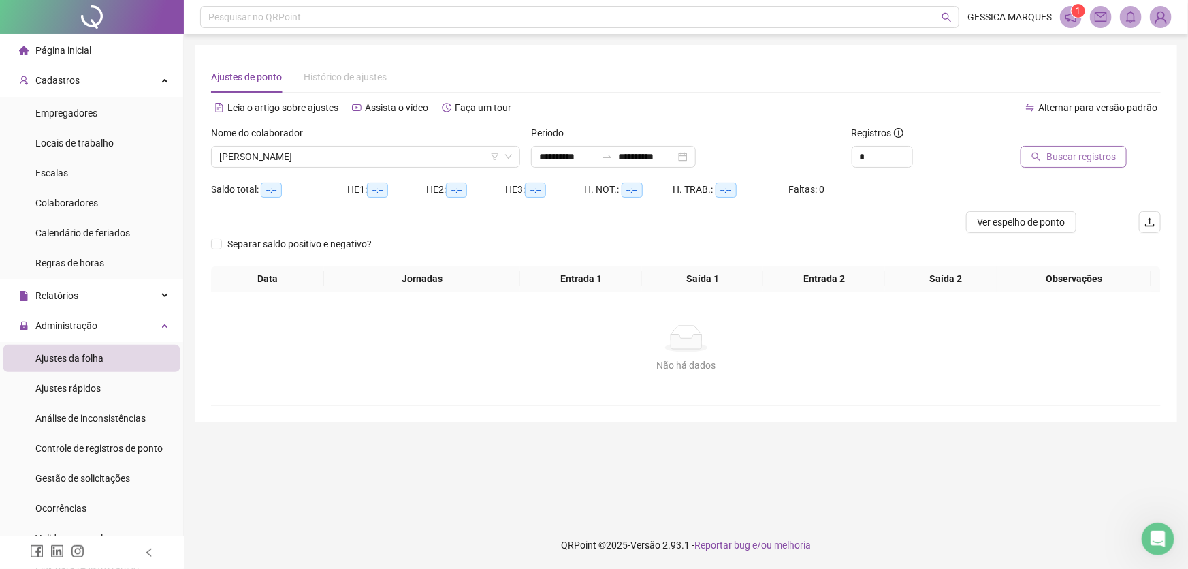
click at [1061, 153] on span "Buscar registros" at bounding box center [1080, 156] width 69 height 15
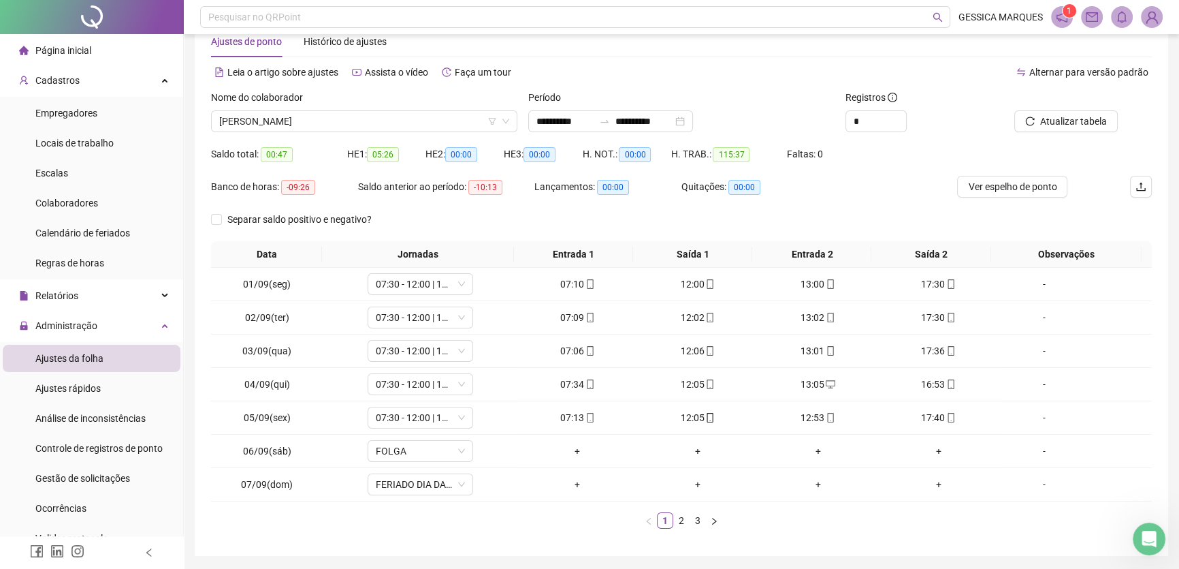
scroll to position [80, 0]
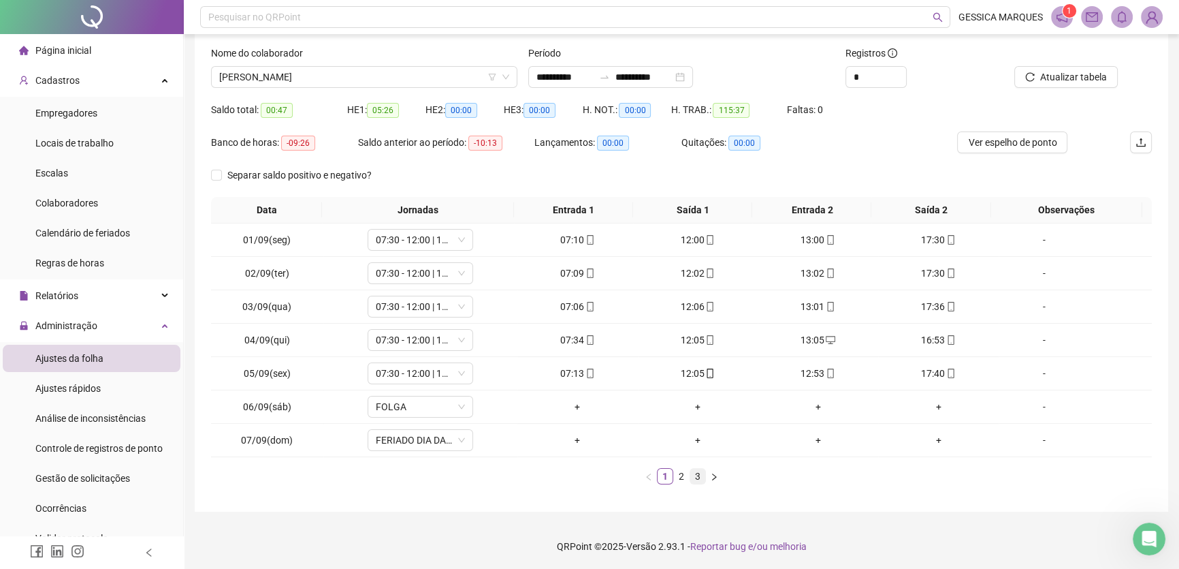
click at [700, 478] on link "3" at bounding box center [697, 475] width 15 height 15
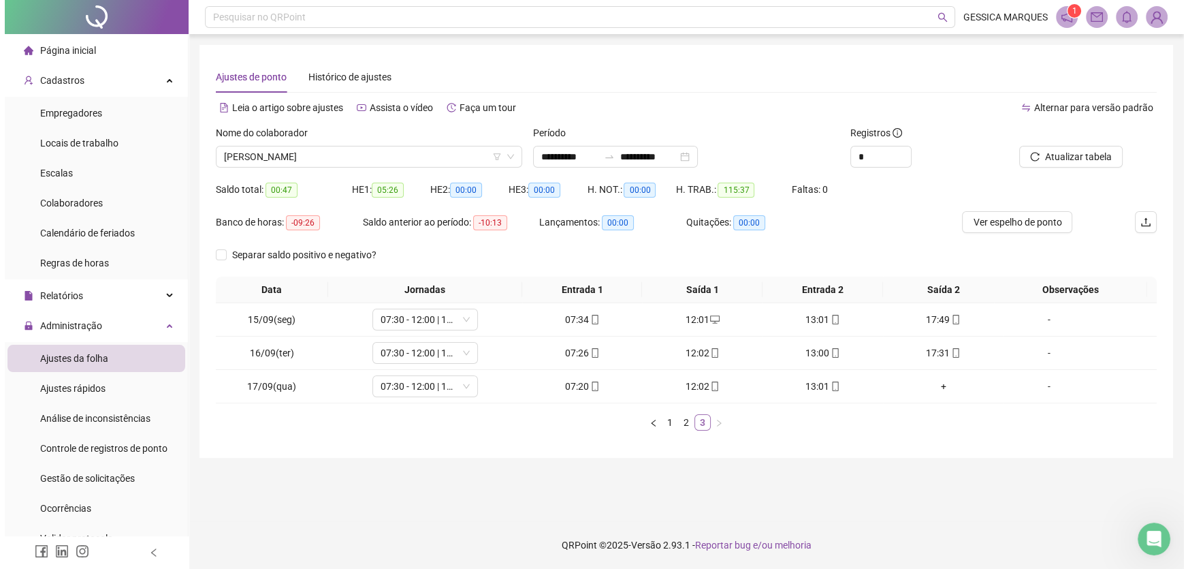
scroll to position [0, 0]
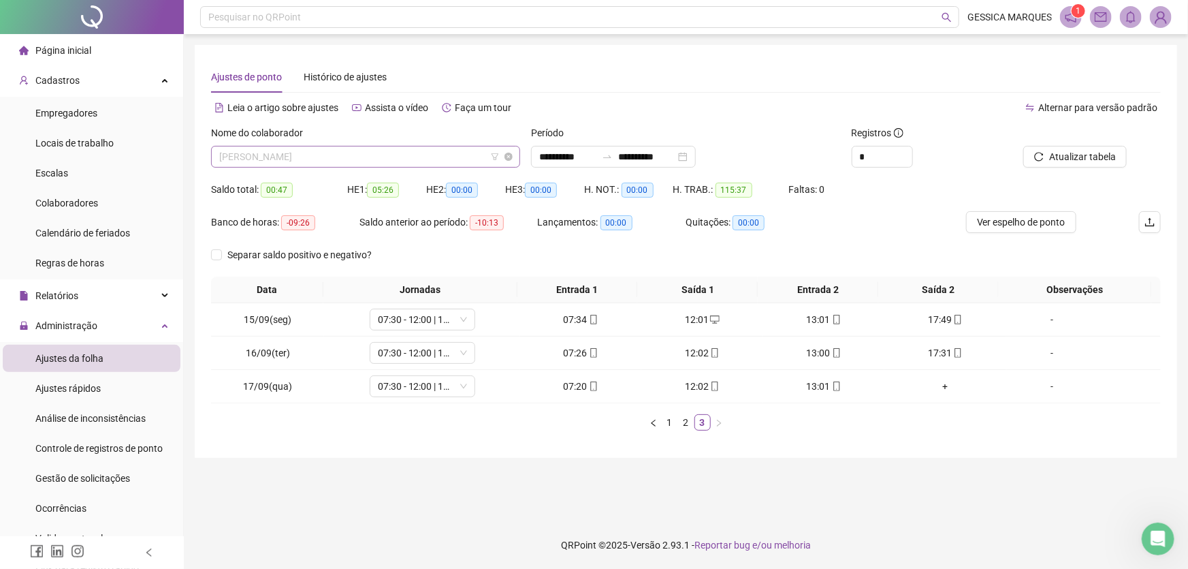
click at [425, 155] on span "[PERSON_NAME]" at bounding box center [365, 156] width 293 height 20
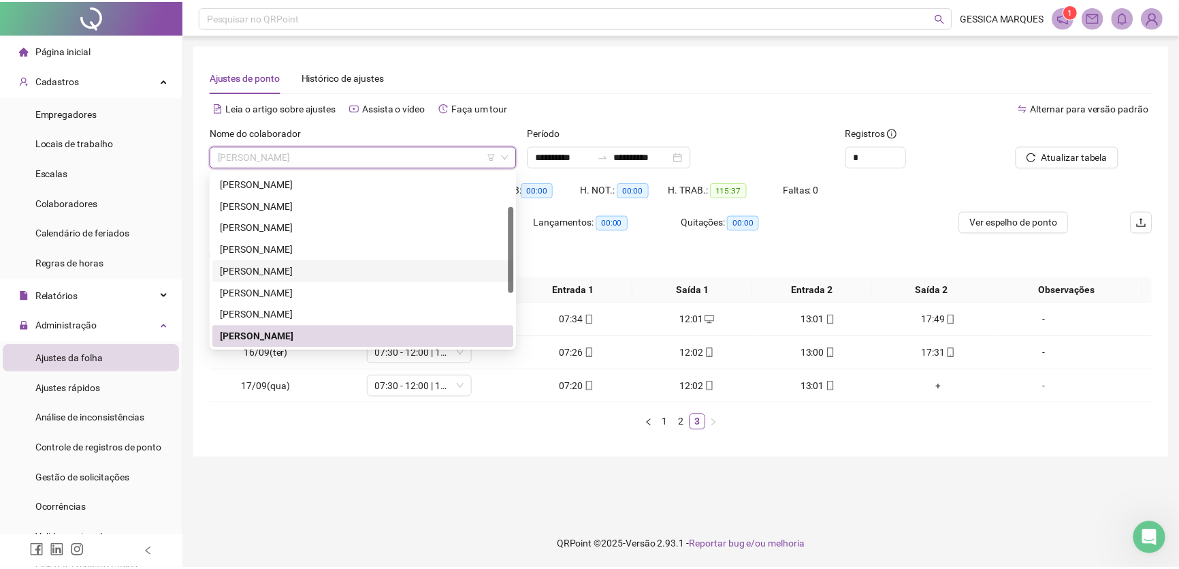
scroll to position [174, 0]
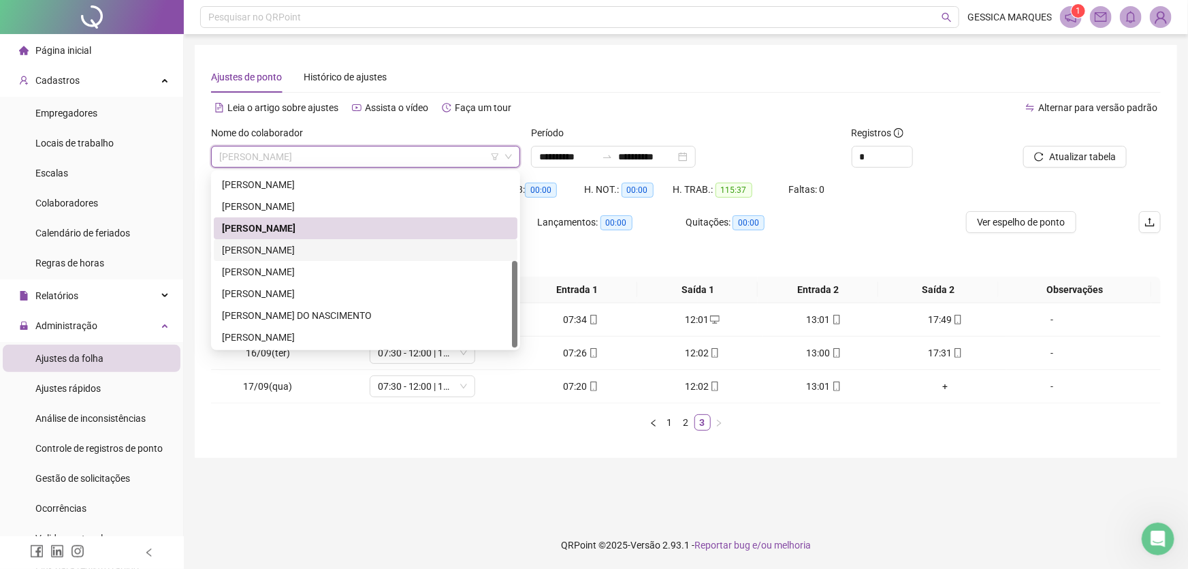
click at [377, 252] on div "[PERSON_NAME]" at bounding box center [365, 249] width 287 height 15
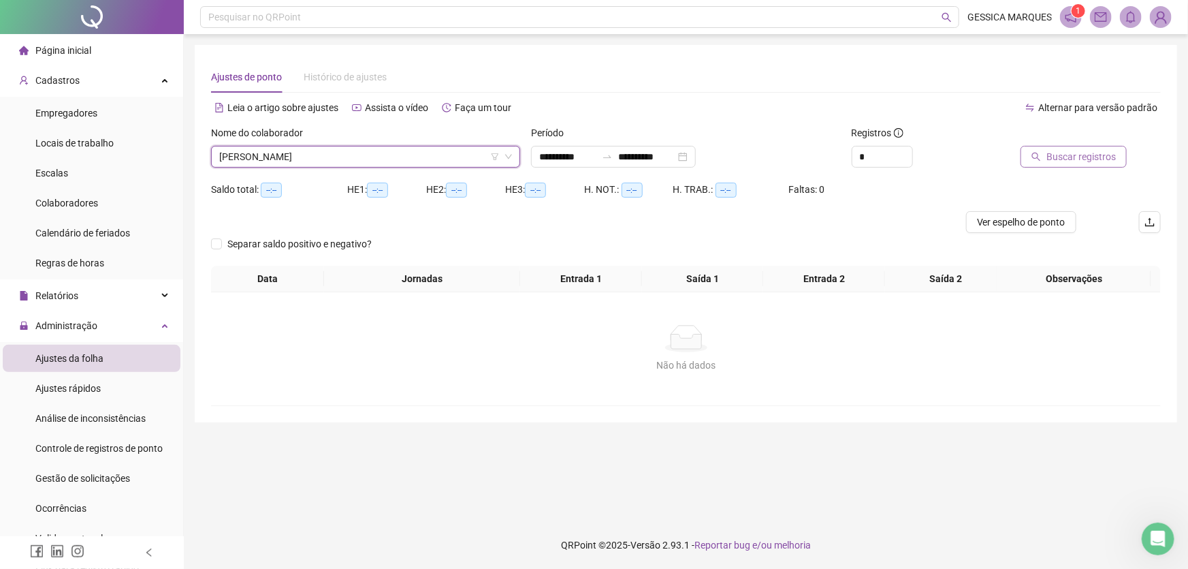
click at [1046, 156] on button "Buscar registros" at bounding box center [1074, 157] width 106 height 22
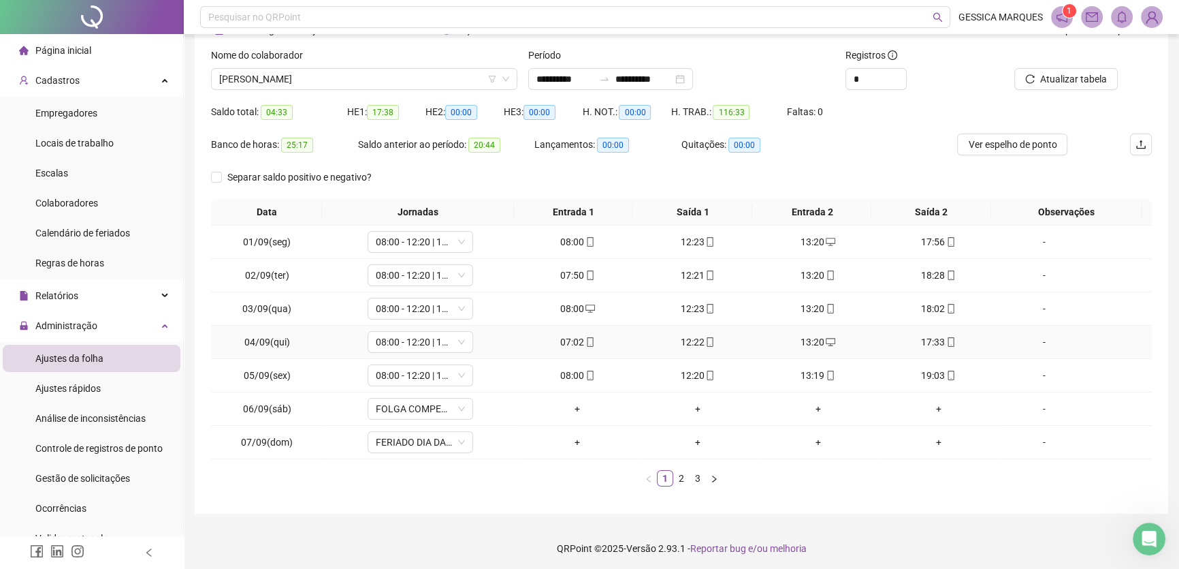
scroll to position [80, 0]
click at [697, 477] on link "3" at bounding box center [697, 475] width 15 height 15
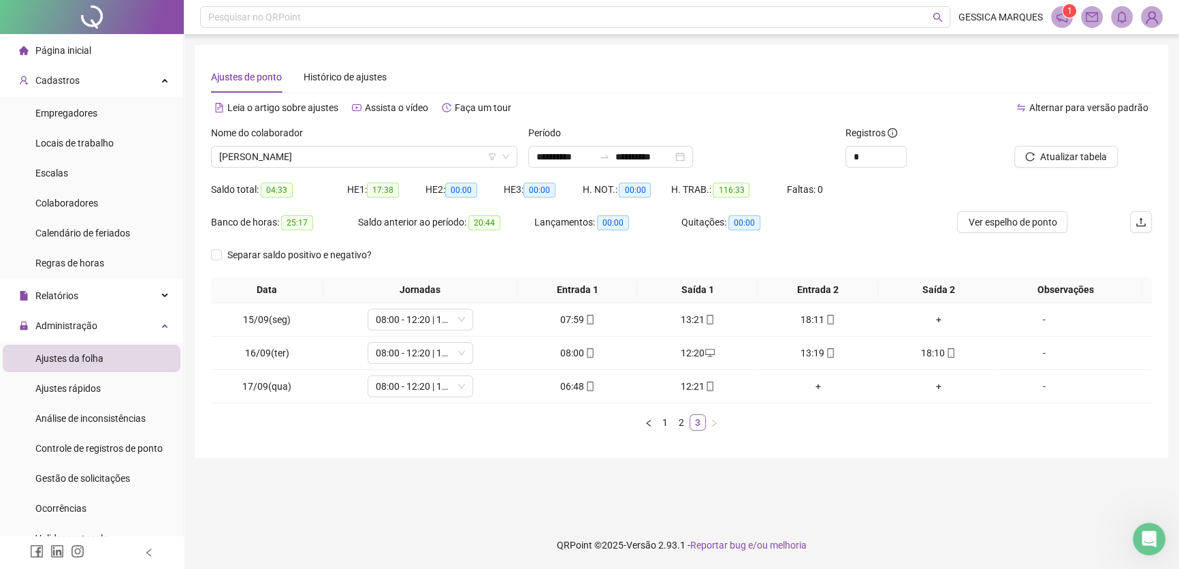
scroll to position [0, 0]
click at [940, 319] on div "+" at bounding box center [945, 319] width 111 height 15
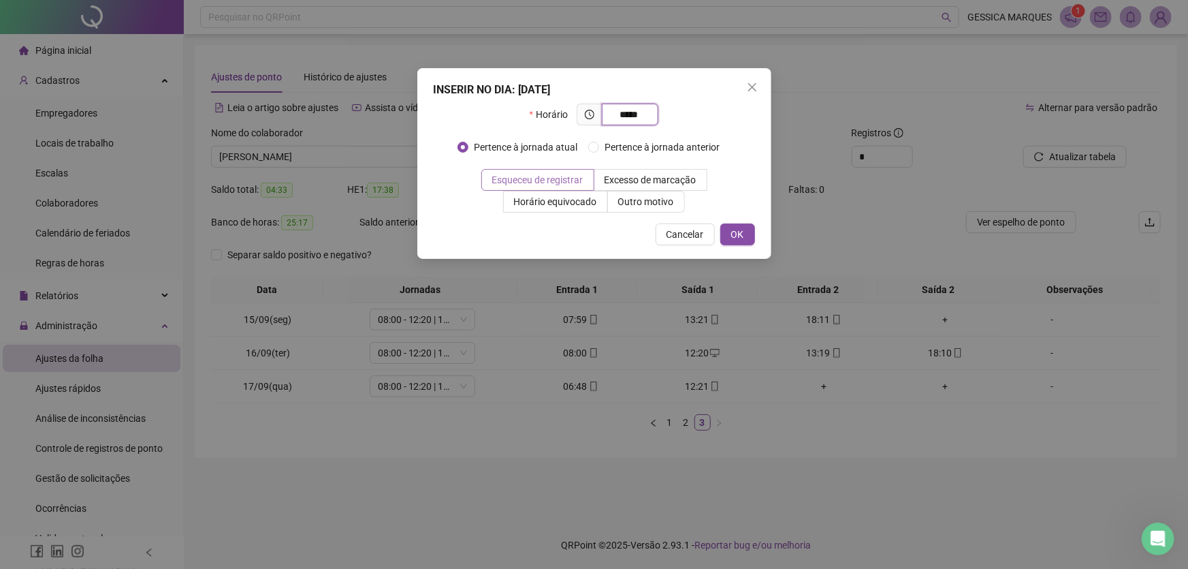
type input "*****"
click at [590, 180] on span at bounding box center [538, 180] width 112 height 20
click at [731, 232] on span "OK" at bounding box center [737, 234] width 13 height 15
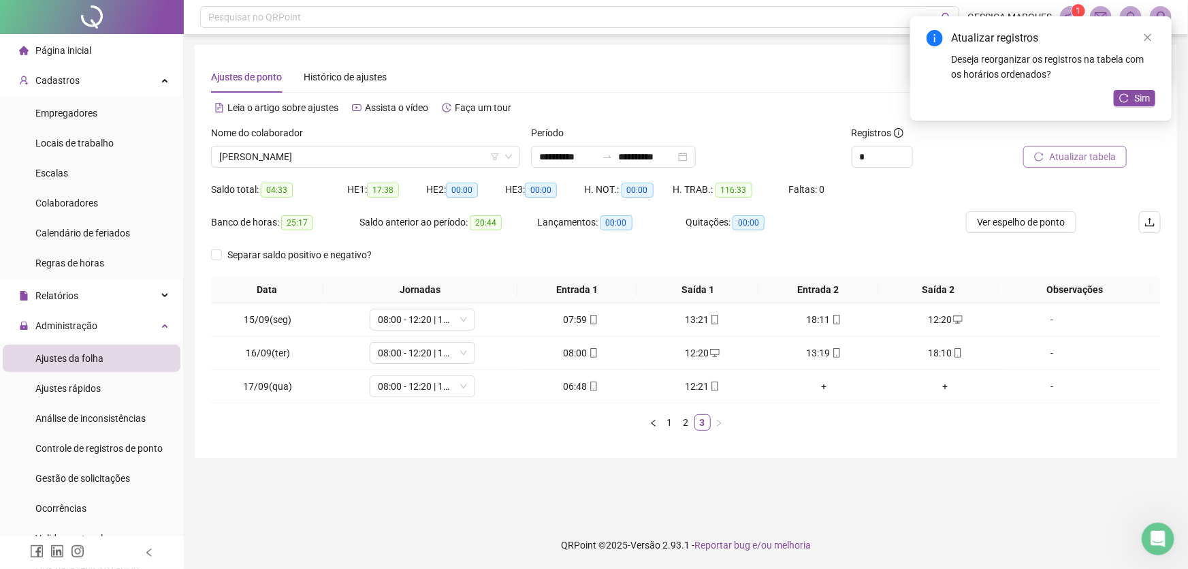
click at [1053, 155] on span "Atualizar tabela" at bounding box center [1082, 156] width 67 height 15
click at [1146, 39] on icon "close" at bounding box center [1148, 37] width 7 height 7
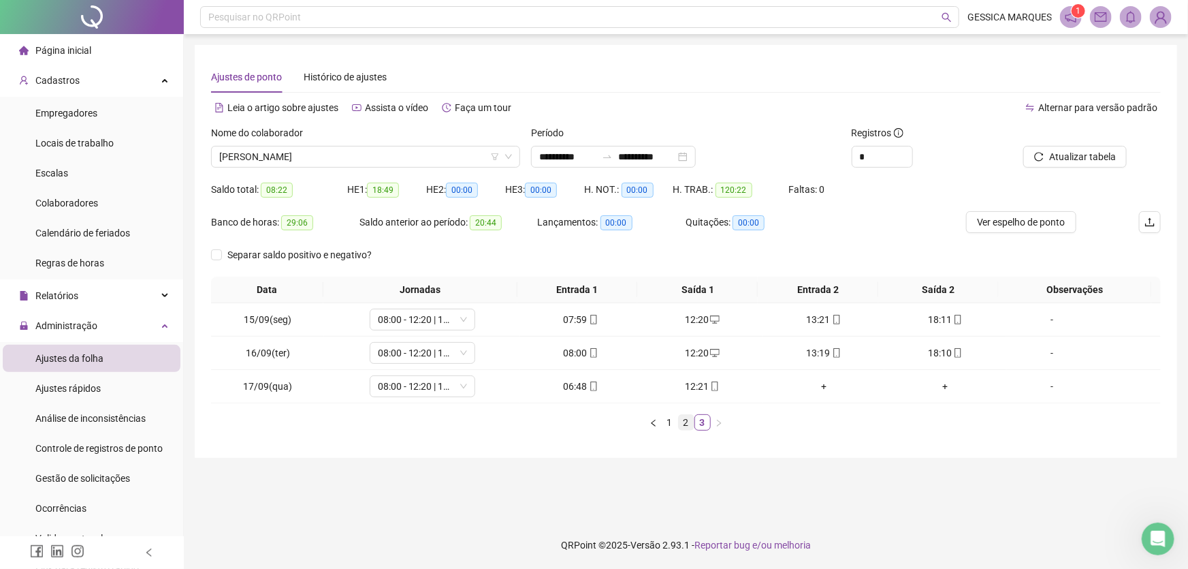
click at [685, 419] on link "2" at bounding box center [686, 422] width 15 height 15
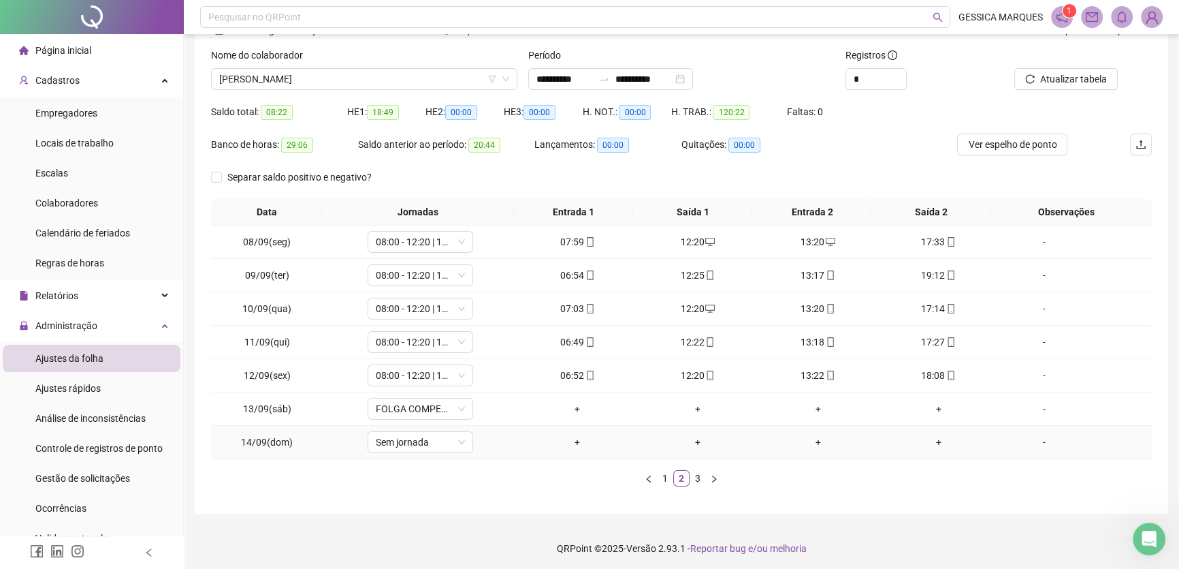
scroll to position [80, 0]
click at [664, 474] on link "1" at bounding box center [665, 475] width 15 height 15
click at [699, 476] on link "3" at bounding box center [697, 475] width 15 height 15
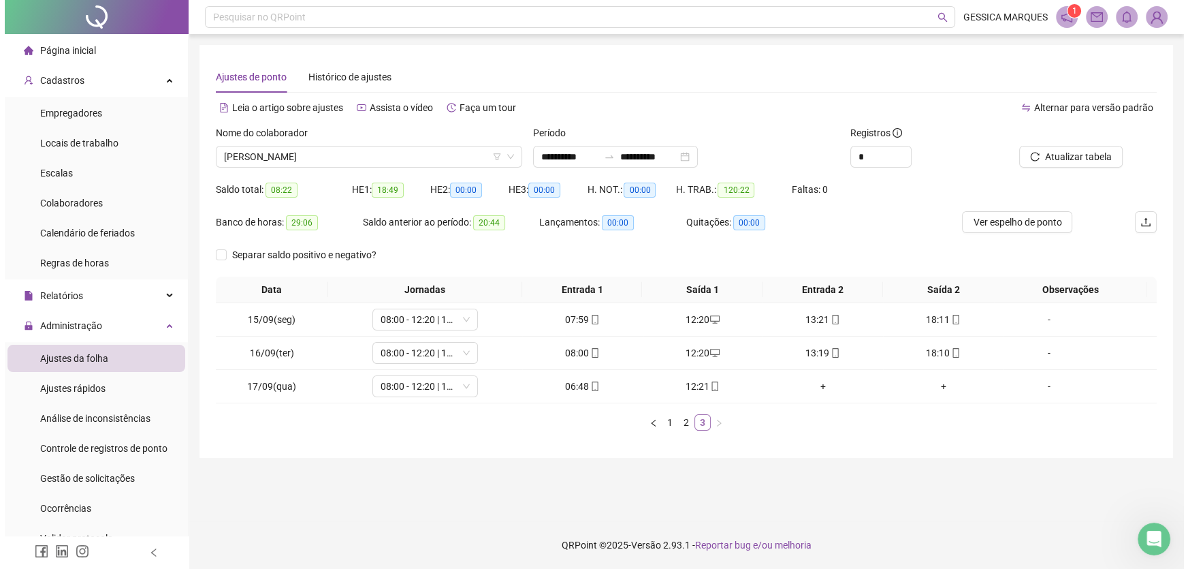
scroll to position [0, 0]
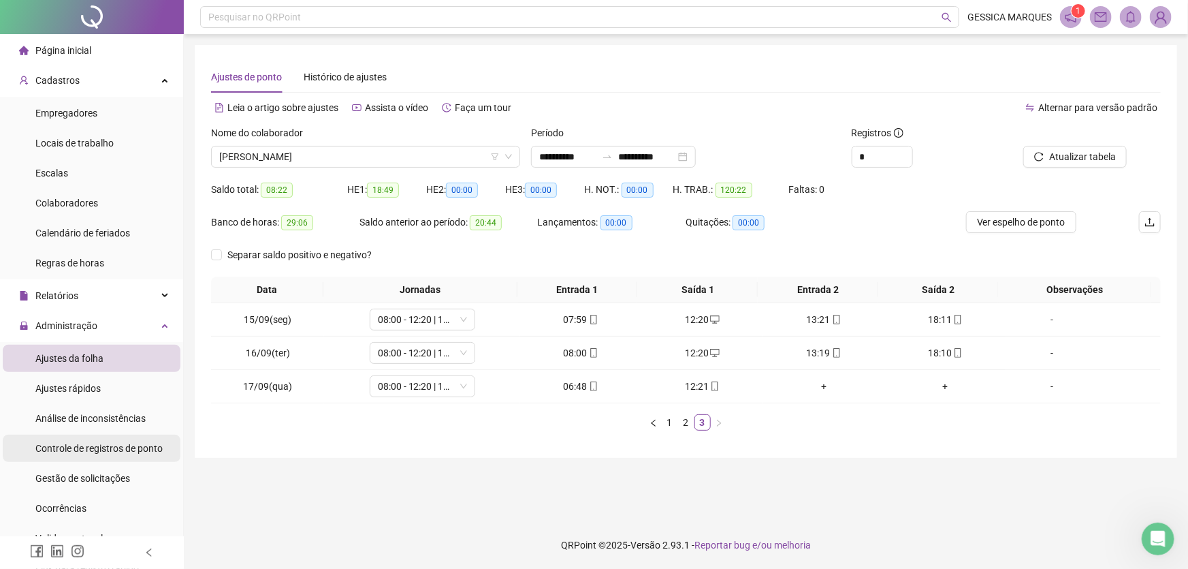
click at [111, 459] on div "Controle de registros de ponto" at bounding box center [98, 447] width 127 height 27
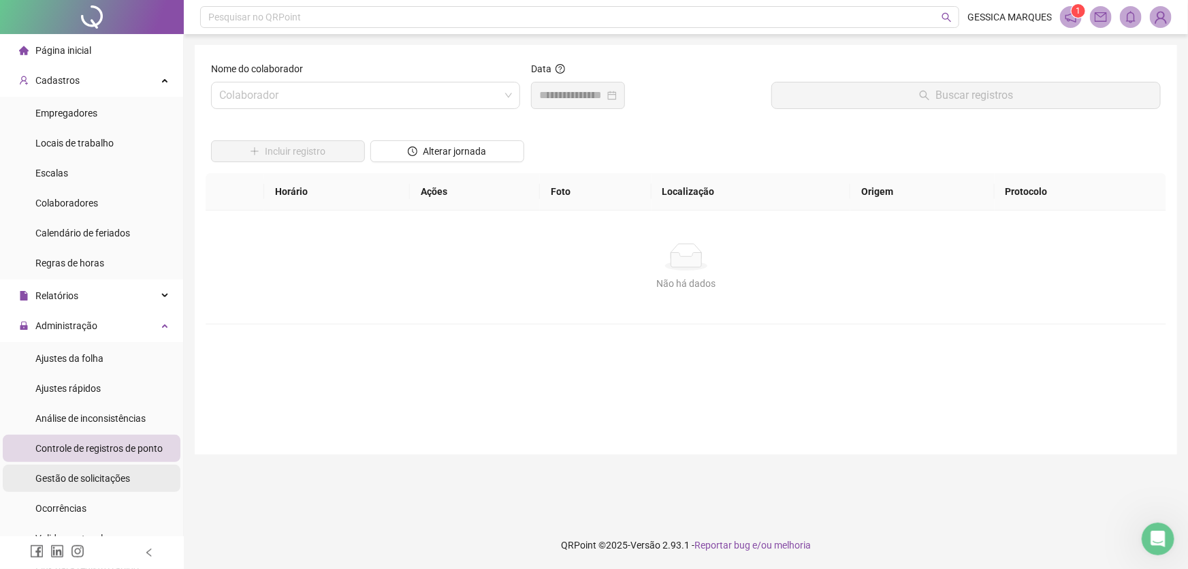
click at [114, 477] on span "Gestão de solicitações" at bounding box center [82, 478] width 95 height 11
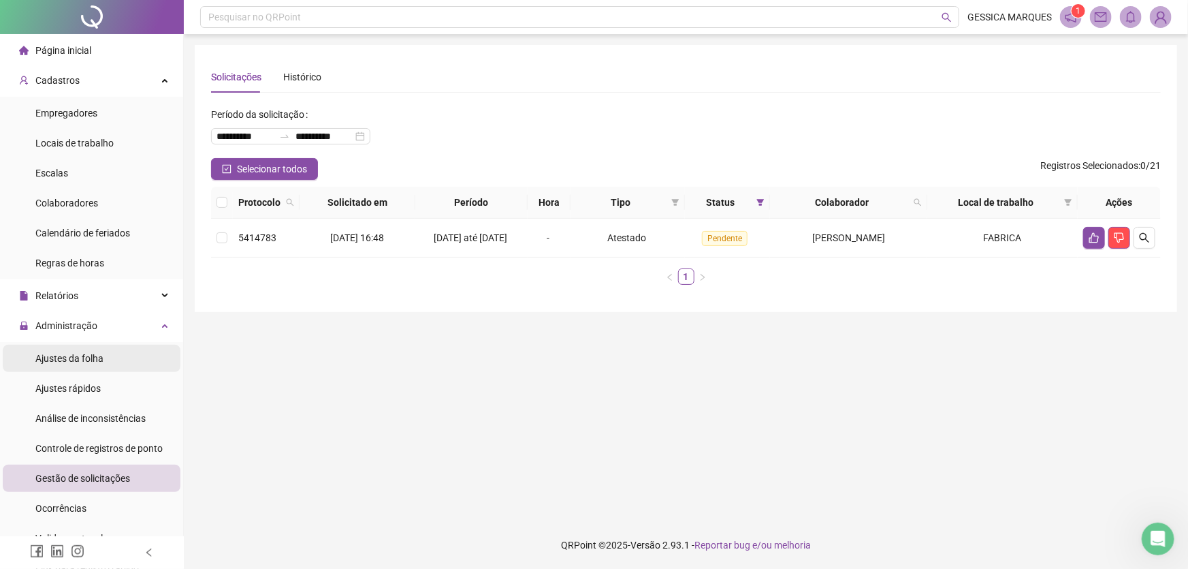
click at [95, 353] on span "Ajustes da folha" at bounding box center [69, 358] width 68 height 11
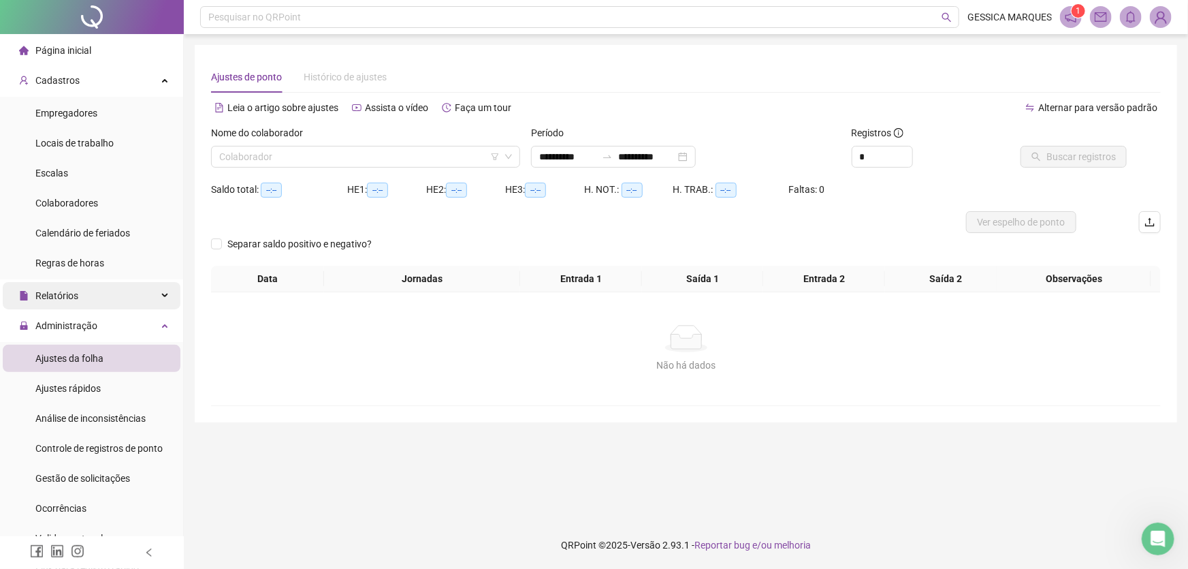
click at [93, 300] on div "Relatórios" at bounding box center [92, 295] width 178 height 27
click at [92, 302] on div "Relatórios" at bounding box center [92, 295] width 178 height 27
click at [39, 75] on span "Cadastros" at bounding box center [57, 80] width 44 height 11
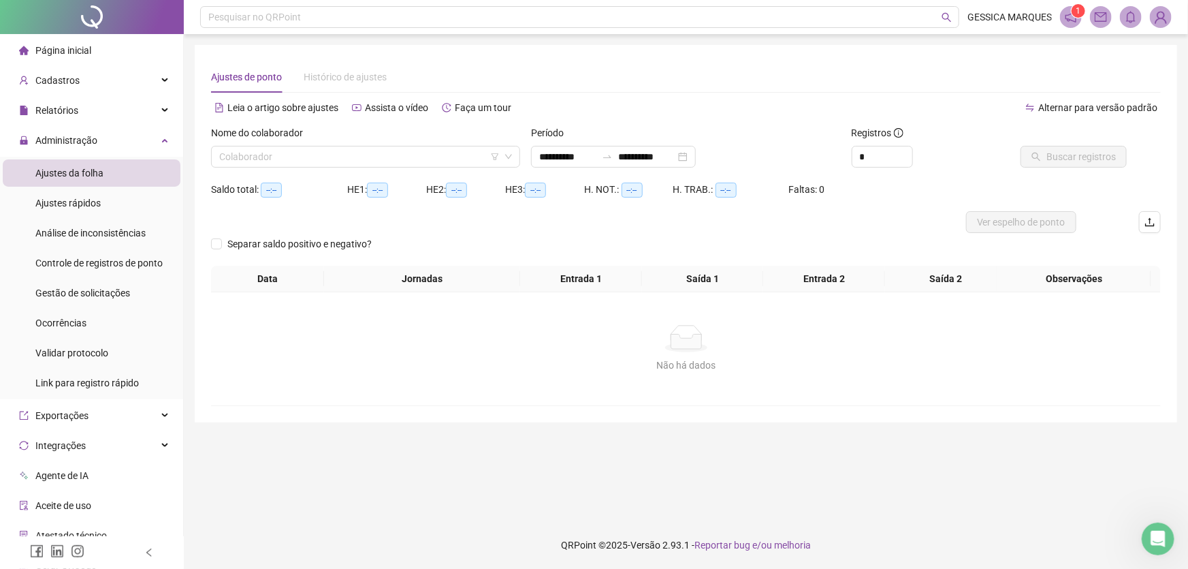
click at [99, 178] on span "Ajustes da folha" at bounding box center [69, 172] width 68 height 11
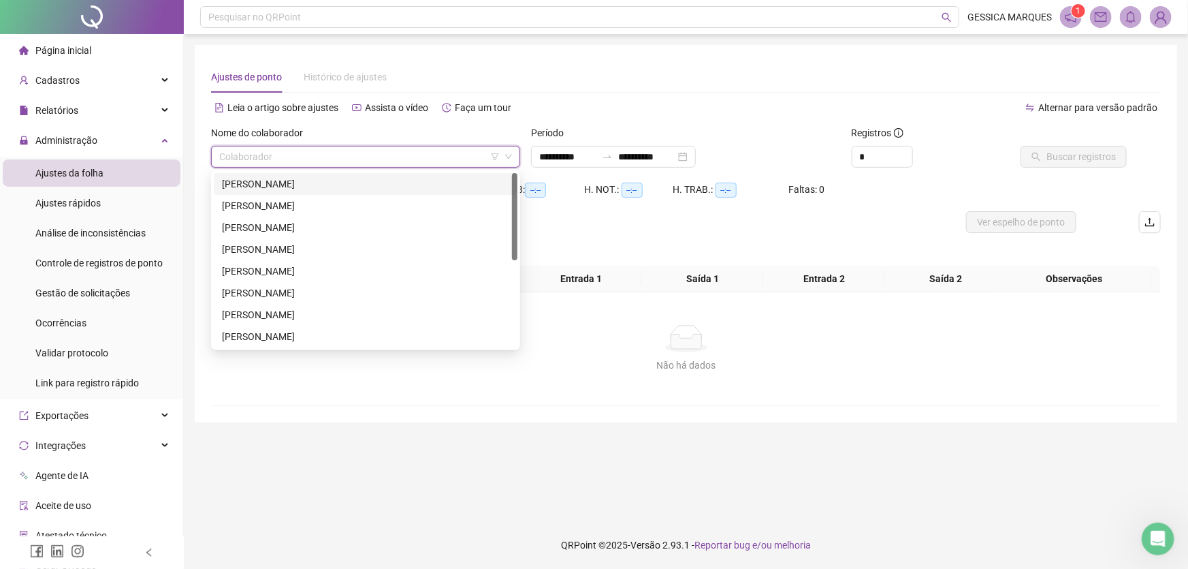
click at [277, 162] on input "search" at bounding box center [359, 156] width 281 height 20
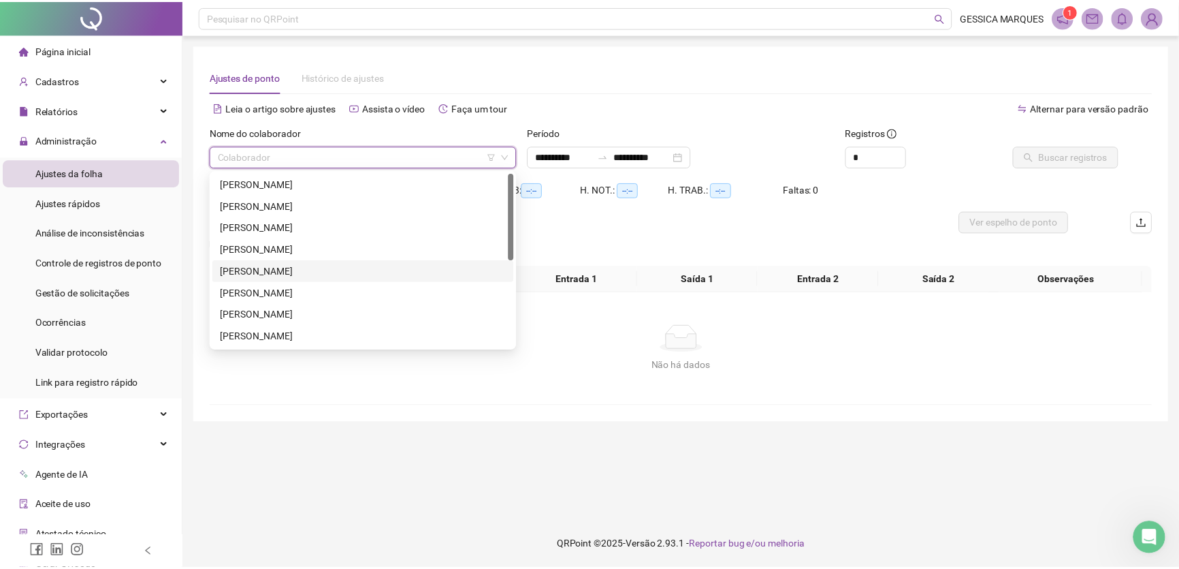
scroll to position [174, 0]
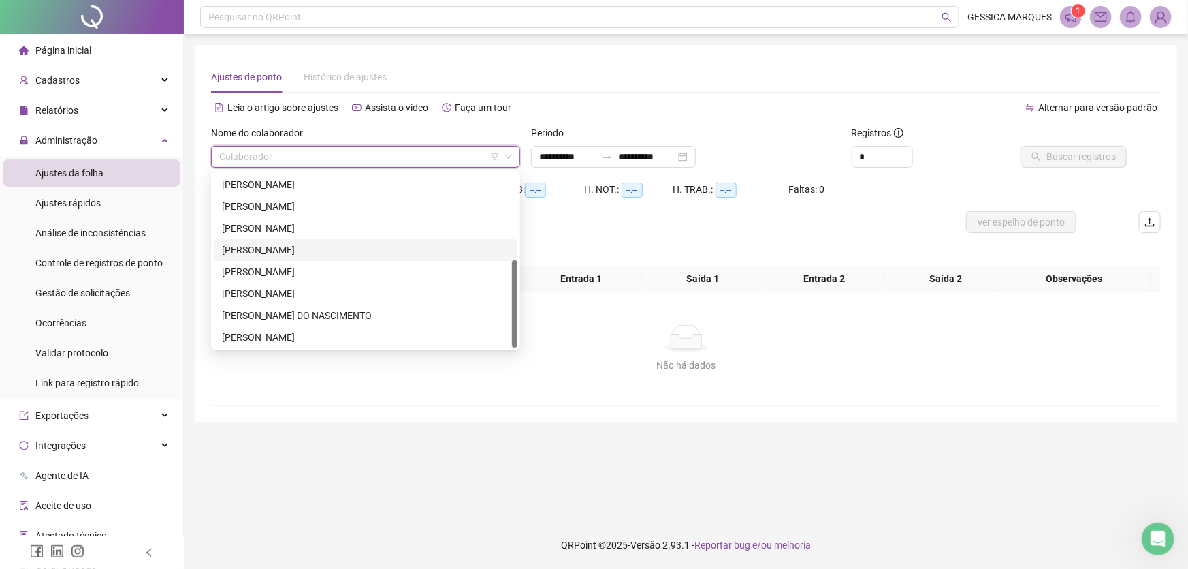
click at [309, 244] on div "[PERSON_NAME]" at bounding box center [365, 249] width 287 height 15
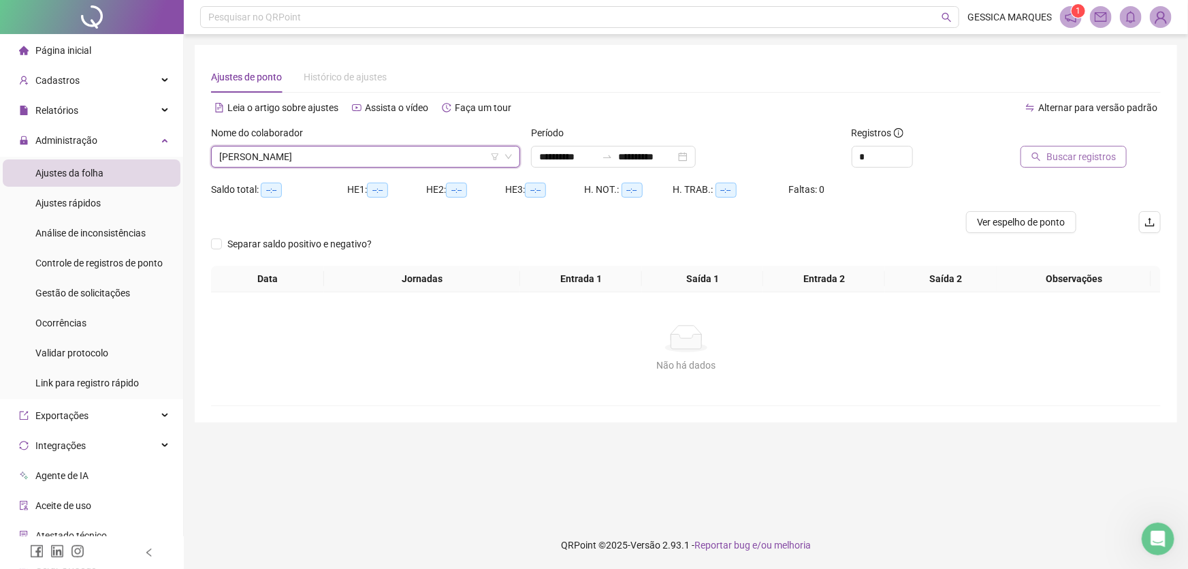
click at [1078, 161] on span "Buscar registros" at bounding box center [1080, 156] width 69 height 15
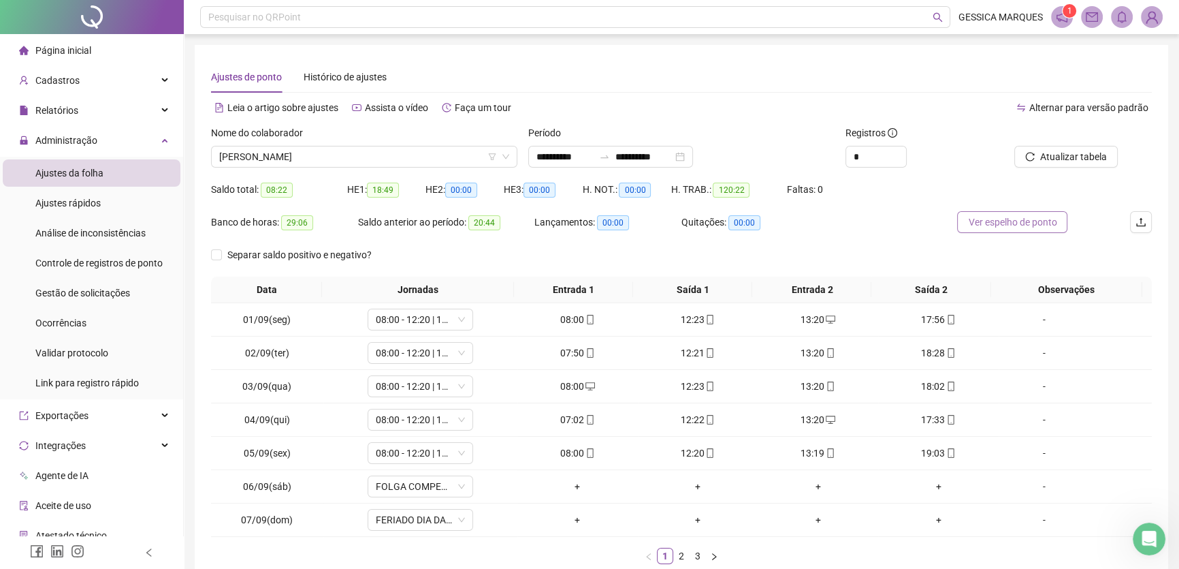
click at [1004, 224] on span "Ver espelho de ponto" at bounding box center [1012, 221] width 89 height 15
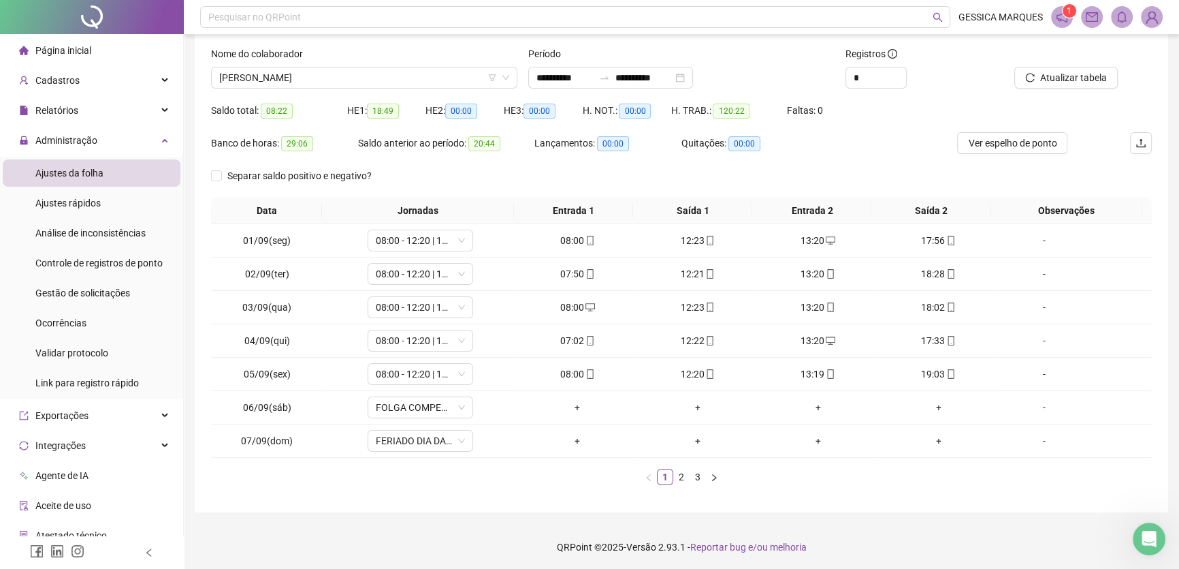
scroll to position [80, 0]
click at [690, 478] on link "3" at bounding box center [697, 475] width 15 height 15
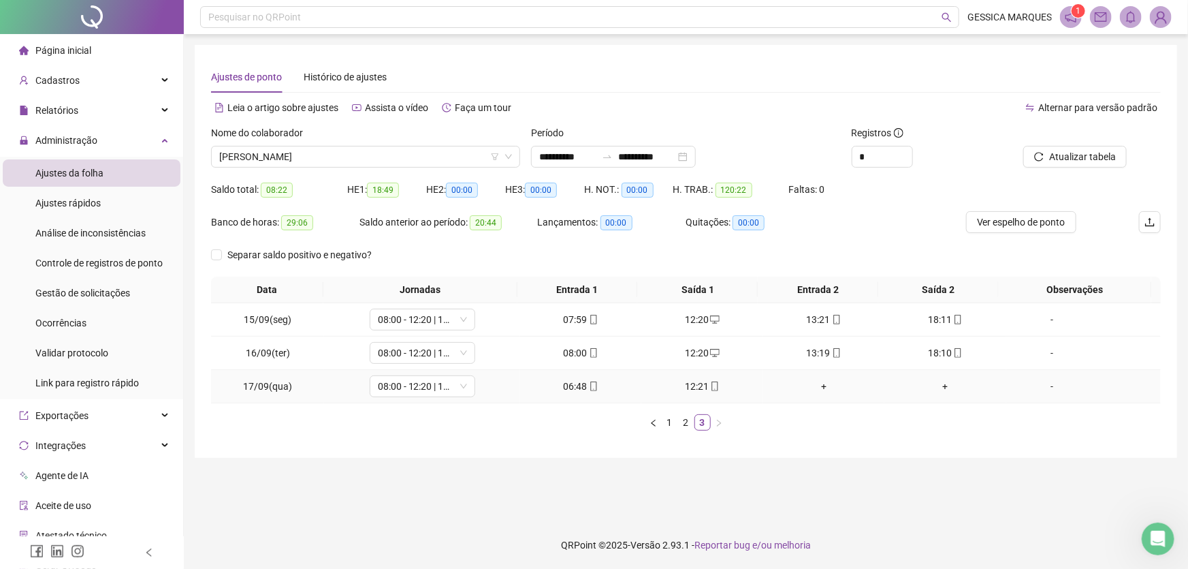
click at [814, 386] on div "+" at bounding box center [824, 386] width 111 height 15
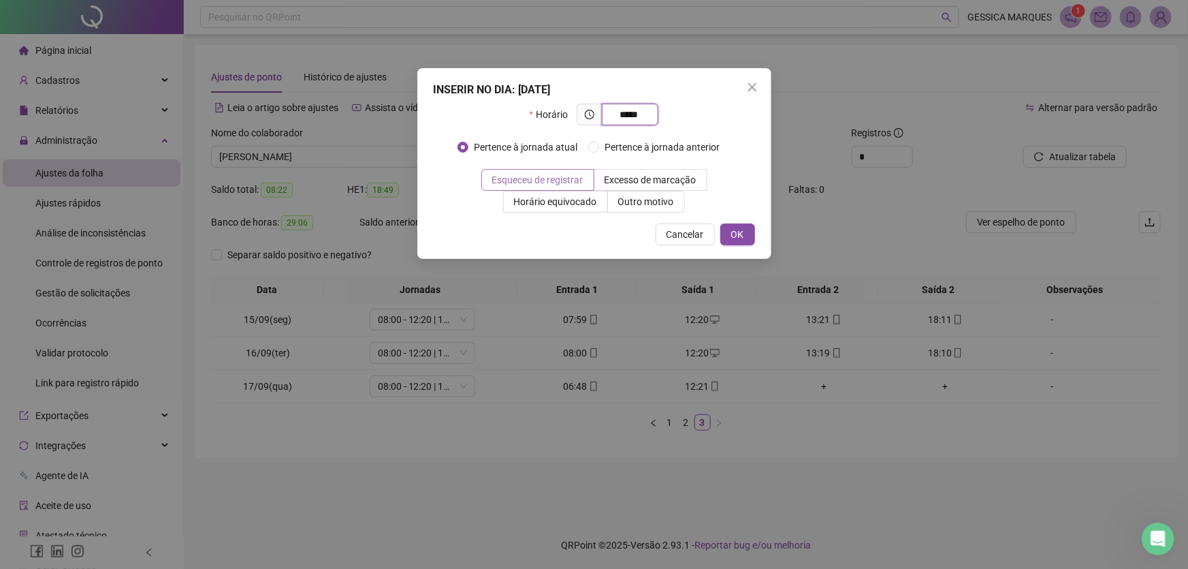
type input "*****"
click at [571, 181] on span "Esqueceu de registrar" at bounding box center [537, 179] width 91 height 11
click at [739, 231] on span "OK" at bounding box center [737, 234] width 13 height 15
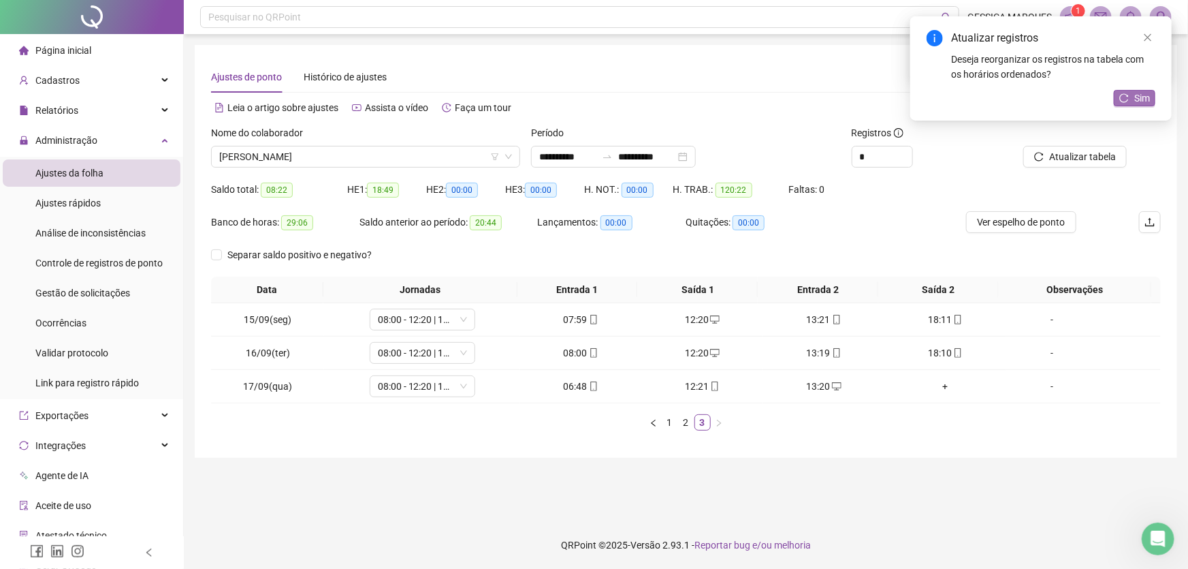
click at [1136, 93] on span "Sim" at bounding box center [1142, 98] width 16 height 15
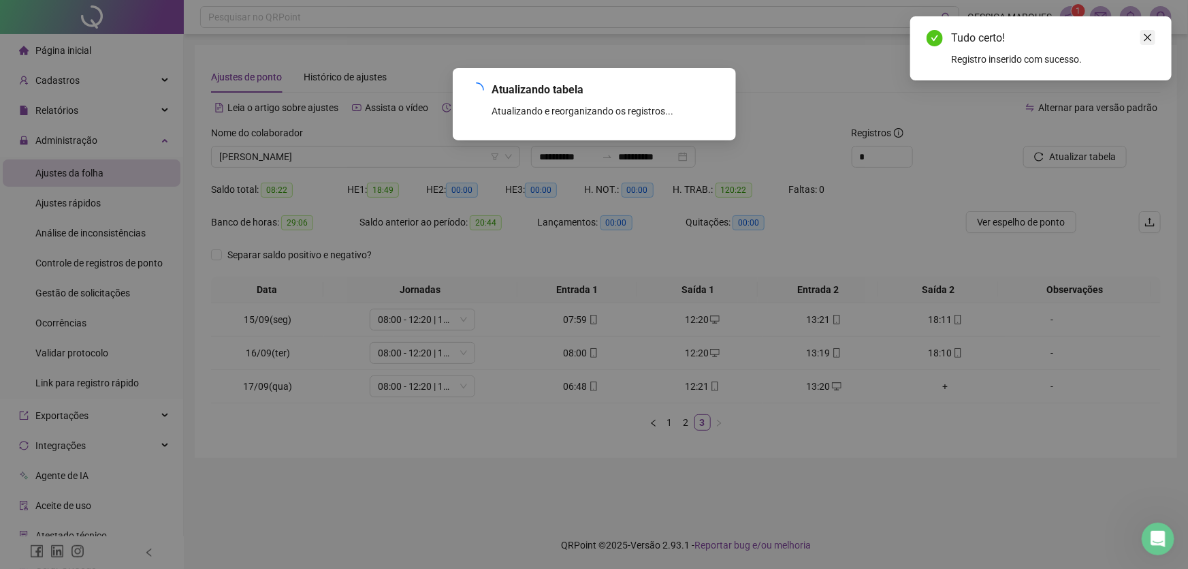
click at [1150, 40] on icon "close" at bounding box center [1148, 38] width 10 height 10
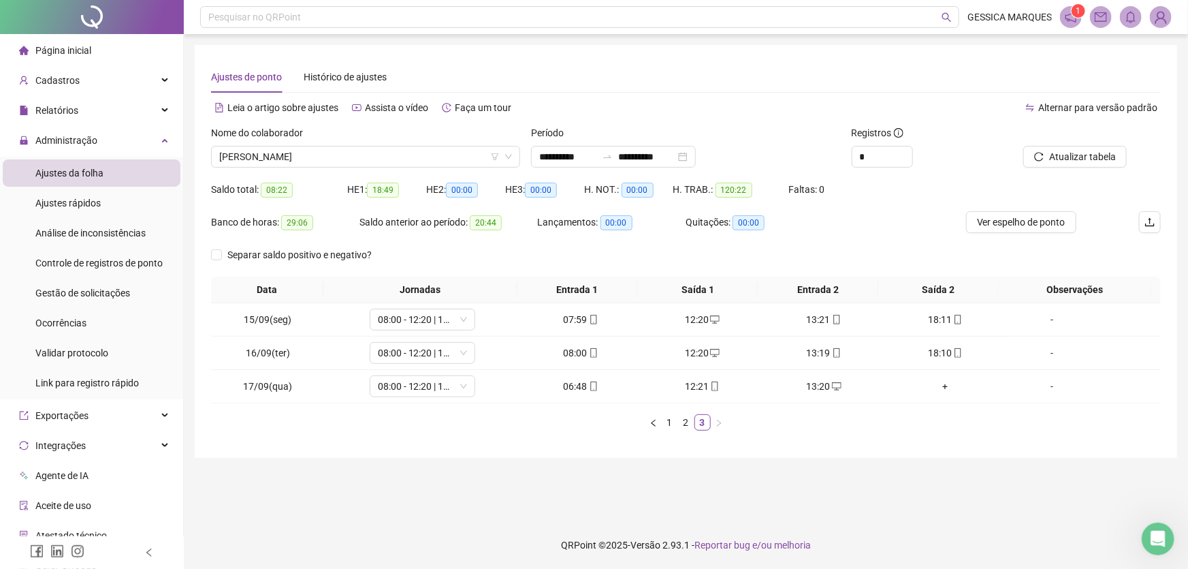
click at [1089, 153] on span "Atualizar tabela" at bounding box center [1082, 156] width 67 height 15
click at [436, 146] on span "[PERSON_NAME]" at bounding box center [365, 156] width 293 height 20
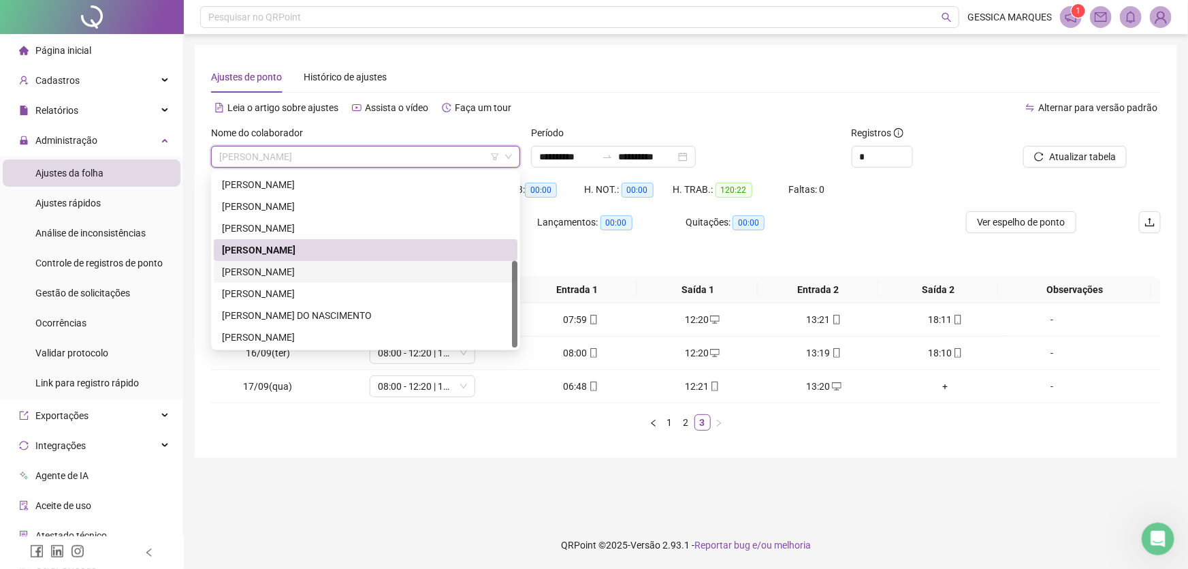
click at [402, 263] on div "[PERSON_NAME]" at bounding box center [366, 272] width 304 height 22
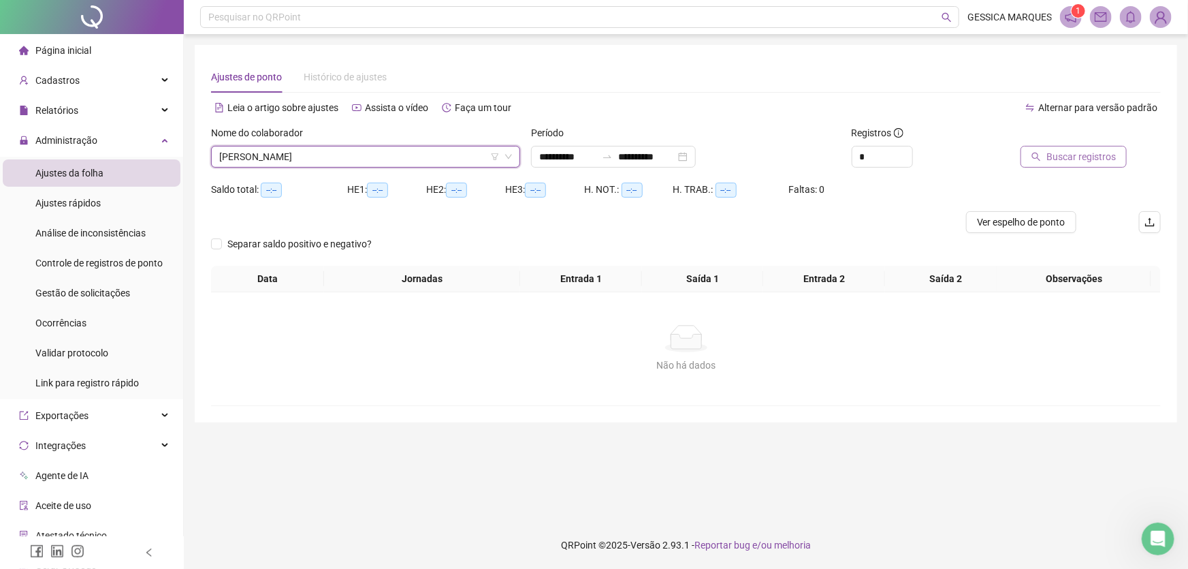
click at [1057, 151] on span "Buscar registros" at bounding box center [1080, 156] width 69 height 15
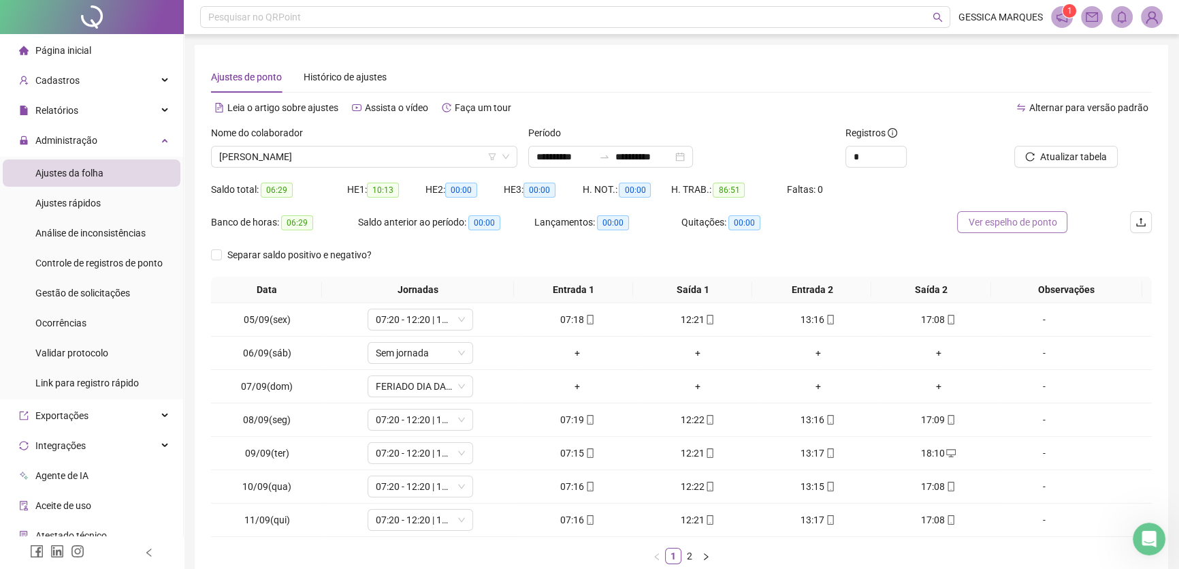
click at [1014, 223] on span "Ver espelho de ponto" at bounding box center [1012, 221] width 89 height 15
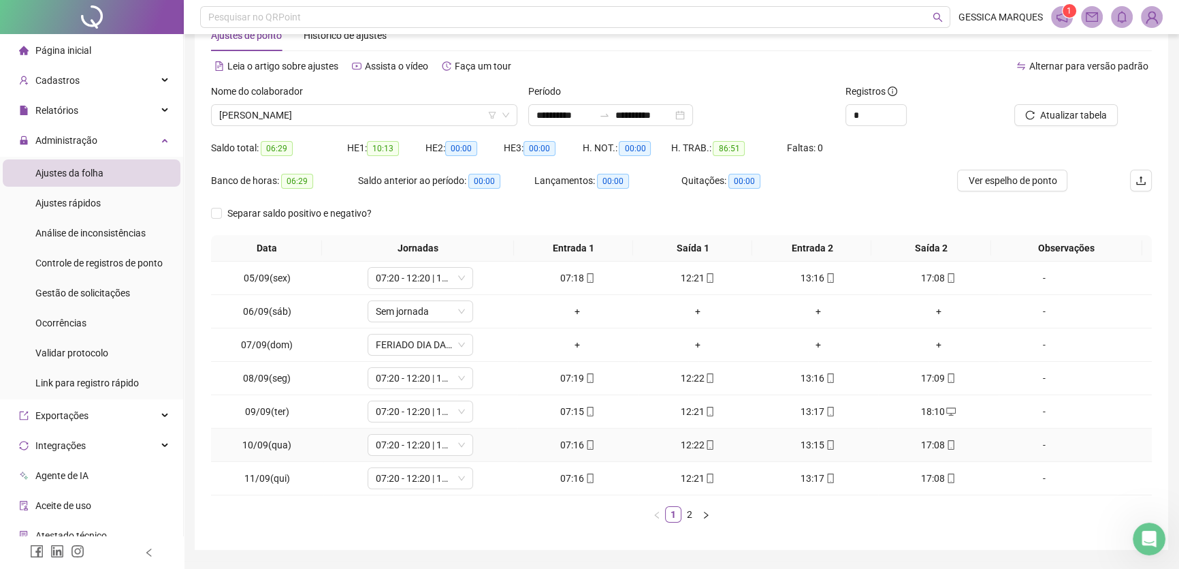
scroll to position [80, 0]
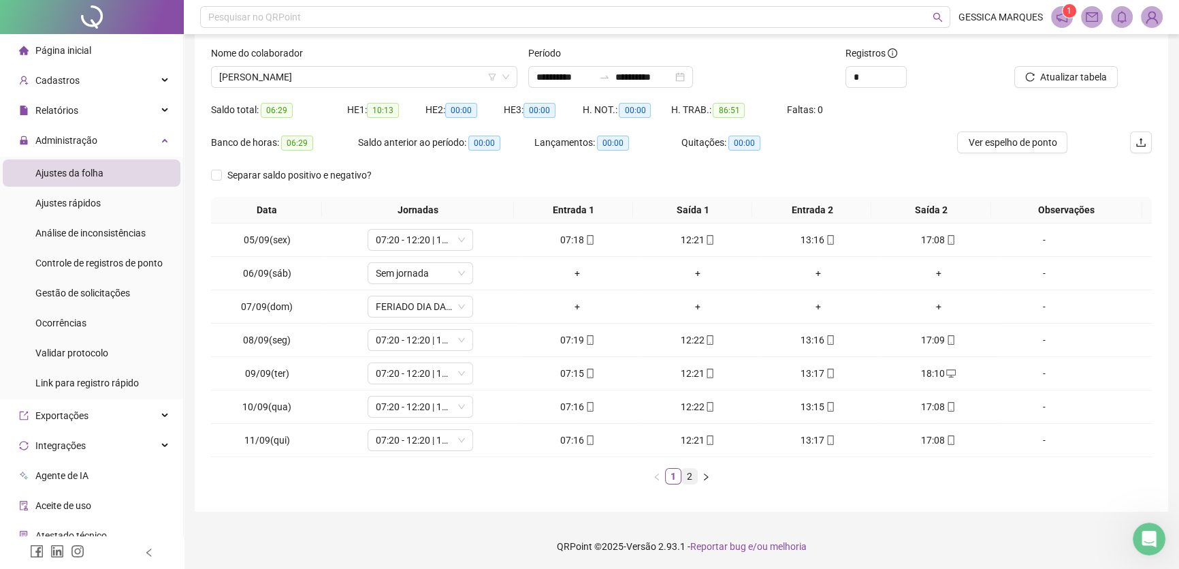
click at [690, 475] on link "2" at bounding box center [689, 475] width 15 height 15
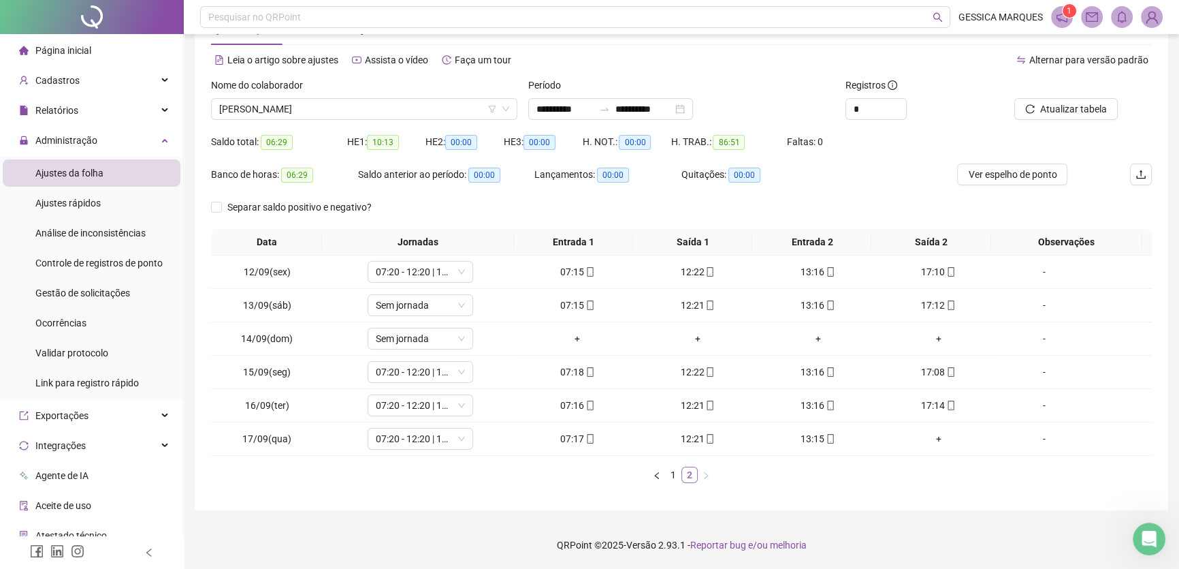
scroll to position [47, 0]
click at [441, 108] on span "[PERSON_NAME]" at bounding box center [364, 109] width 290 height 20
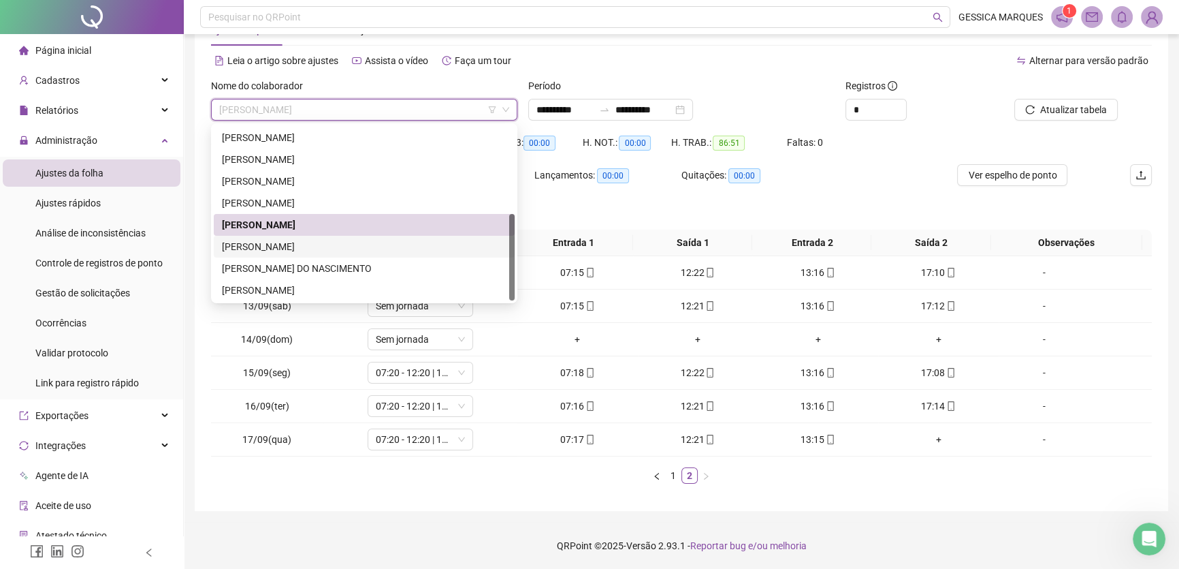
click at [373, 244] on div "[PERSON_NAME]" at bounding box center [364, 246] width 285 height 15
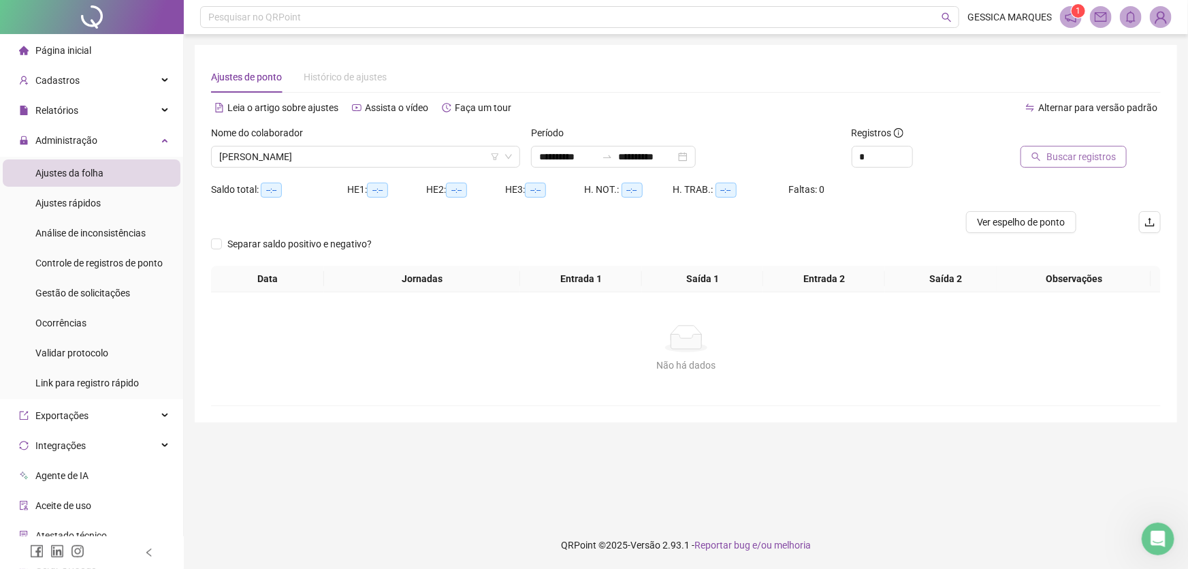
click at [1064, 153] on span "Buscar registros" at bounding box center [1080, 156] width 69 height 15
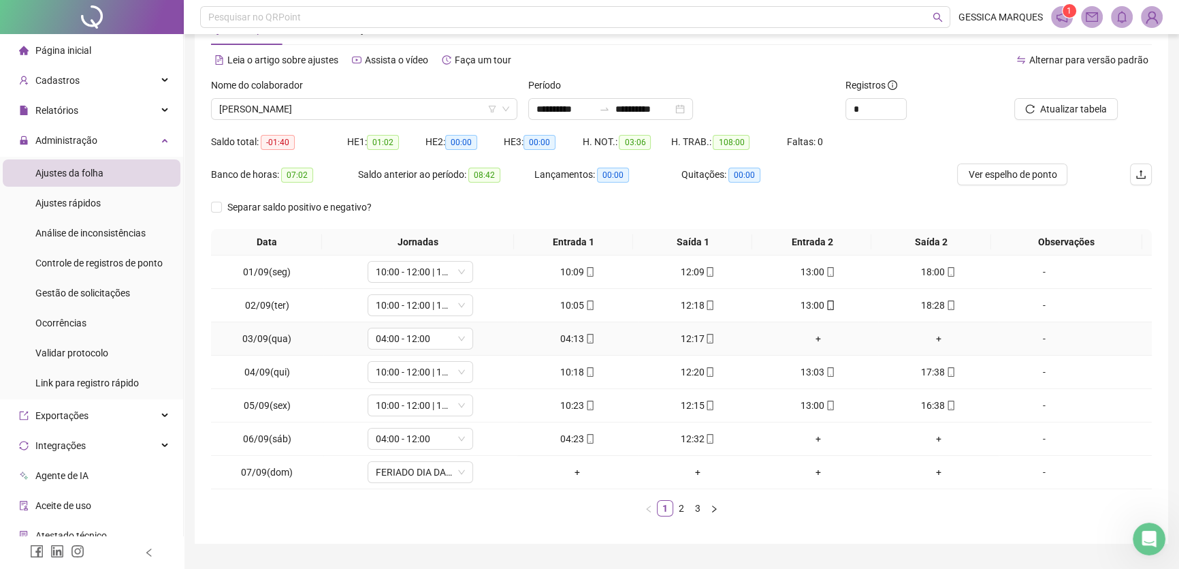
scroll to position [80, 0]
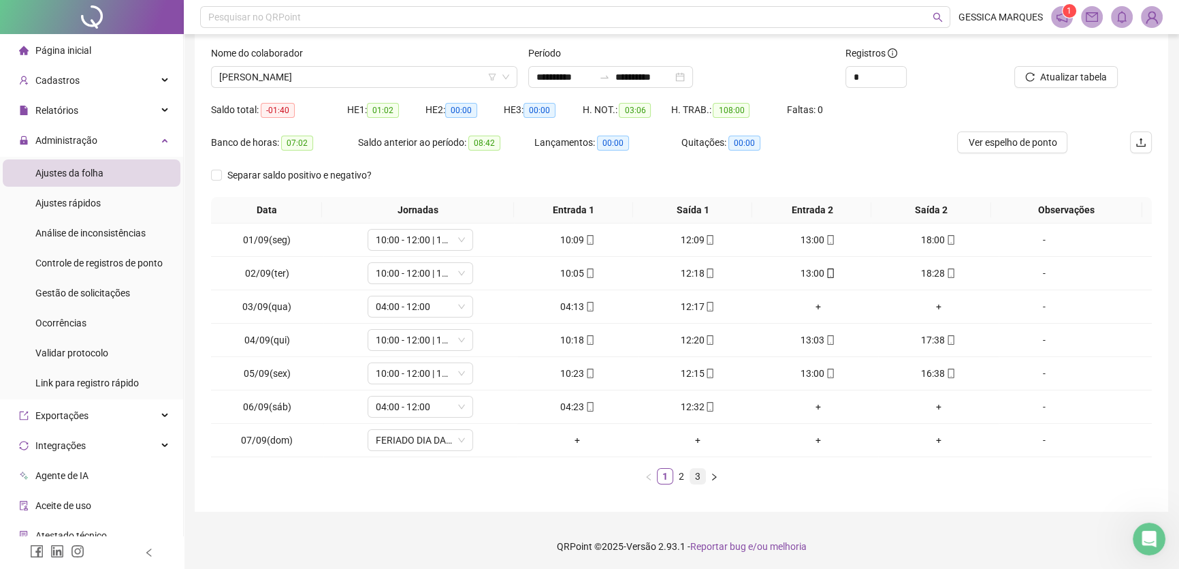
click at [694, 477] on link "3" at bounding box center [697, 475] width 15 height 15
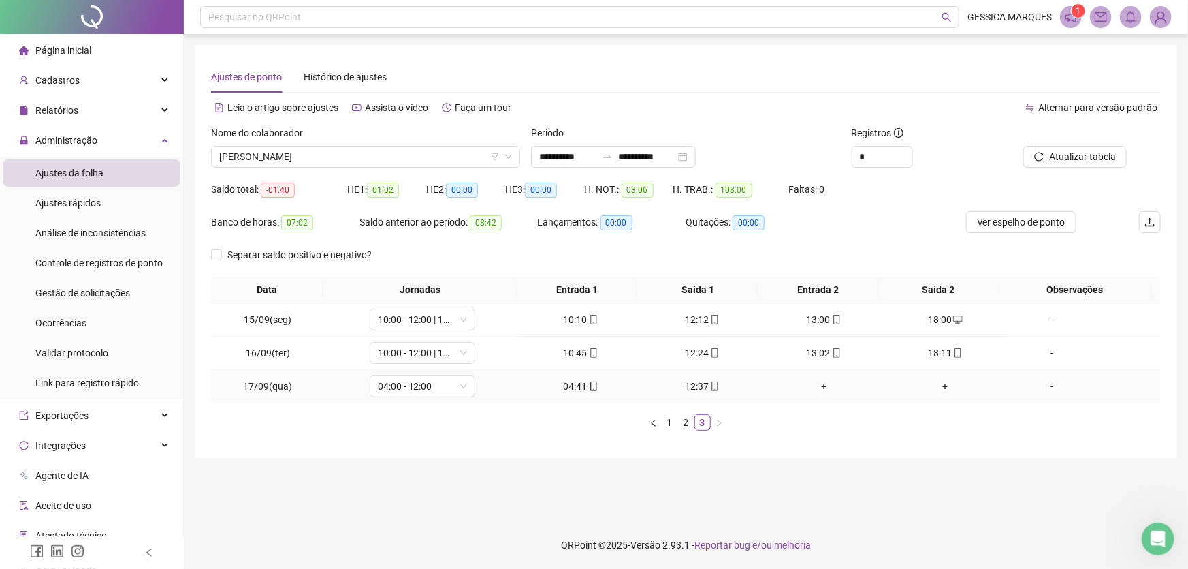
click at [710, 388] on icon "mobile" at bounding box center [715, 386] width 10 height 10
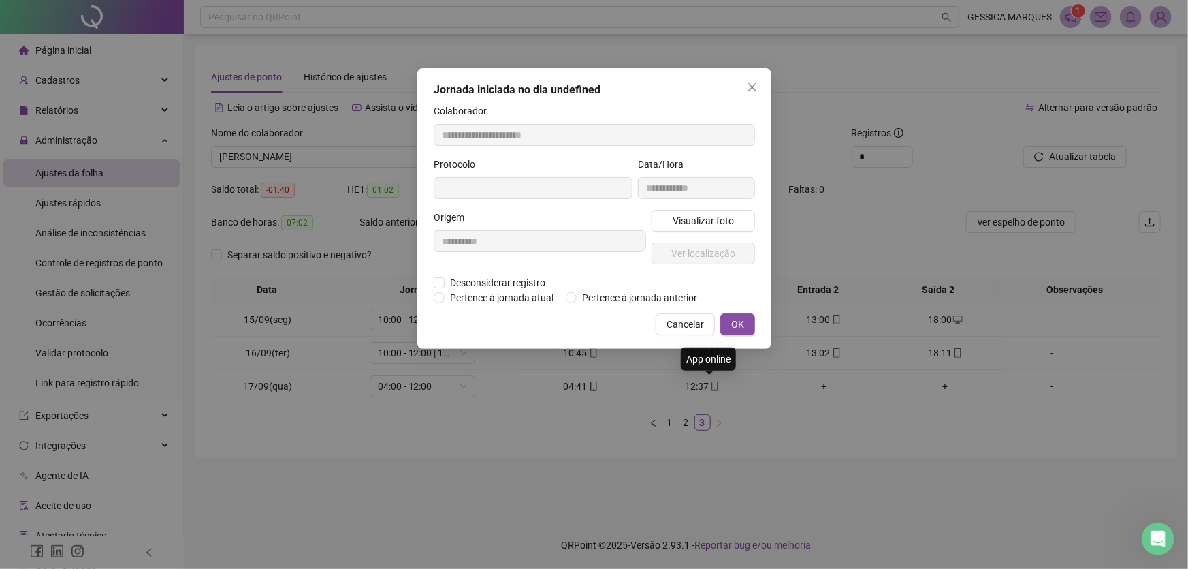
type input "**********"
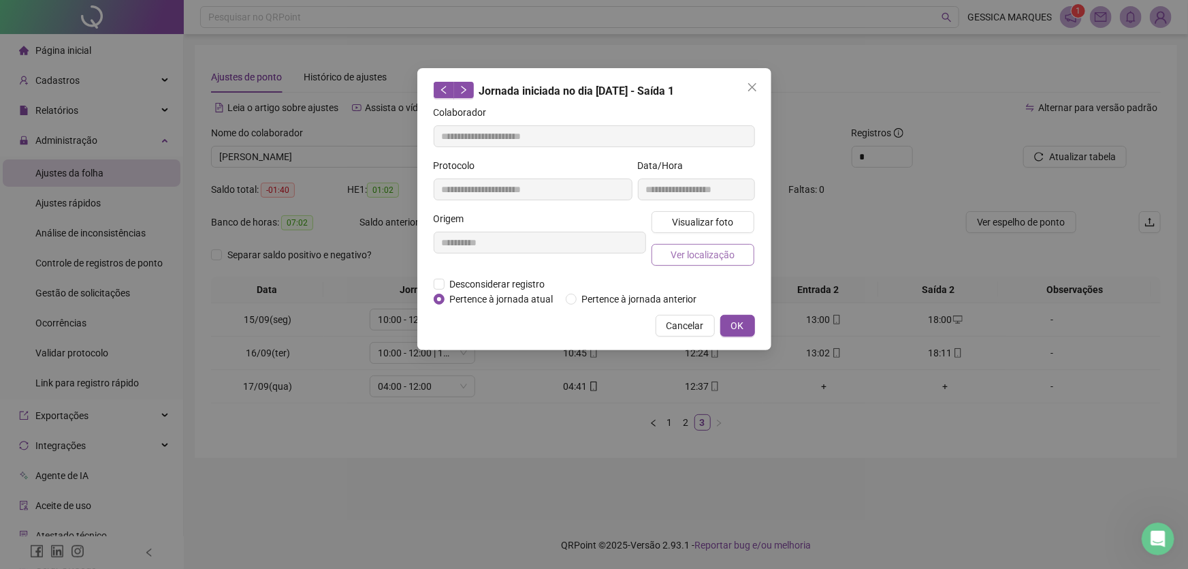
click at [701, 262] on button "Ver localização" at bounding box center [703, 255] width 103 height 22
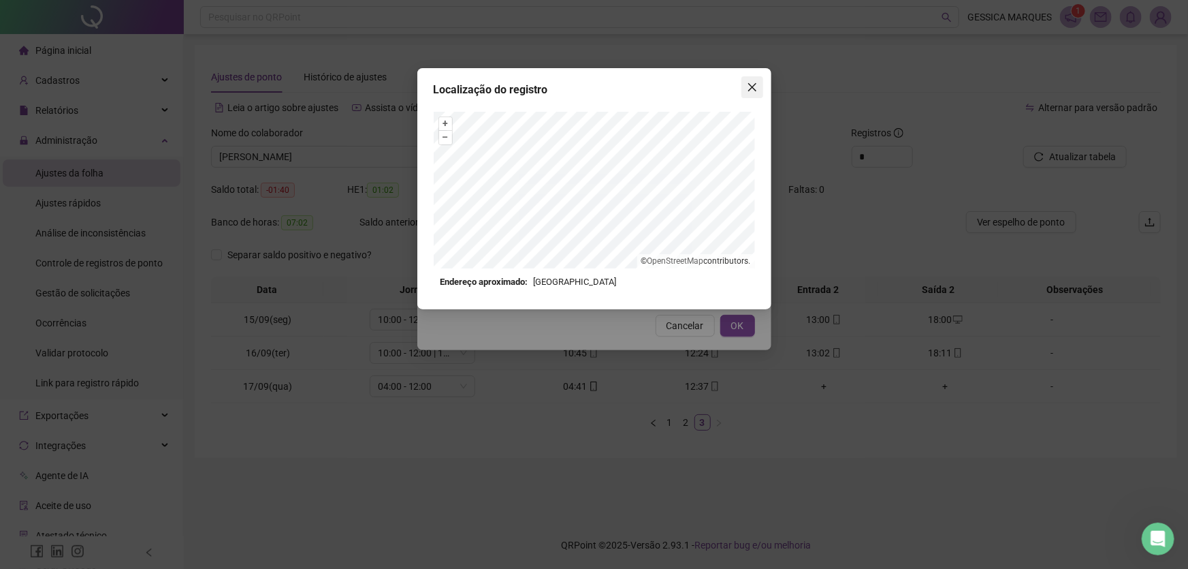
click at [752, 93] on button "Close" at bounding box center [752, 87] width 22 height 22
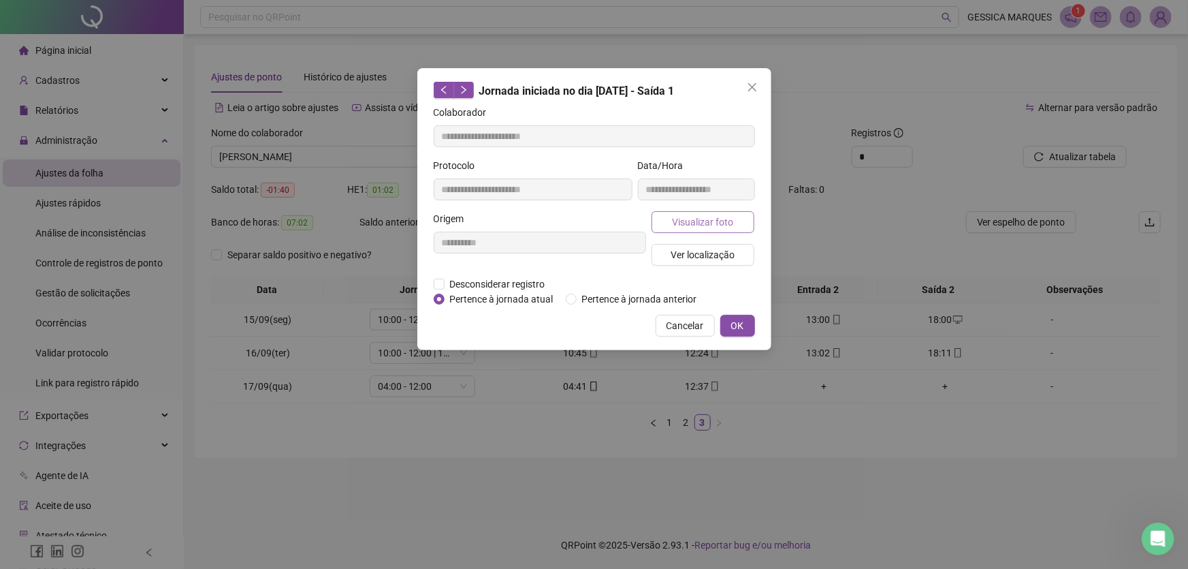
click at [722, 217] on span "Visualizar foto" at bounding box center [702, 221] width 61 height 15
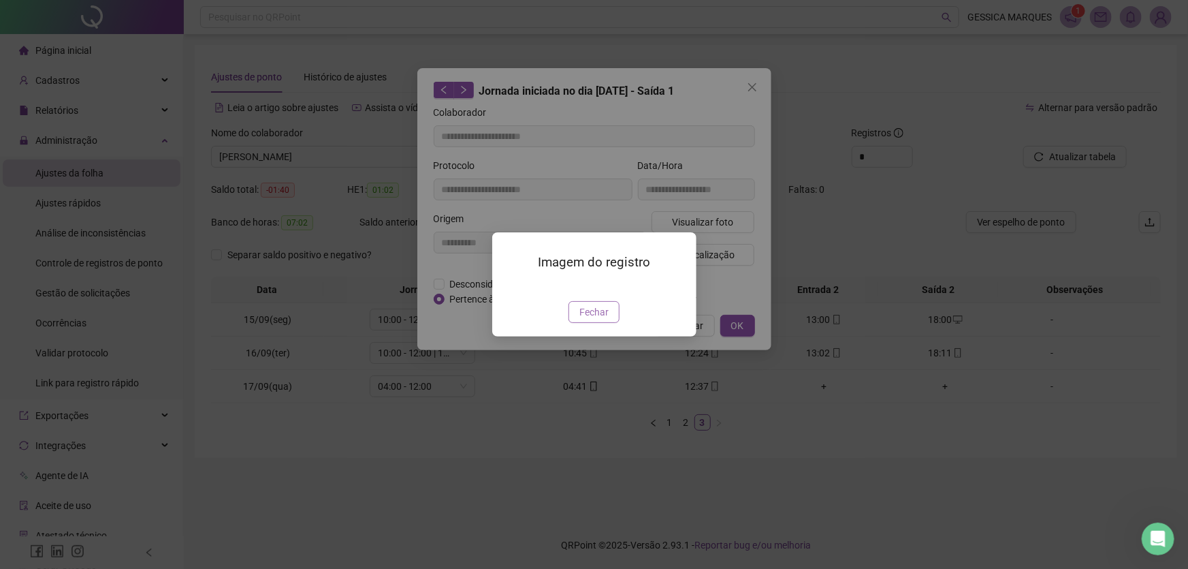
click at [600, 319] on span "Fechar" at bounding box center [593, 311] width 29 height 15
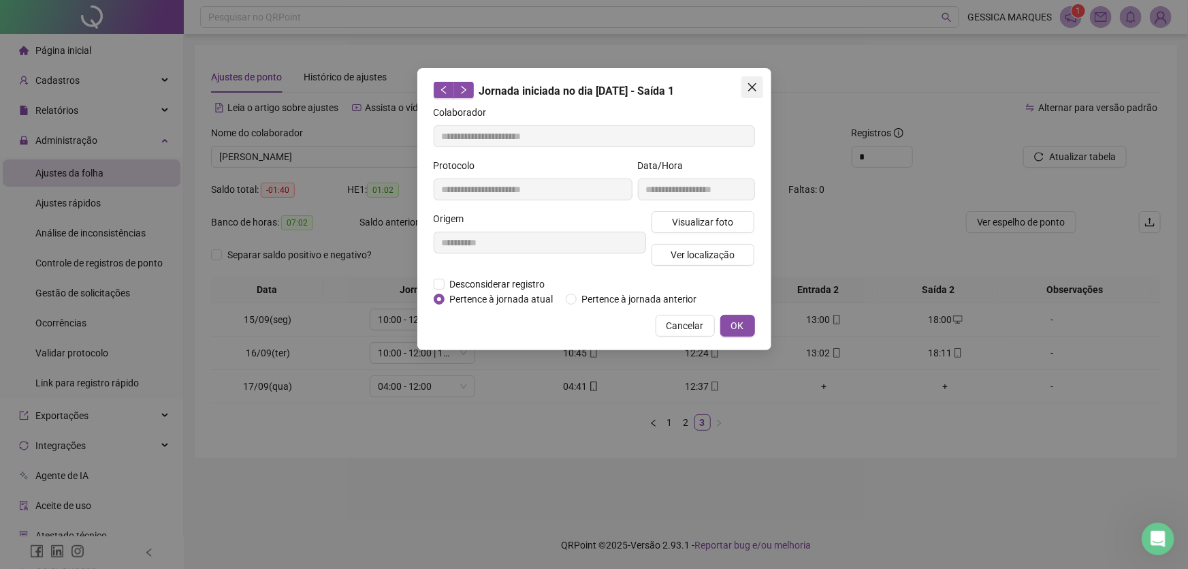
click at [748, 83] on icon "close" at bounding box center [752, 87] width 8 height 8
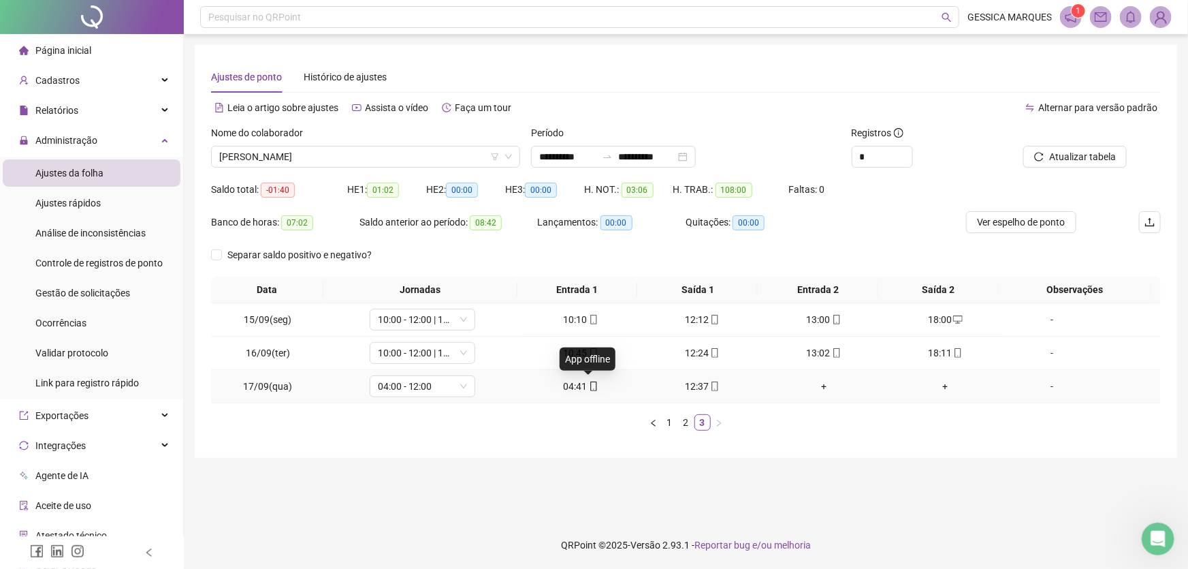
click at [589, 383] on icon "mobile" at bounding box center [594, 386] width 10 height 10
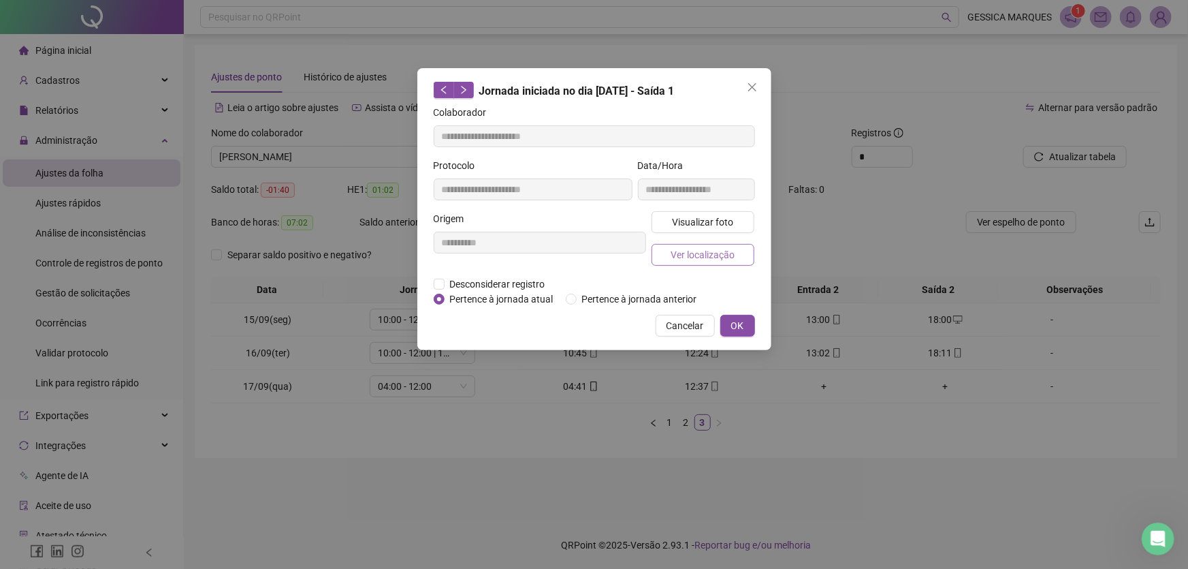
type input "**********"
click at [666, 247] on button "Ver localização" at bounding box center [703, 255] width 103 height 22
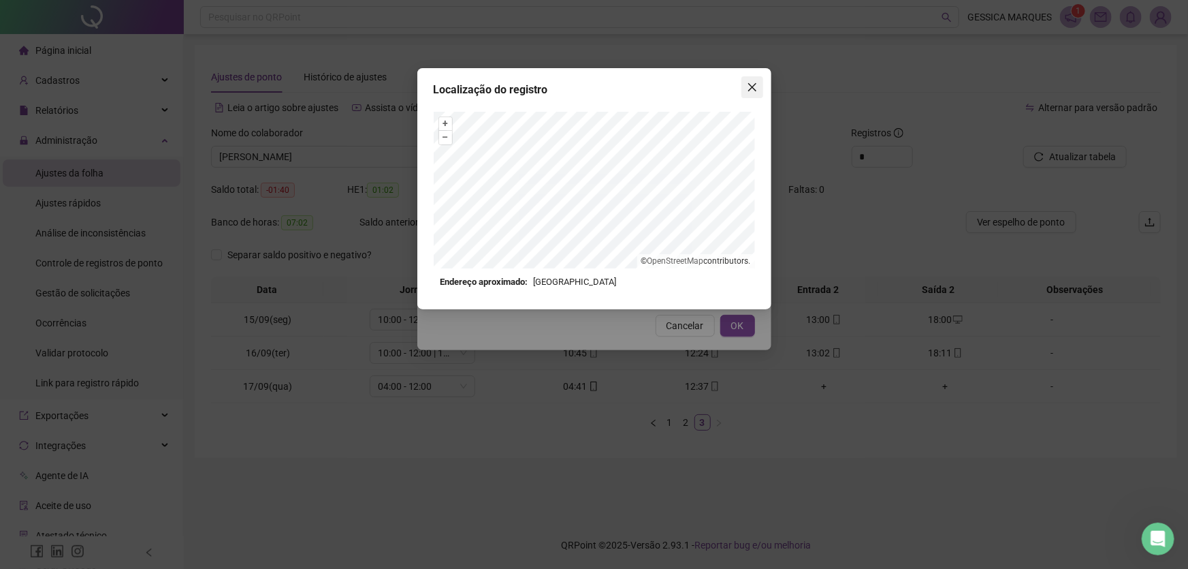
click at [752, 95] on button "Close" at bounding box center [752, 87] width 22 height 22
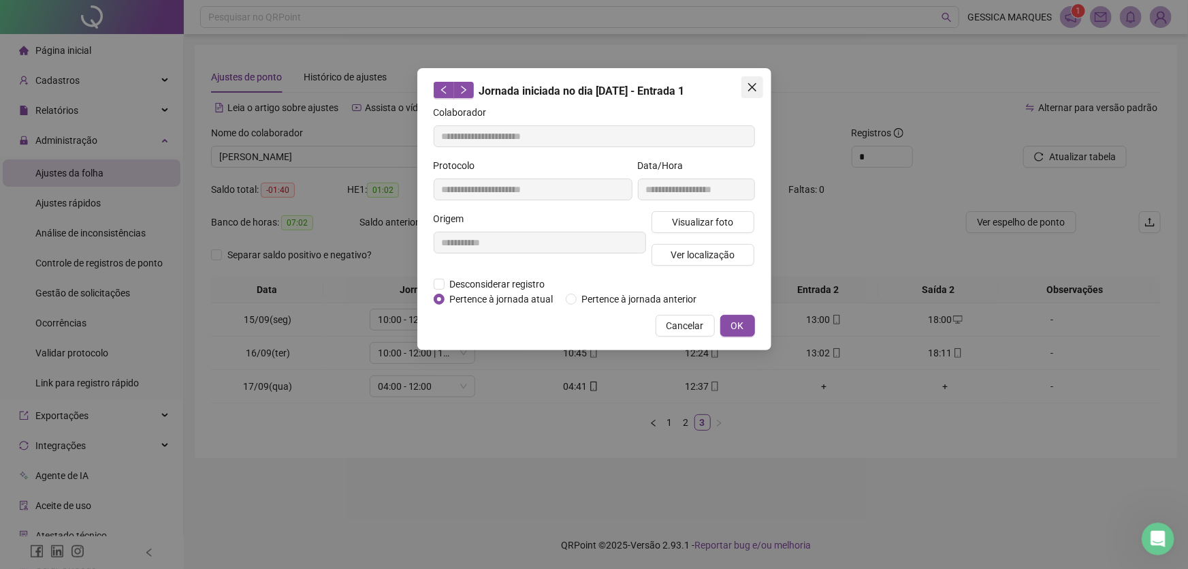
click at [752, 94] on button "Close" at bounding box center [752, 87] width 22 height 22
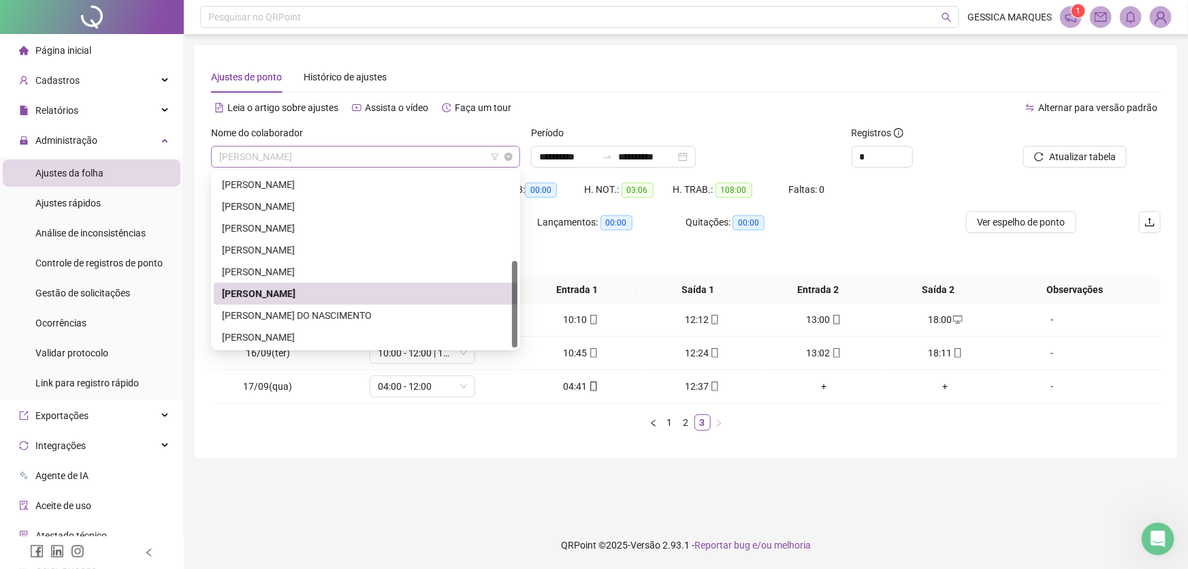
click at [419, 156] on span "[PERSON_NAME]" at bounding box center [365, 156] width 293 height 20
click at [366, 313] on div "[PERSON_NAME] DO NASCIMENTO" at bounding box center [365, 315] width 287 height 15
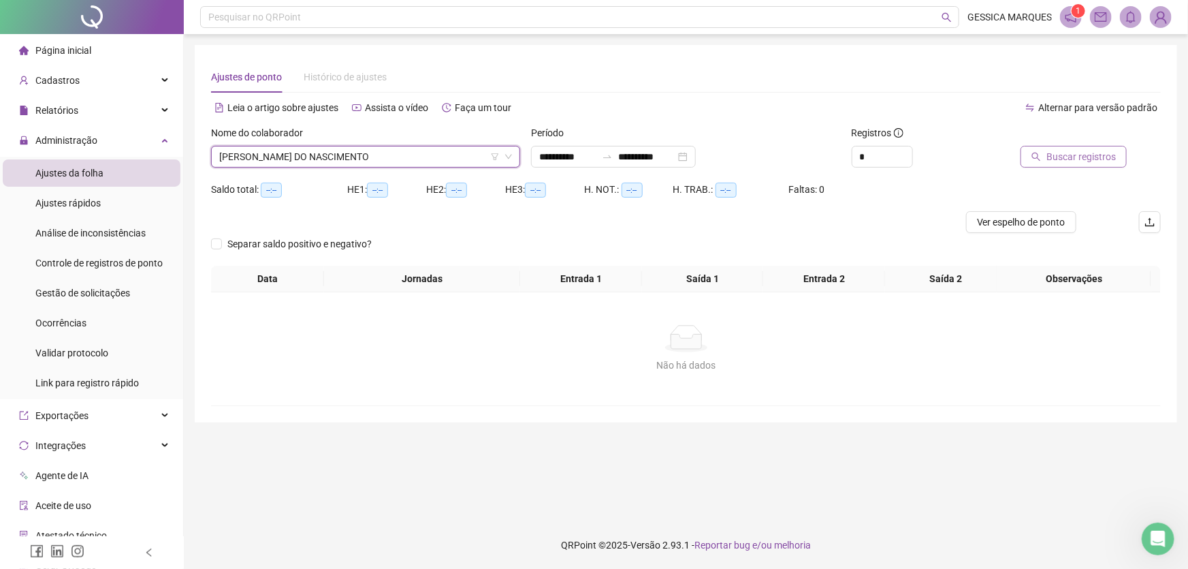
click at [1104, 150] on span "Buscar registros" at bounding box center [1080, 156] width 69 height 15
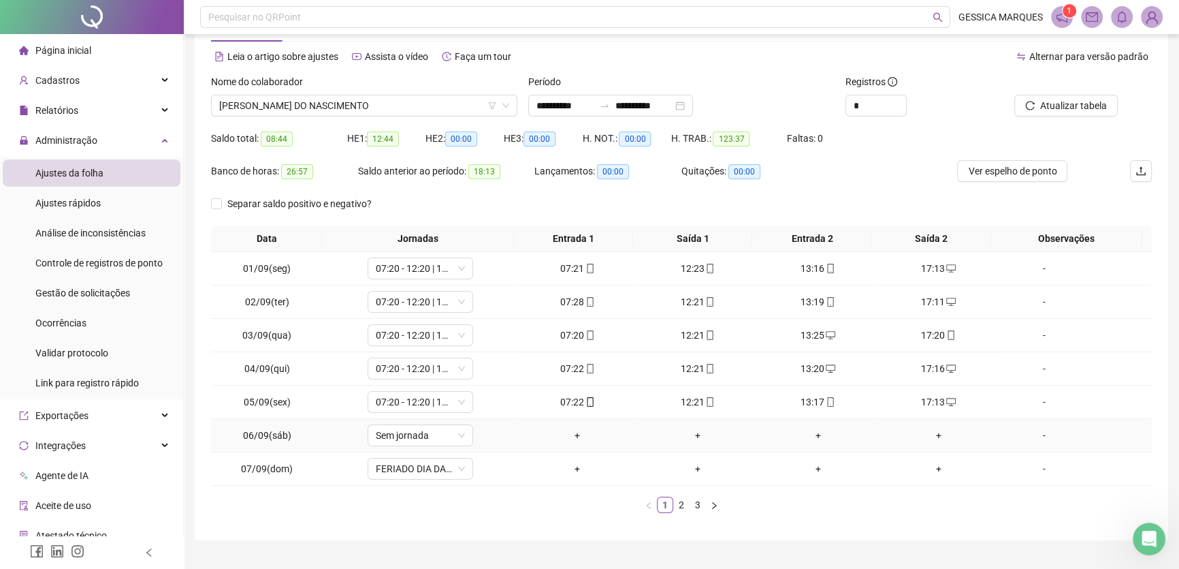
scroll to position [80, 0]
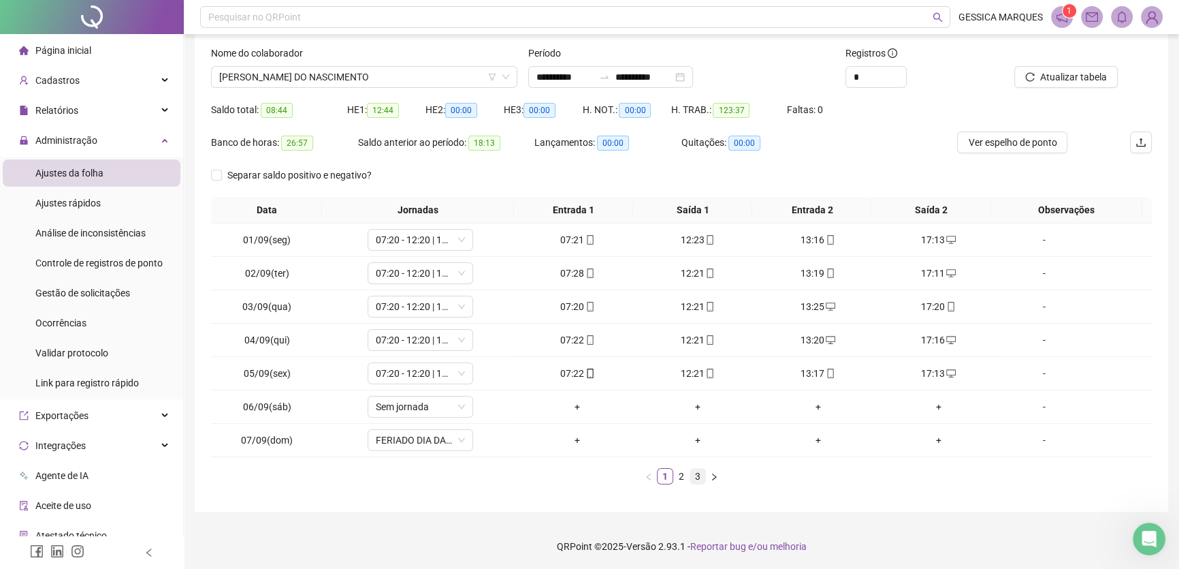
click at [697, 481] on link "3" at bounding box center [697, 475] width 15 height 15
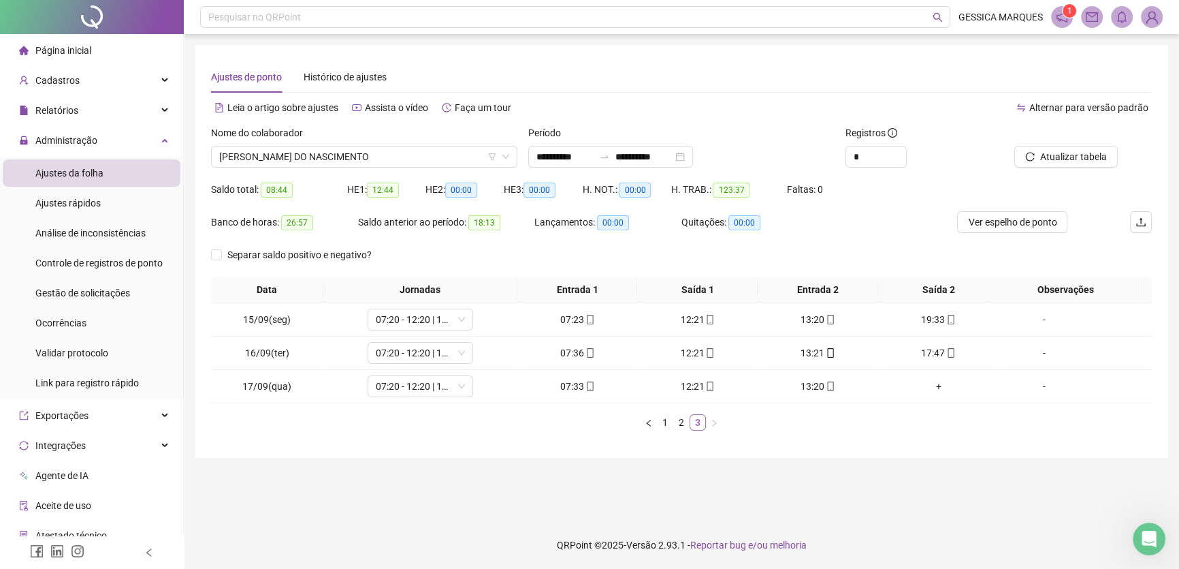
scroll to position [0, 0]
click at [436, 157] on span "[PERSON_NAME] DO NASCIMENTO" at bounding box center [365, 156] width 293 height 20
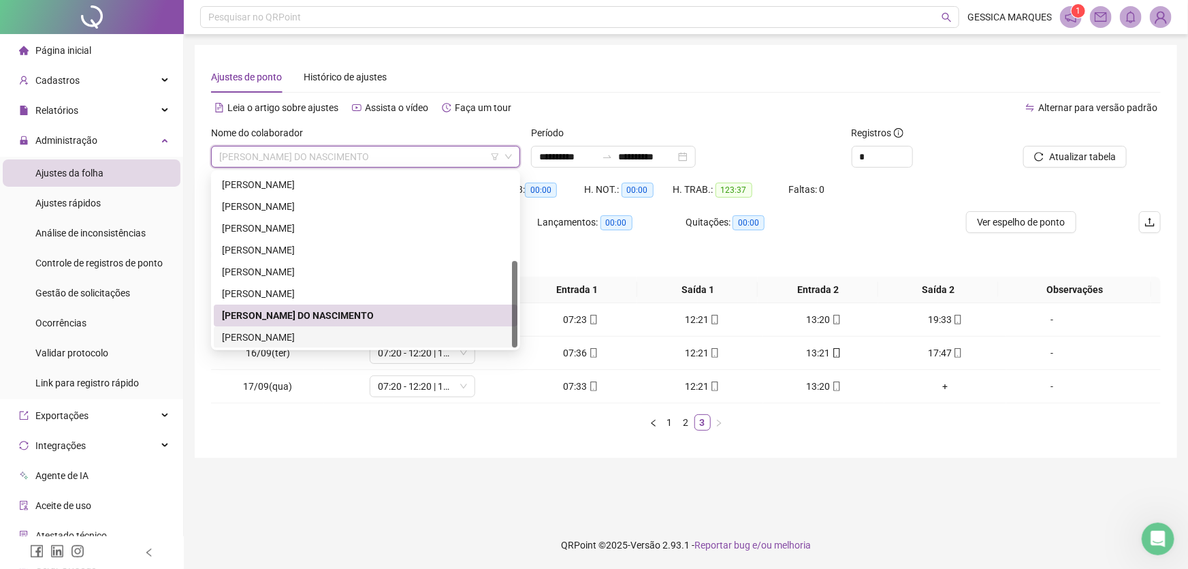
click at [340, 330] on div "[PERSON_NAME]" at bounding box center [365, 337] width 287 height 15
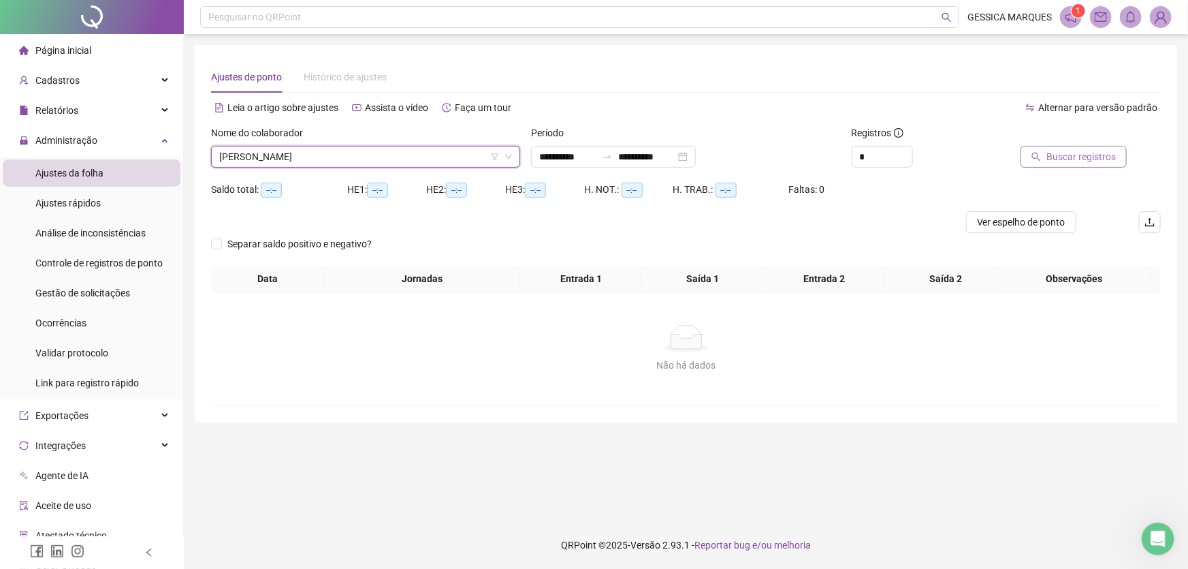
click at [1096, 158] on span "Buscar registros" at bounding box center [1080, 156] width 69 height 15
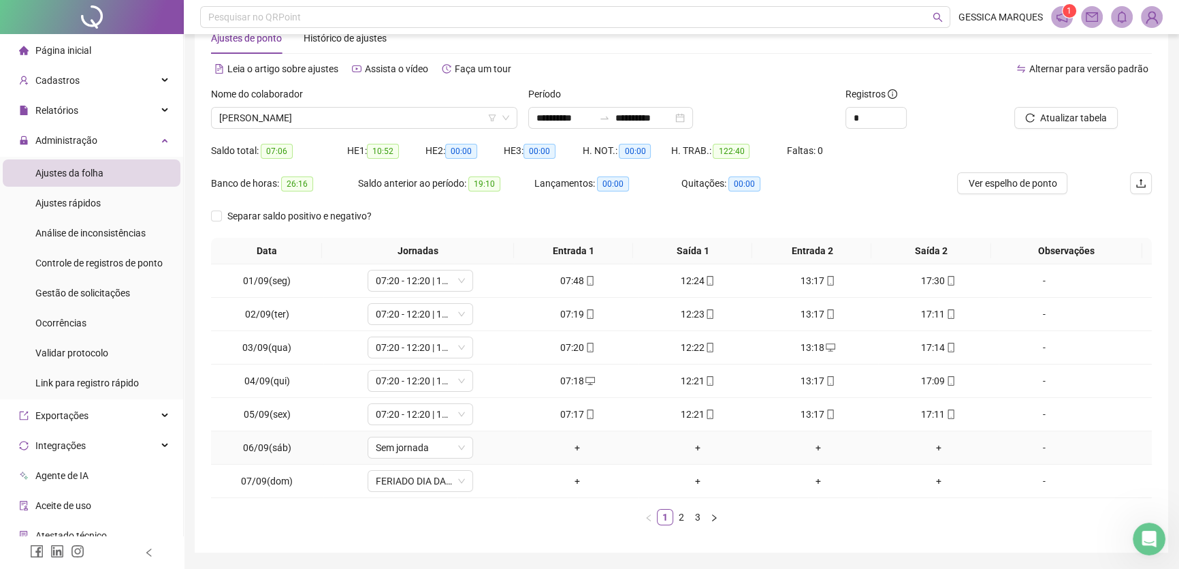
scroll to position [80, 0]
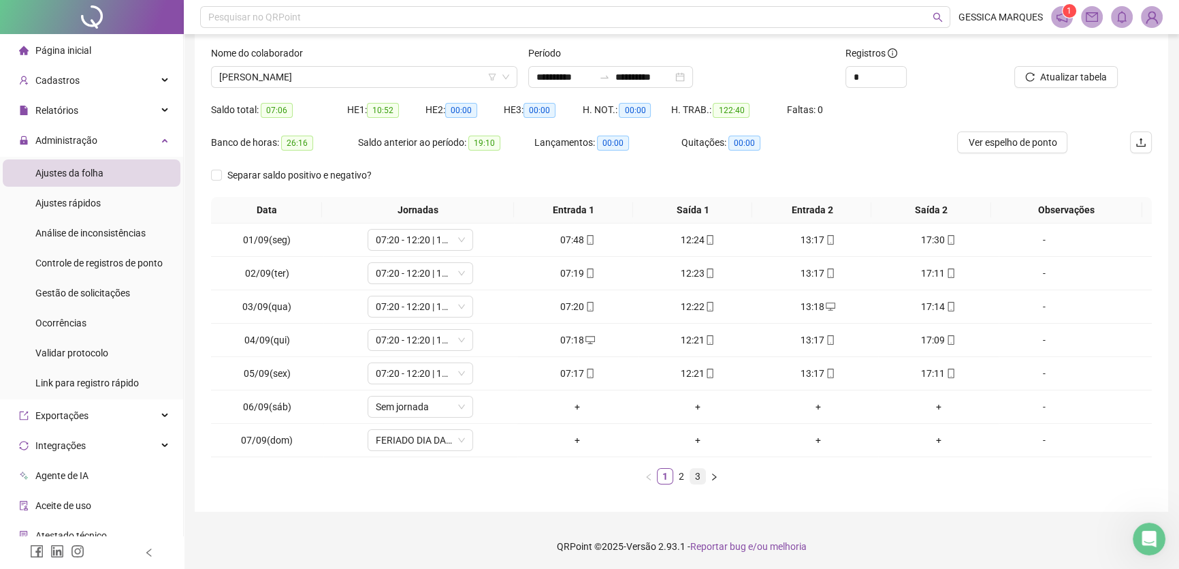
click at [697, 473] on link "3" at bounding box center [697, 475] width 15 height 15
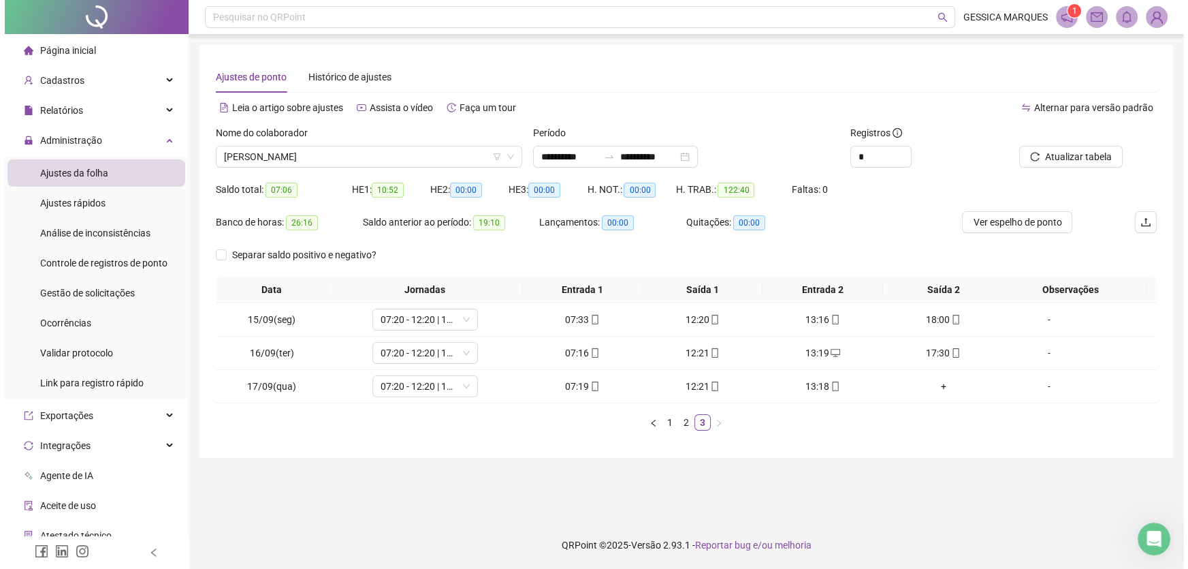
scroll to position [0, 0]
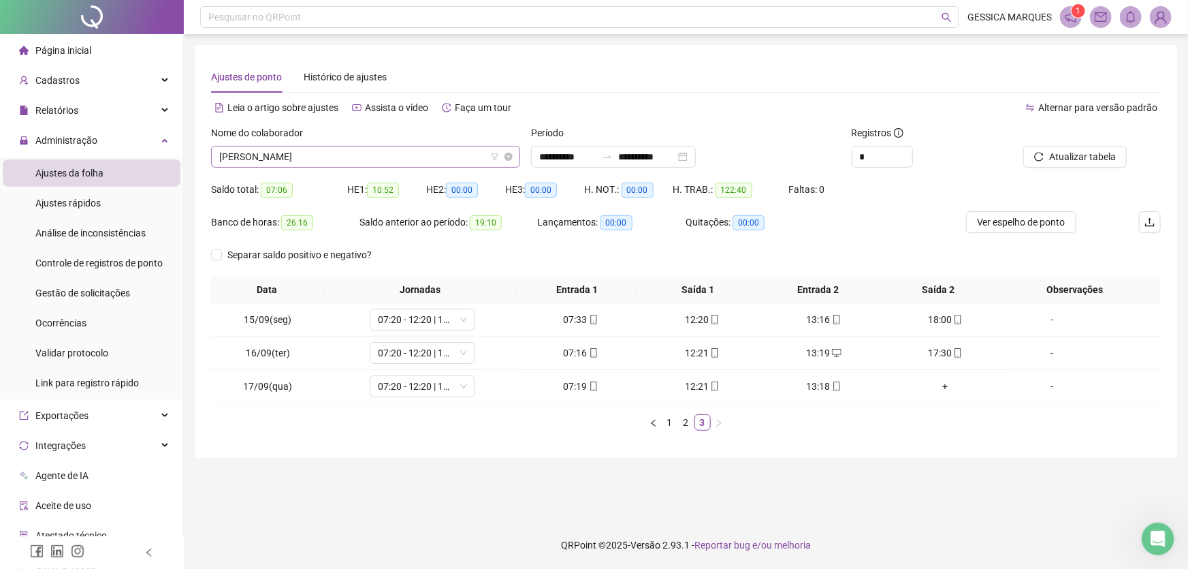
click at [358, 155] on span "[PERSON_NAME]" at bounding box center [365, 156] width 293 height 20
click at [48, 48] on span "Página inicial" at bounding box center [63, 50] width 56 height 11
